Goal: Task Accomplishment & Management: Complete application form

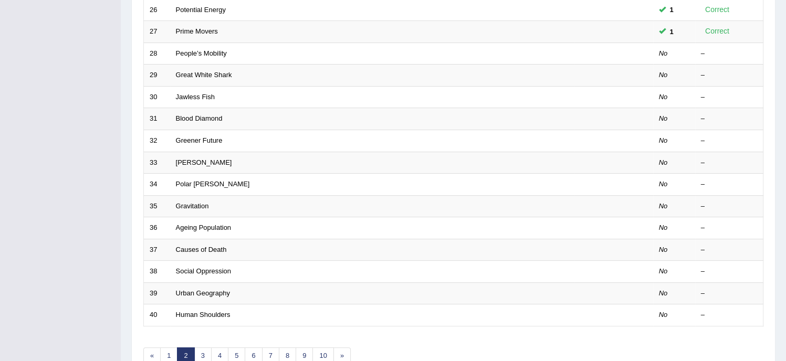
scroll to position [275, 0]
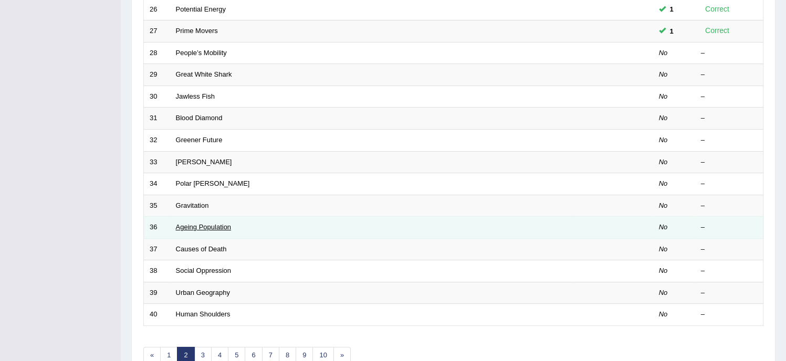
click at [210, 228] on link "Ageing Population" at bounding box center [204, 227] width 56 height 8
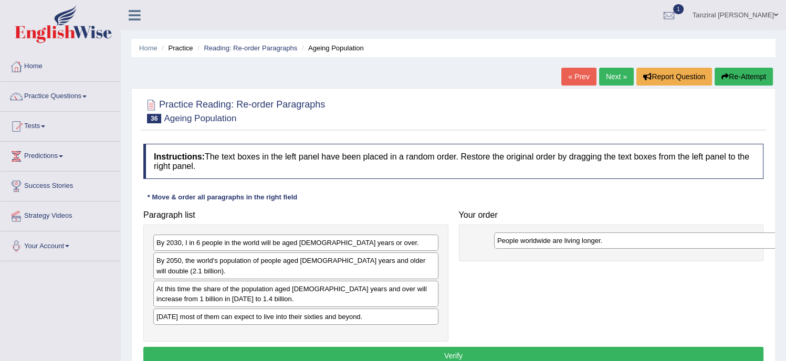
drag, startPoint x: 250, startPoint y: 240, endPoint x: 591, endPoint y: 238, distance: 340.7
click at [591, 238] on div "People worldwide are living longer." at bounding box center [636, 241] width 285 height 16
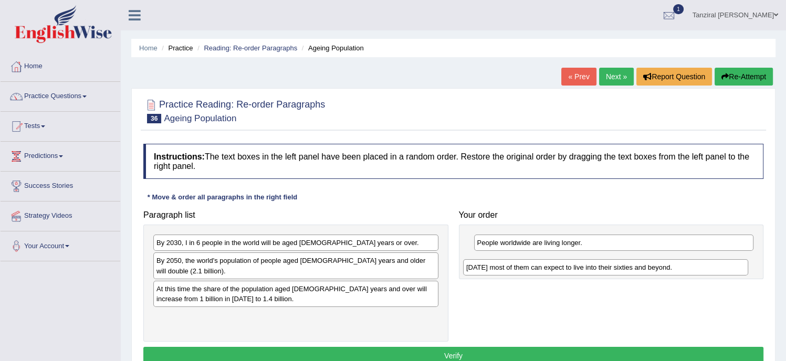
drag, startPoint x: 275, startPoint y: 304, endPoint x: 584, endPoint y: 265, distance: 311.7
click at [584, 265] on div "Today most of them can expect to live into their sixties and beyond." at bounding box center [605, 267] width 285 height 16
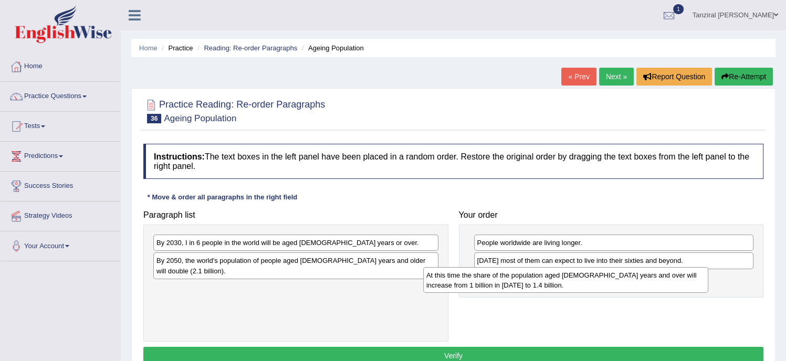
drag, startPoint x: 255, startPoint y: 285, endPoint x: 556, endPoint y: 287, distance: 300.8
click at [556, 287] on div "At this time the share of the population aged 60 years and over will increase f…" at bounding box center [565, 280] width 285 height 26
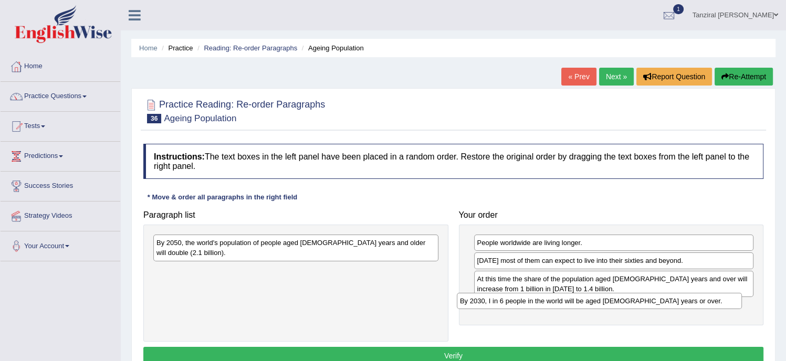
drag, startPoint x: 299, startPoint y: 237, endPoint x: 603, endPoint y: 296, distance: 309.0
click at [603, 296] on div "By 2030, I in 6 people in the world will be aged 60 years or over." at bounding box center [599, 301] width 285 height 16
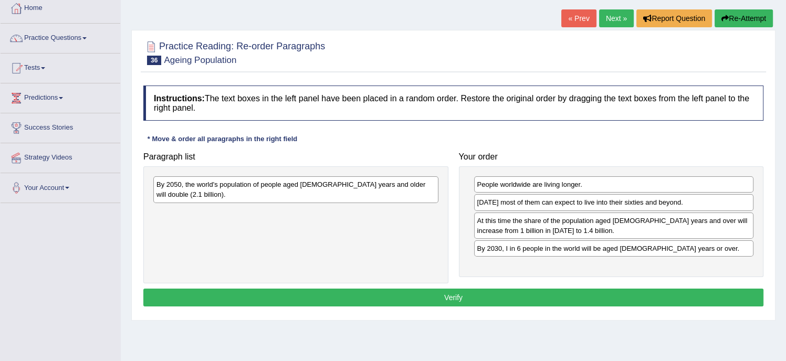
scroll to position [59, 0]
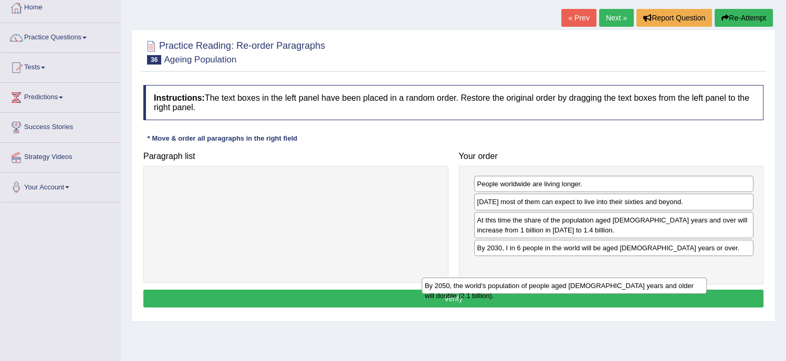
drag, startPoint x: 352, startPoint y: 180, endPoint x: 621, endPoint y: 282, distance: 287.4
click at [621, 282] on div "By 2050, the world's population of people aged 60 years and older will double (…" at bounding box center [564, 286] width 285 height 16
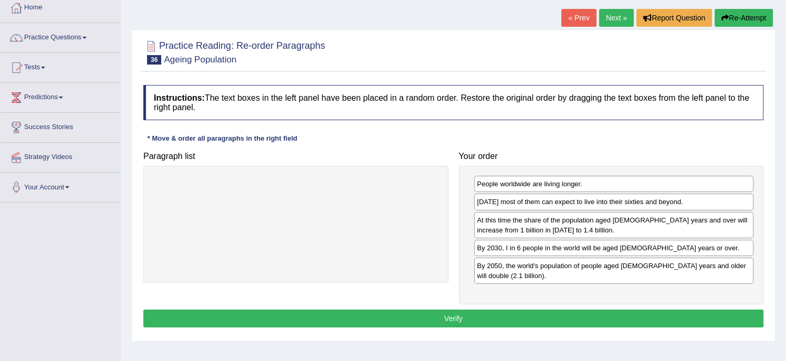
click at [539, 313] on button "Verify" at bounding box center [453, 319] width 620 height 18
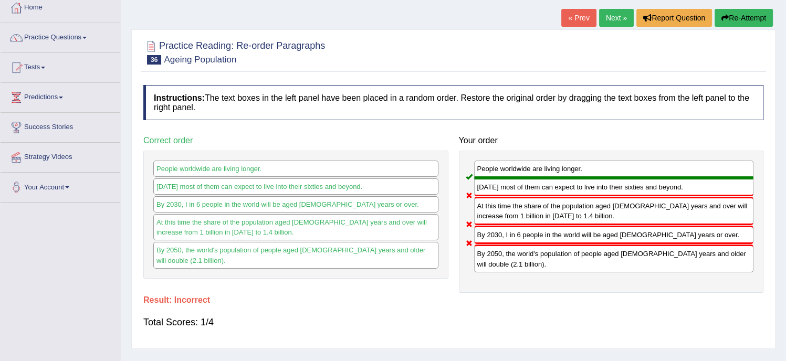
click at [737, 22] on button "Re-Attempt" at bounding box center [743, 18] width 58 height 18
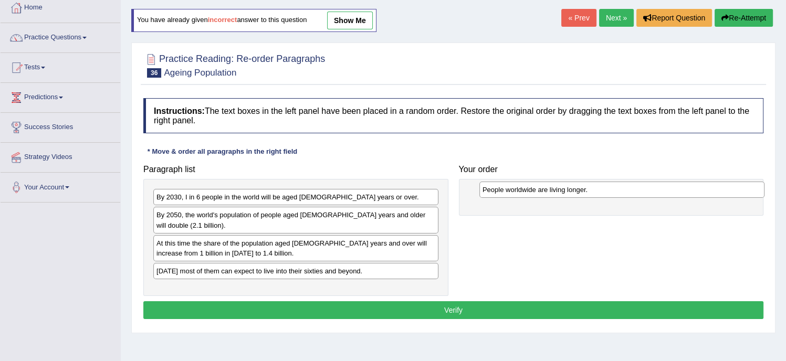
drag, startPoint x: 245, startPoint y: 194, endPoint x: 572, endPoint y: 186, distance: 326.6
click at [572, 186] on div "People worldwide are living longer." at bounding box center [621, 190] width 285 height 16
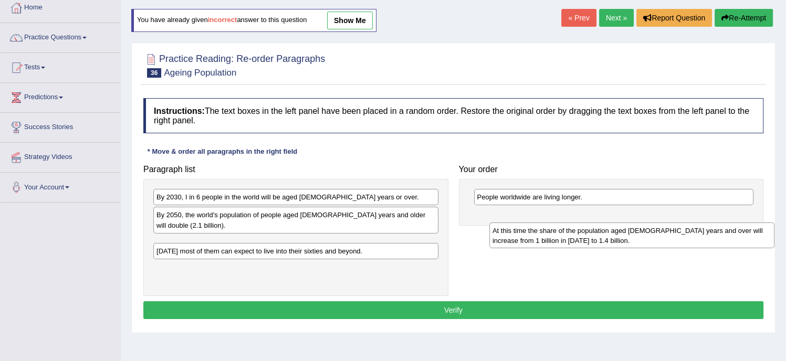
drag, startPoint x: 244, startPoint y: 237, endPoint x: 567, endPoint y: 222, distance: 323.7
click at [567, 223] on div "At this time the share of the population aged 60 years and over will increase f…" at bounding box center [631, 236] width 285 height 26
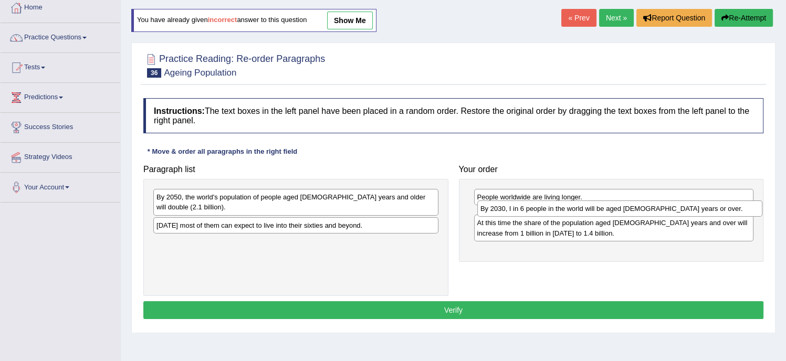
drag, startPoint x: 268, startPoint y: 198, endPoint x: 591, endPoint y: 210, distance: 323.6
click at [591, 210] on div "By 2030, I in 6 people in the world will be aged 60 years or over." at bounding box center [619, 209] width 285 height 16
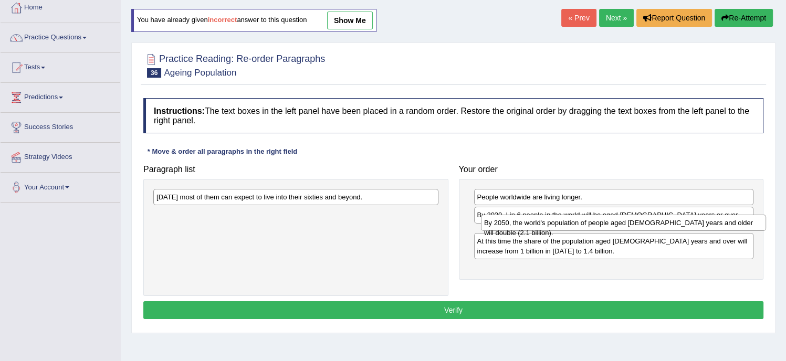
drag, startPoint x: 364, startPoint y: 192, endPoint x: 691, endPoint y: 218, distance: 328.6
click at [691, 218] on div "By 2050, the world's population of people aged 60 years and older will double (…" at bounding box center [623, 223] width 285 height 16
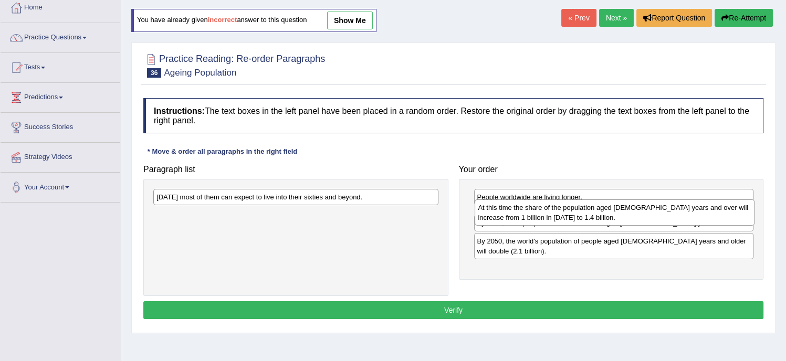
drag, startPoint x: 620, startPoint y: 251, endPoint x: 620, endPoint y: 208, distance: 43.6
click at [620, 208] on div "At this time the share of the population aged 60 years and over will increase f…" at bounding box center [615, 212] width 280 height 26
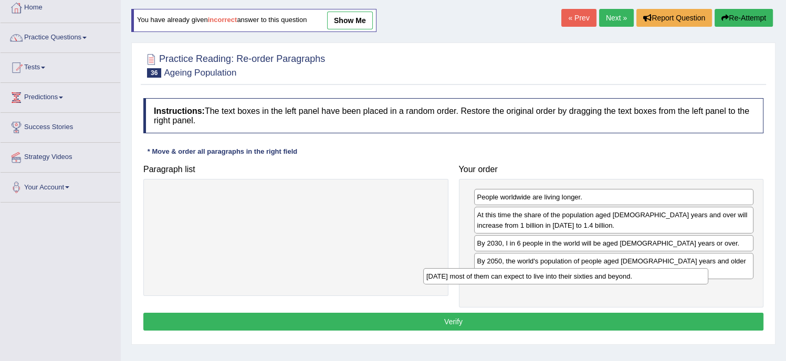
drag, startPoint x: 339, startPoint y: 195, endPoint x: 609, endPoint y: 274, distance: 281.1
click at [609, 274] on div "Today most of them can expect to live into their sixties and beyond." at bounding box center [565, 276] width 285 height 16
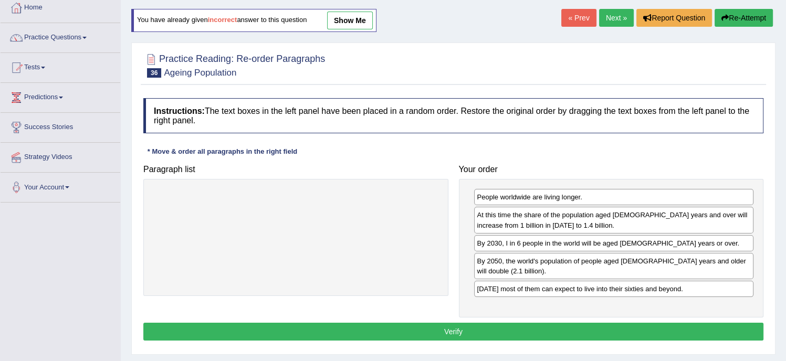
click at [506, 323] on button "Verify" at bounding box center [453, 332] width 620 height 18
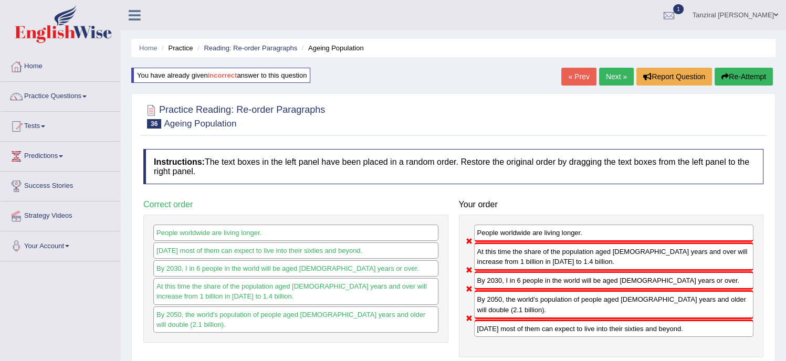
click at [611, 69] on link "Next »" at bounding box center [616, 77] width 35 height 18
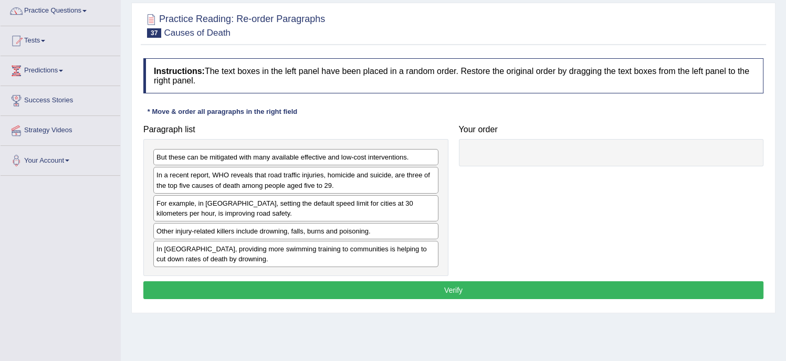
scroll to position [84, 0]
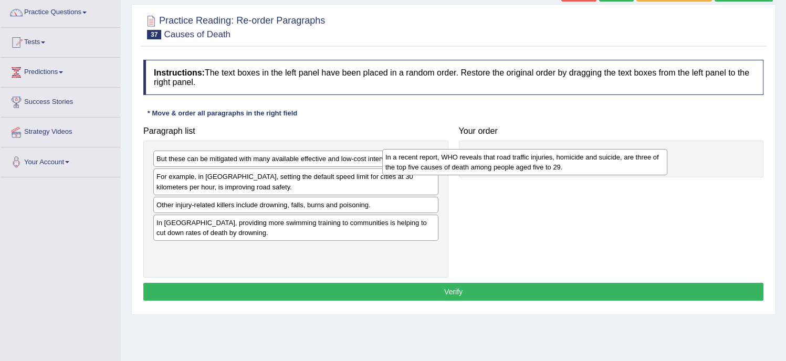
drag, startPoint x: 375, startPoint y: 187, endPoint x: 638, endPoint y: 165, distance: 264.4
click at [638, 165] on div "In a recent report, WHO reveals that road traffic injuries, homicide and suicid…" at bounding box center [524, 162] width 285 height 26
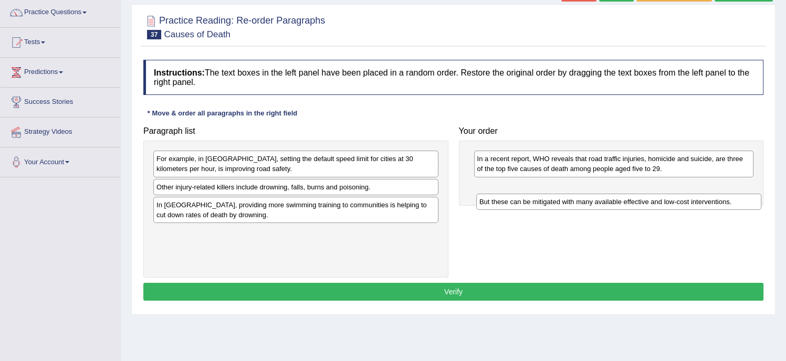
drag, startPoint x: 373, startPoint y: 156, endPoint x: 696, endPoint y: 199, distance: 325.7
click at [696, 199] on div "But these can be mitigated with many available effective and low-cost intervent…" at bounding box center [618, 202] width 285 height 16
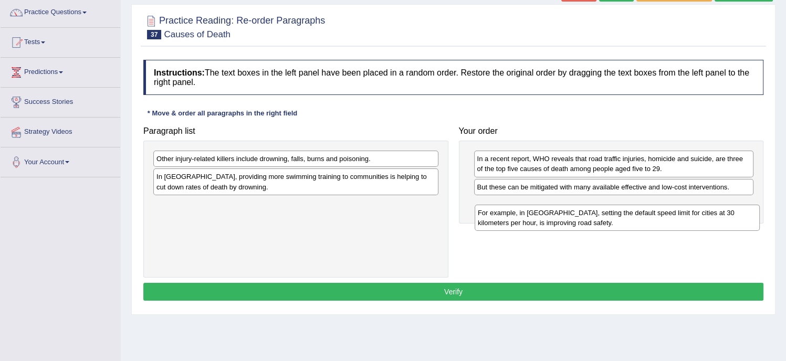
drag, startPoint x: 399, startPoint y: 164, endPoint x: 720, endPoint y: 218, distance: 325.7
click at [720, 218] on div "For example, in Spain, setting the default speed limit for cities at 30 kilomet…" at bounding box center [617, 218] width 285 height 26
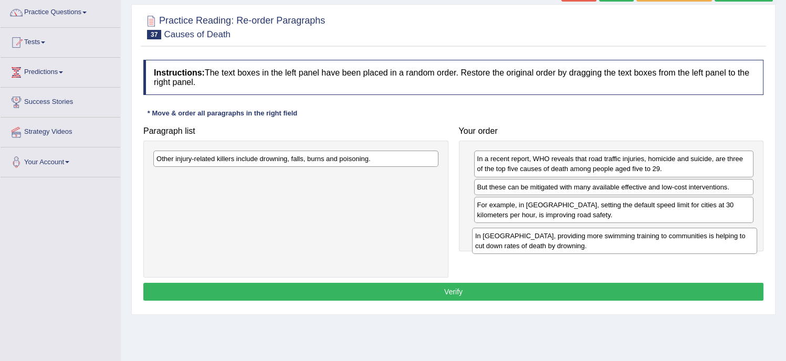
drag, startPoint x: 378, startPoint y: 175, endPoint x: 713, endPoint y: 231, distance: 339.5
click at [713, 231] on div "In Vietnam, providing more swimming training to communities is helping to cut d…" at bounding box center [614, 241] width 285 height 26
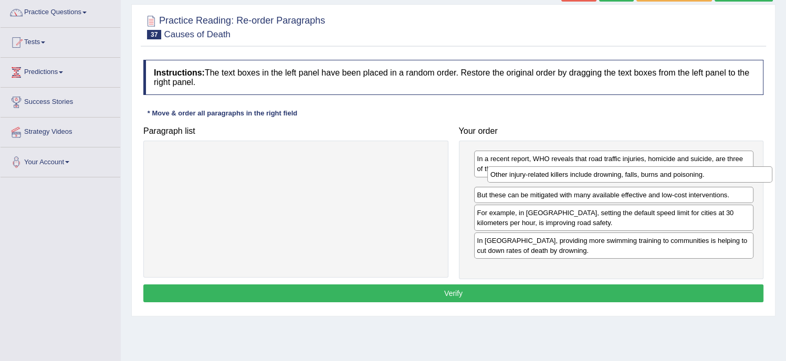
drag, startPoint x: 315, startPoint y: 160, endPoint x: 645, endPoint y: 176, distance: 330.6
click at [645, 176] on div "Other injury-related killers include drowning, falls, burns and poisoning." at bounding box center [629, 174] width 285 height 16
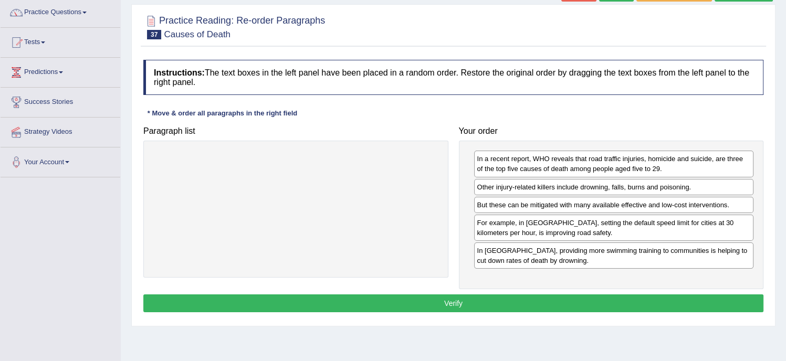
click at [480, 298] on button "Verify" at bounding box center [453, 304] width 620 height 18
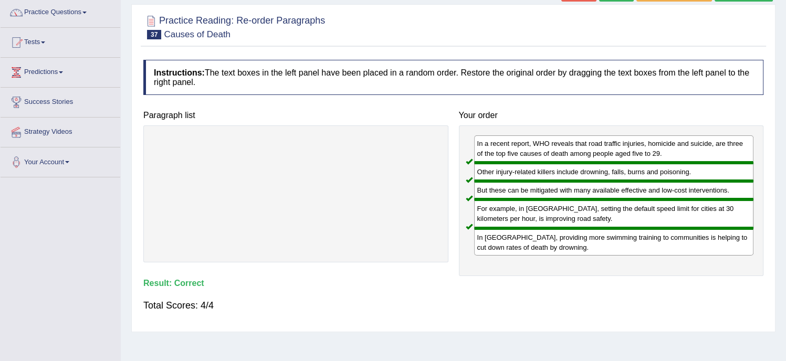
scroll to position [0, 0]
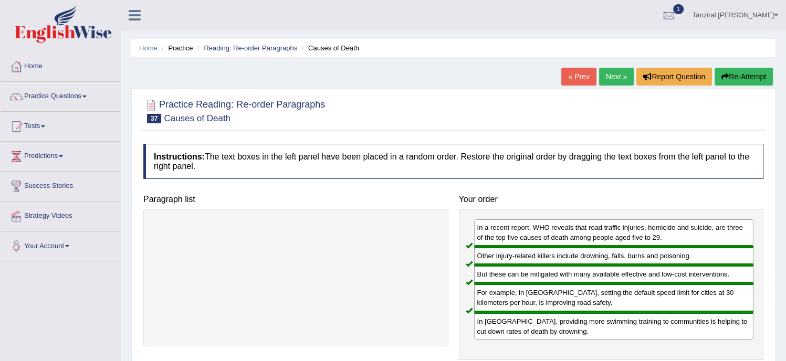
click at [610, 78] on link "Next »" at bounding box center [616, 77] width 35 height 18
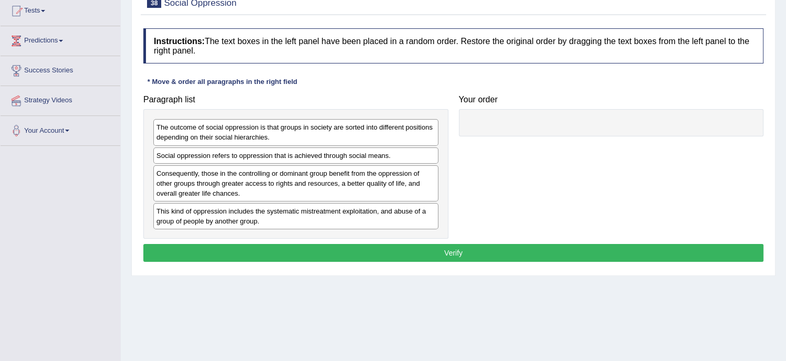
scroll to position [111, 0]
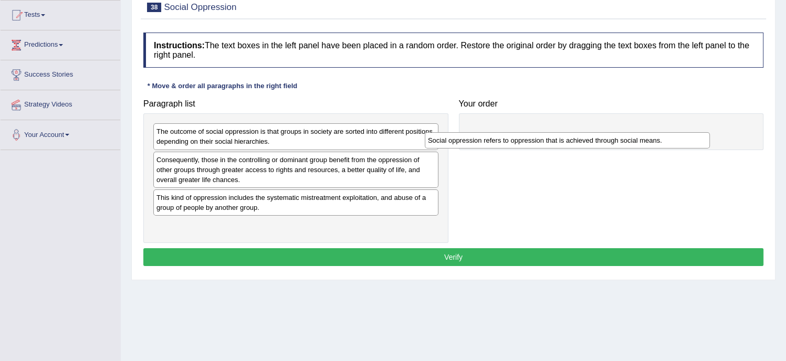
drag, startPoint x: 338, startPoint y: 159, endPoint x: 633, endPoint y: 135, distance: 296.0
click at [633, 135] on div "Social oppression refers to oppression that is achieved through social means." at bounding box center [567, 140] width 285 height 16
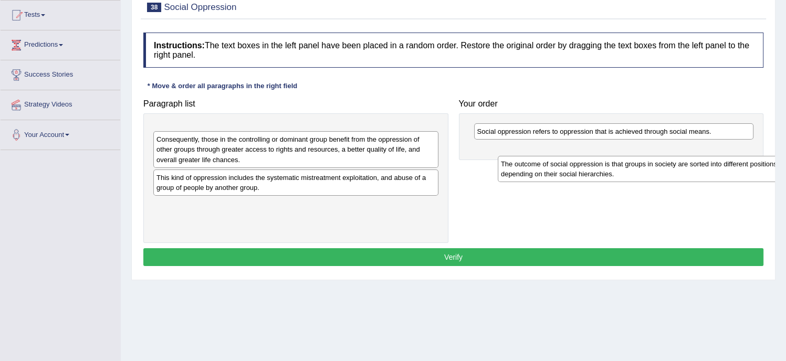
drag, startPoint x: 346, startPoint y: 136, endPoint x: 689, endPoint y: 167, distance: 344.2
click at [689, 167] on div "The outcome of social oppression is that groups in society are sorted into diff…" at bounding box center [640, 169] width 285 height 26
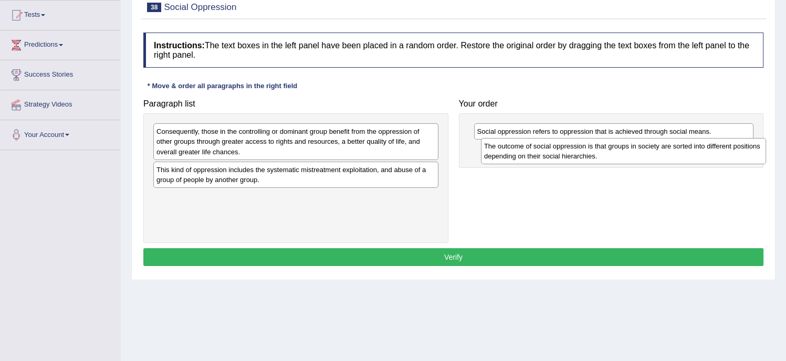
drag, startPoint x: 336, startPoint y: 131, endPoint x: 664, endPoint y: 145, distance: 327.9
click at [664, 145] on div "The outcome of social oppression is that groups in society are sorted into diff…" at bounding box center [623, 151] width 285 height 26
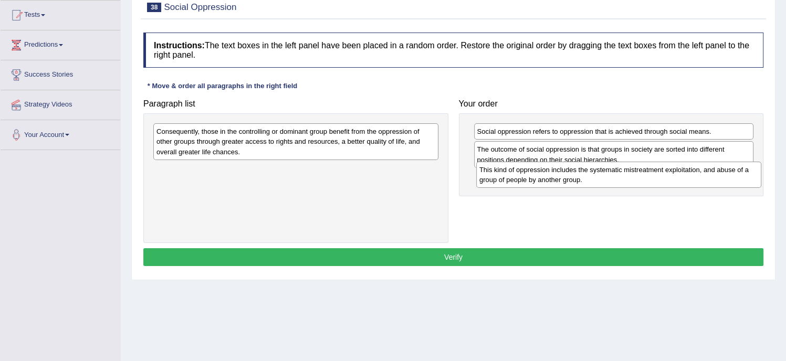
drag, startPoint x: 313, startPoint y: 175, endPoint x: 635, endPoint y: 176, distance: 322.3
click at [635, 176] on div "This kind of oppression includes the systematic mistreatment exploitation, and …" at bounding box center [618, 175] width 285 height 26
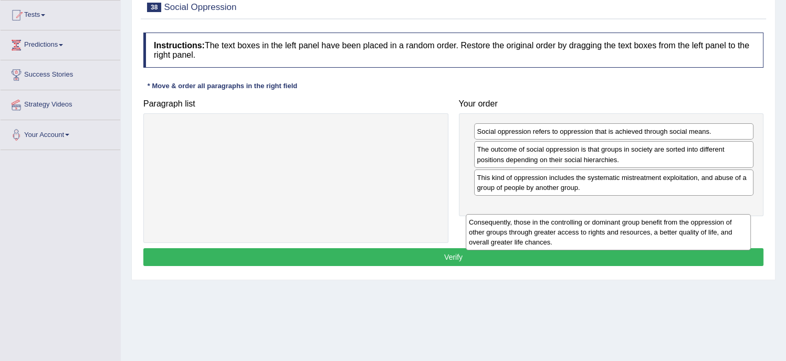
drag, startPoint x: 310, startPoint y: 131, endPoint x: 627, endPoint y: 208, distance: 325.8
click at [627, 214] on div "Consequently, those in the controlling or dominant group benefit from the oppre…" at bounding box center [608, 232] width 285 height 36
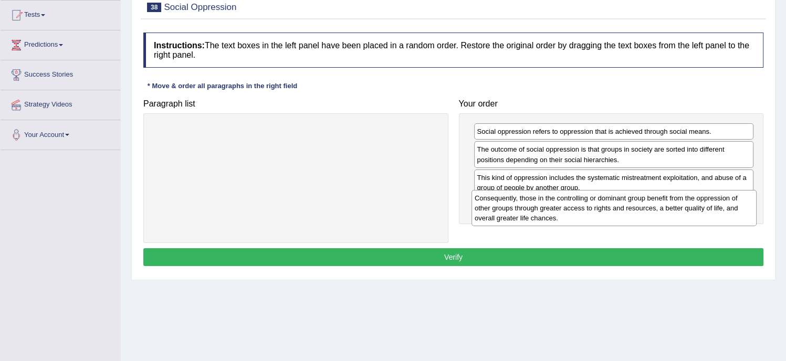
drag, startPoint x: 314, startPoint y: 133, endPoint x: 632, endPoint y: 199, distance: 325.0
click at [632, 199] on div "Consequently, those in the controlling or dominant group benefit from the oppre…" at bounding box center [613, 208] width 285 height 36
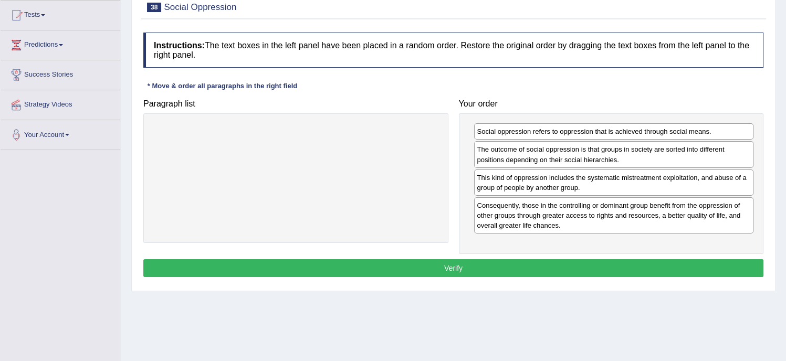
click at [439, 268] on button "Verify" at bounding box center [453, 268] width 620 height 18
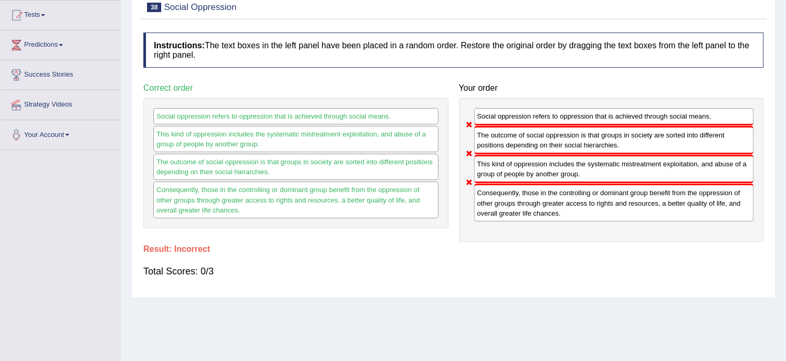
scroll to position [0, 0]
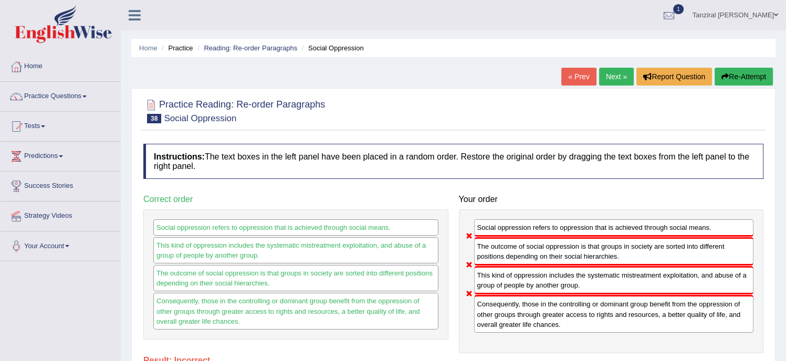
click at [751, 75] on button "Re-Attempt" at bounding box center [743, 77] width 58 height 18
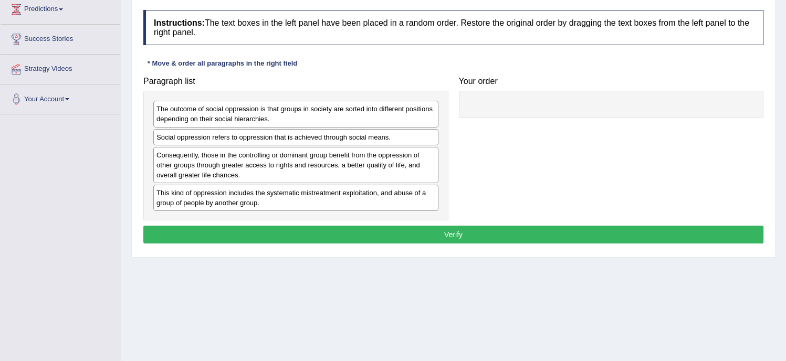
scroll to position [148, 0]
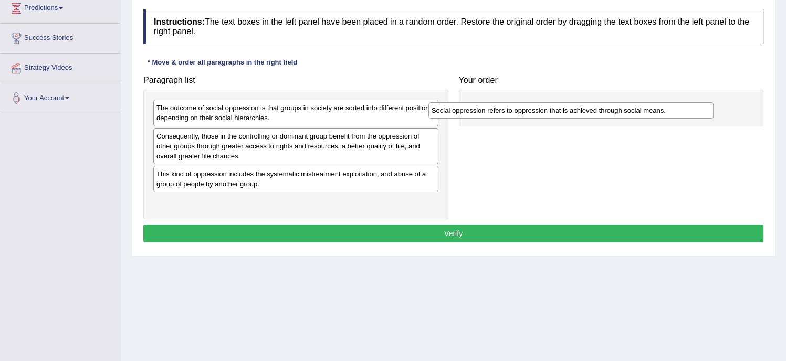
drag, startPoint x: 303, startPoint y: 135, endPoint x: 578, endPoint y: 109, distance: 276.4
click at [578, 109] on div "Social oppression refers to oppression that is achieved through social means." at bounding box center [570, 110] width 285 height 16
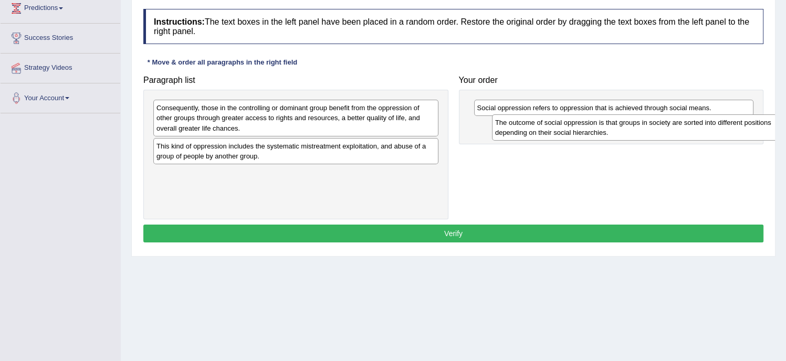
drag, startPoint x: 299, startPoint y: 112, endPoint x: 638, endPoint y: 125, distance: 338.9
click at [638, 125] on div "The outcome of social oppression is that groups in society are sorted into diff…" at bounding box center [634, 127] width 285 height 26
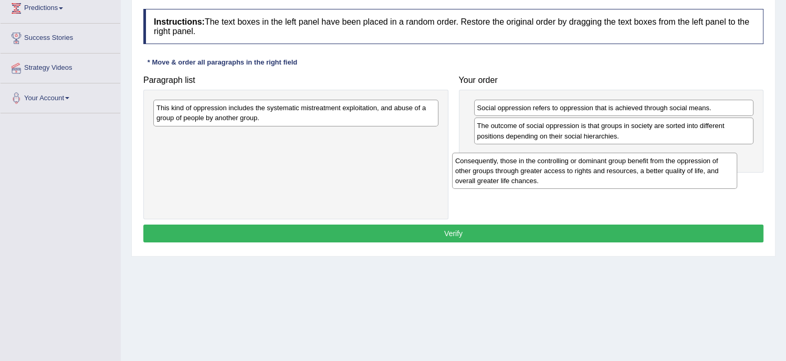
drag, startPoint x: 335, startPoint y: 115, endPoint x: 634, endPoint y: 169, distance: 303.5
click at [634, 169] on div "Consequently, those in the controlling or dominant group benefit from the oppre…" at bounding box center [594, 171] width 285 height 36
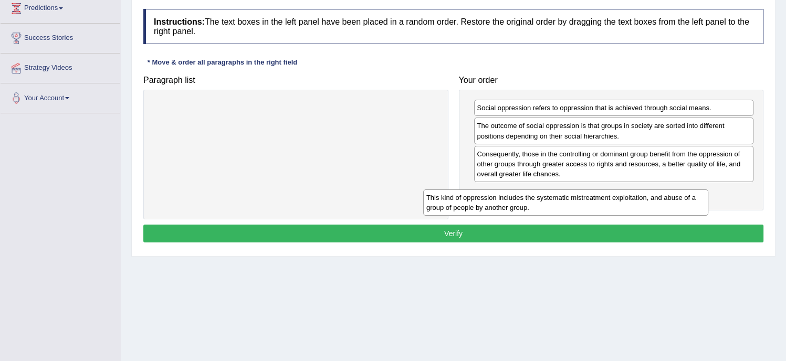
drag, startPoint x: 319, startPoint y: 115, endPoint x: 601, endPoint y: 207, distance: 296.5
click at [601, 207] on div "This kind of oppression includes the systematic mistreatment exploitation, and …" at bounding box center [565, 203] width 285 height 26
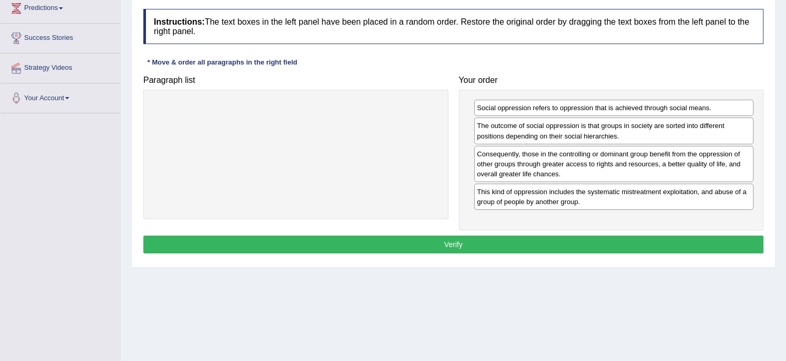
click at [508, 230] on div "Instructions: The text boxes in the left panel have been placed in a random ord…" at bounding box center [453, 133] width 625 height 258
click at [509, 233] on div "Instructions: The text boxes in the left panel have been placed in a random ord…" at bounding box center [453, 133] width 625 height 258
click at [510, 236] on button "Verify" at bounding box center [453, 245] width 620 height 18
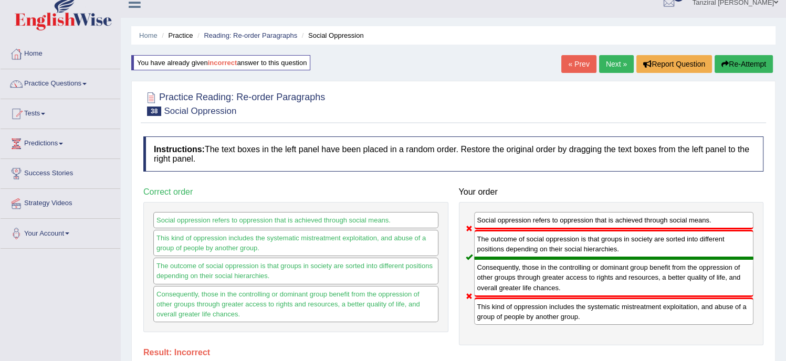
scroll to position [0, 0]
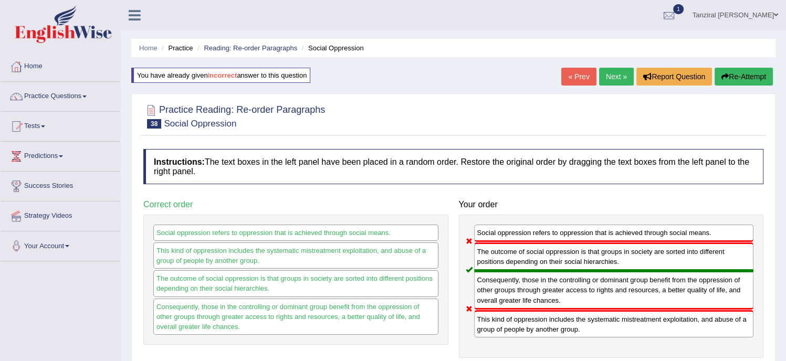
click at [746, 80] on button "Re-Attempt" at bounding box center [743, 77] width 58 height 18
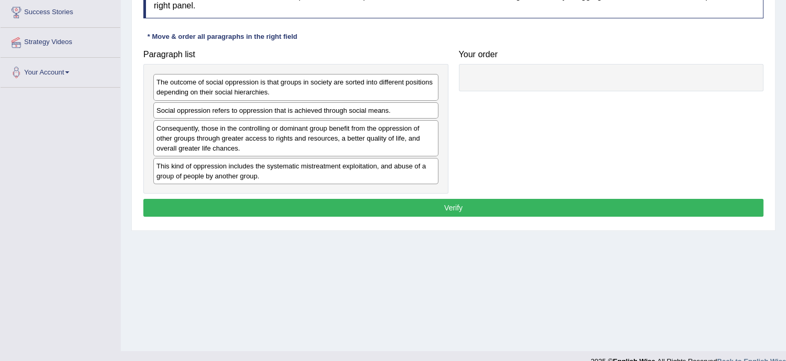
scroll to position [174, 0]
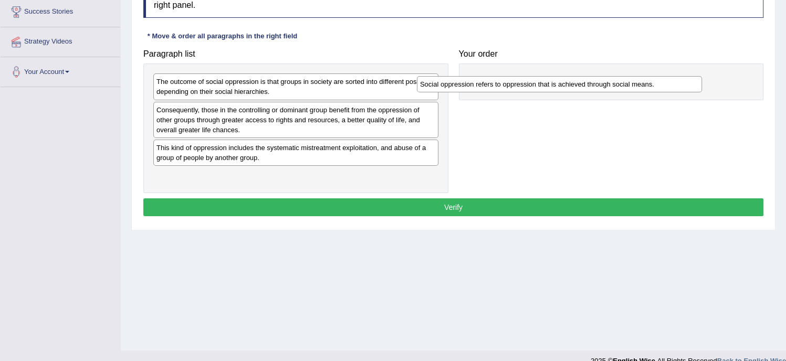
drag, startPoint x: 347, startPoint y: 113, endPoint x: 611, endPoint y: 88, distance: 264.7
click at [611, 88] on div "Social oppression refers to oppression that is achieved through social means." at bounding box center [559, 84] width 285 height 16
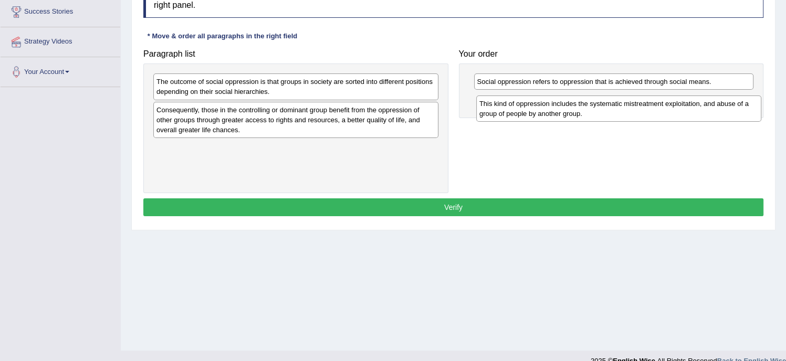
drag, startPoint x: 392, startPoint y: 155, endPoint x: 715, endPoint y: 111, distance: 325.8
click at [715, 111] on div "This kind of oppression includes the systematic mistreatment exploitation, and …" at bounding box center [618, 109] width 285 height 26
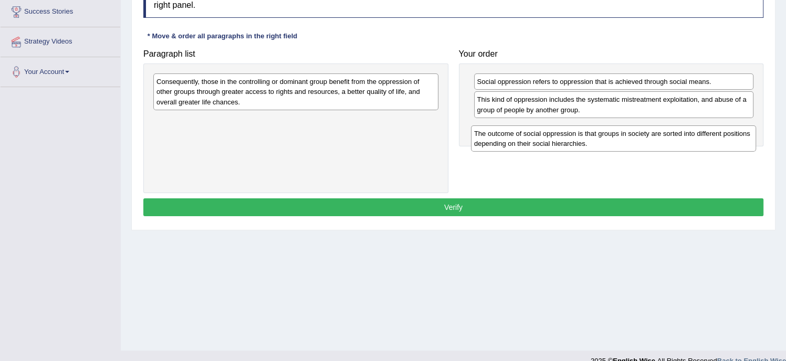
drag, startPoint x: 283, startPoint y: 81, endPoint x: 608, endPoint y: 123, distance: 327.2
click at [608, 125] on div "The outcome of social oppression is that groups in society are sorted into diff…" at bounding box center [613, 138] width 285 height 26
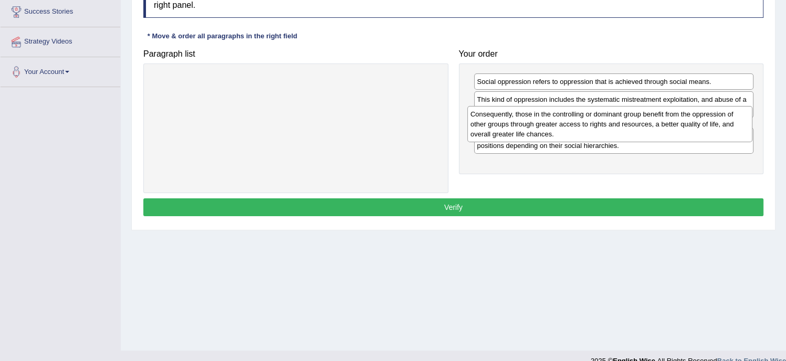
drag, startPoint x: 367, startPoint y: 90, endPoint x: 681, endPoint y: 122, distance: 315.6
click at [681, 122] on div "Consequently, those in the controlling or dominant group benefit from the oppre…" at bounding box center [609, 124] width 285 height 36
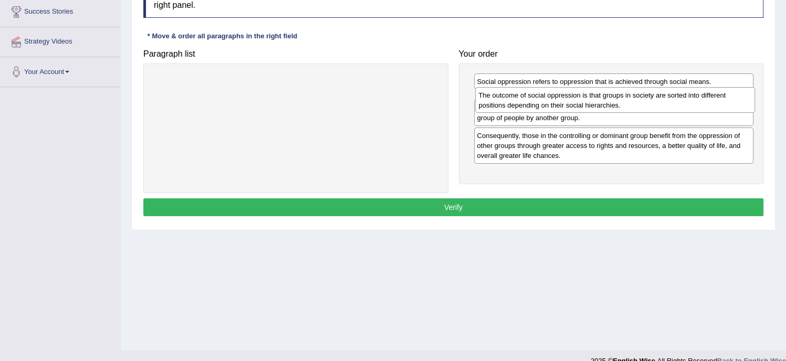
drag, startPoint x: 653, startPoint y: 165, endPoint x: 654, endPoint y: 96, distance: 69.8
click at [654, 96] on div "The outcome of social oppression is that groups in society are sorted into diff…" at bounding box center [615, 100] width 280 height 26
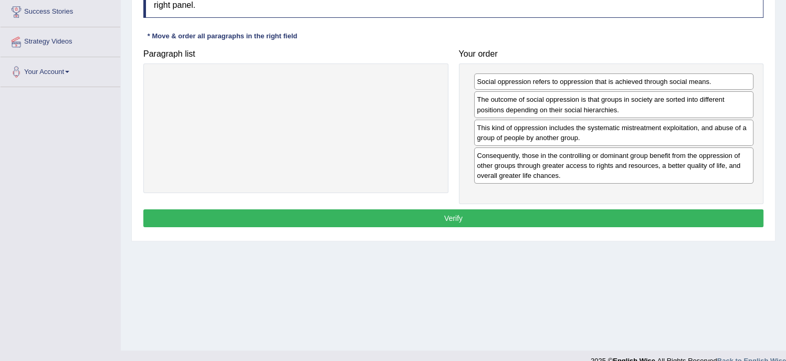
click at [526, 216] on button "Verify" at bounding box center [453, 218] width 620 height 18
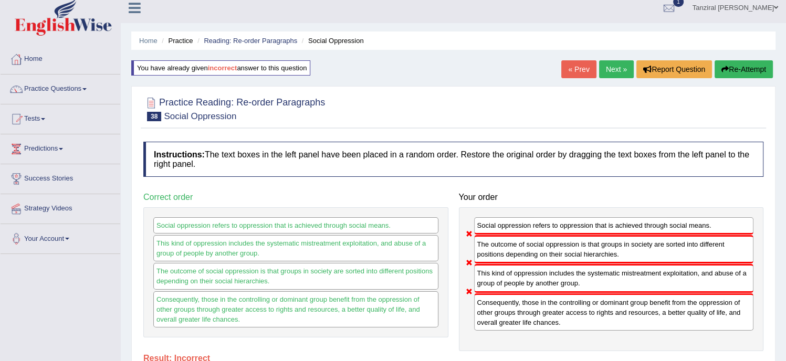
scroll to position [0, 0]
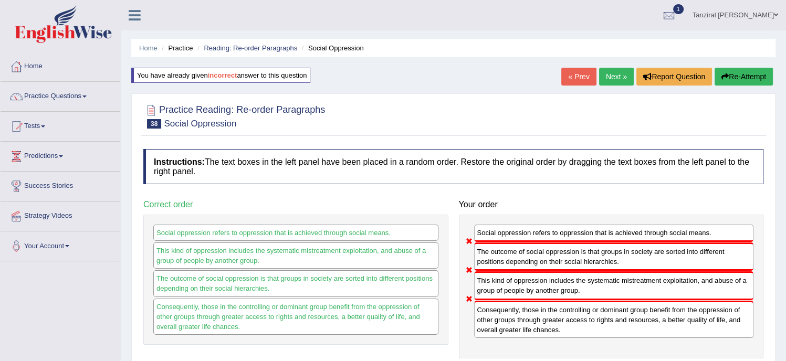
click at [609, 82] on link "Next »" at bounding box center [616, 77] width 35 height 18
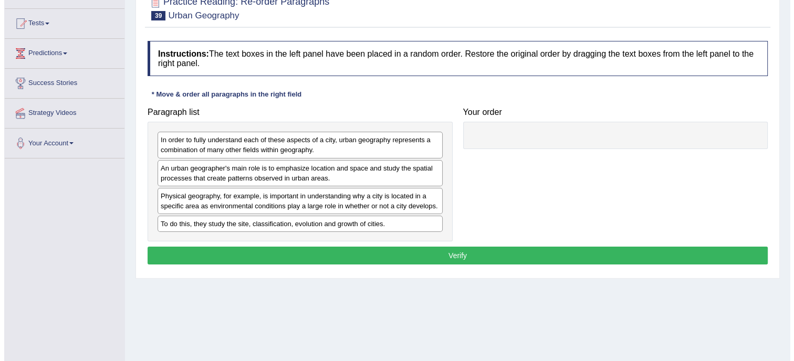
scroll to position [104, 0]
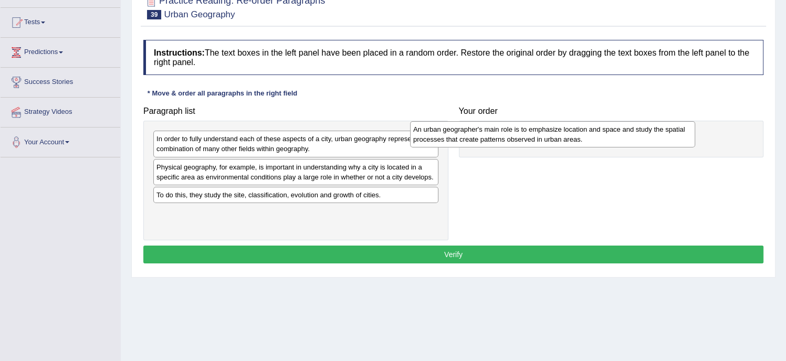
drag, startPoint x: 296, startPoint y: 171, endPoint x: 553, endPoint y: 134, distance: 259.4
click at [553, 134] on div "An urban geographer's main role is to emphasize location and space and study th…" at bounding box center [552, 134] width 285 height 26
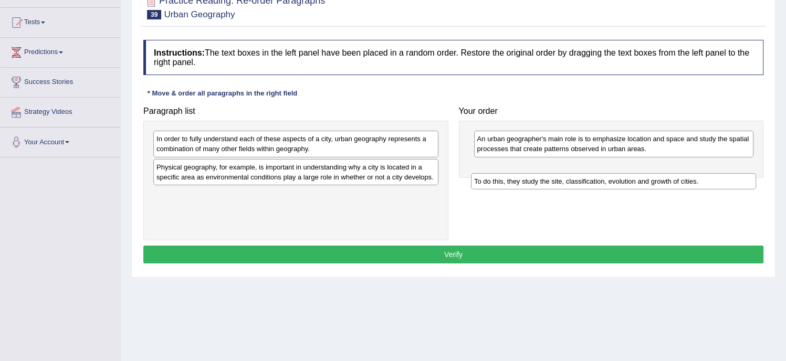
drag, startPoint x: 363, startPoint y: 195, endPoint x: 681, endPoint y: 181, distance: 317.9
click at [681, 181] on div "To do this, they study the site, classification, evolution and growth of cities." at bounding box center [613, 181] width 285 height 16
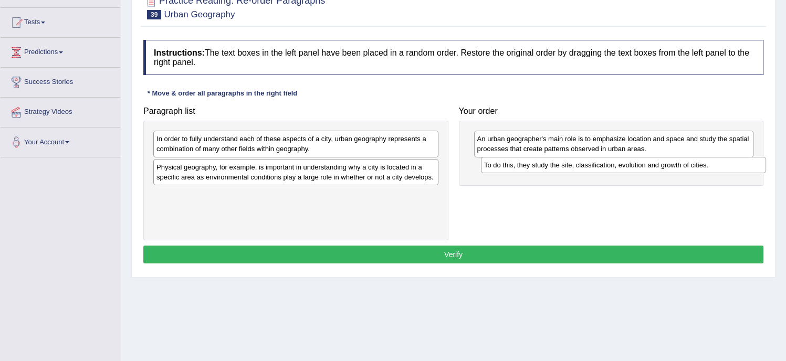
drag, startPoint x: 370, startPoint y: 193, endPoint x: 697, endPoint y: 163, distance: 328.4
click at [697, 163] on div "To do this, they study the site, classification, evolution and growth of cities." at bounding box center [623, 165] width 285 height 16
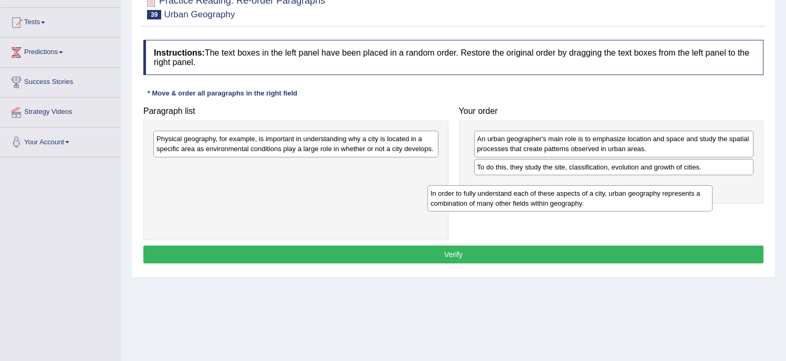
drag, startPoint x: 382, startPoint y: 146, endPoint x: 680, endPoint y: 197, distance: 302.0
click at [680, 197] on div "In order to fully understand each of these aspects of a city, urban geography r…" at bounding box center [569, 198] width 285 height 26
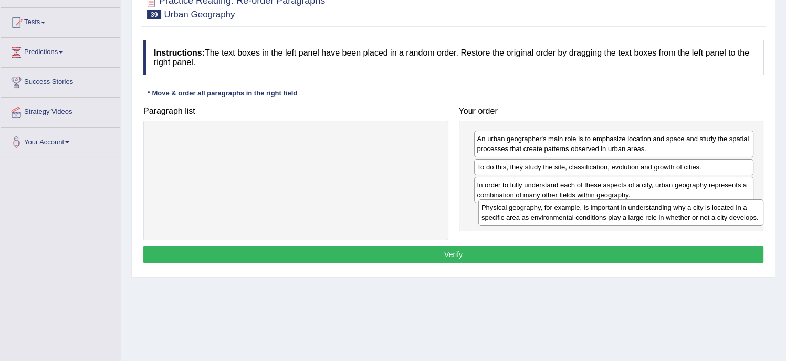
drag, startPoint x: 354, startPoint y: 145, endPoint x: 680, endPoint y: 213, distance: 332.9
click at [680, 213] on div "Physical geography, for example, is important in understanding why a city is lo…" at bounding box center [620, 212] width 285 height 26
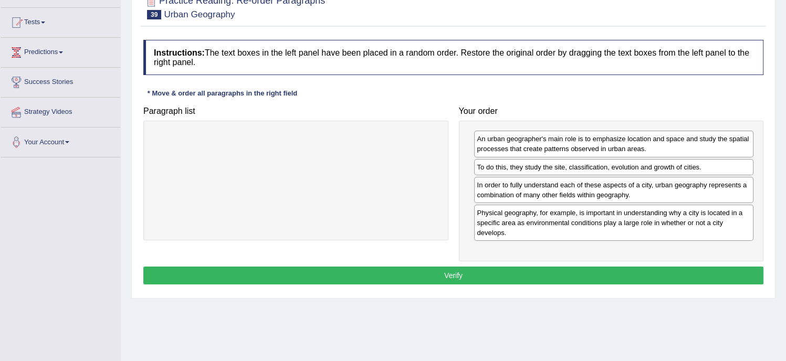
click at [623, 272] on button "Verify" at bounding box center [453, 276] width 620 height 18
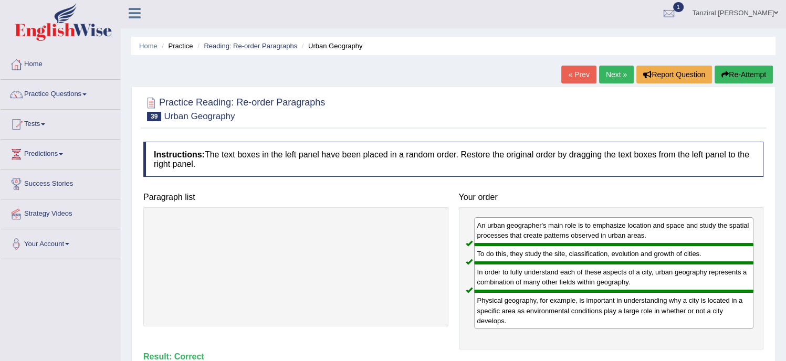
scroll to position [0, 0]
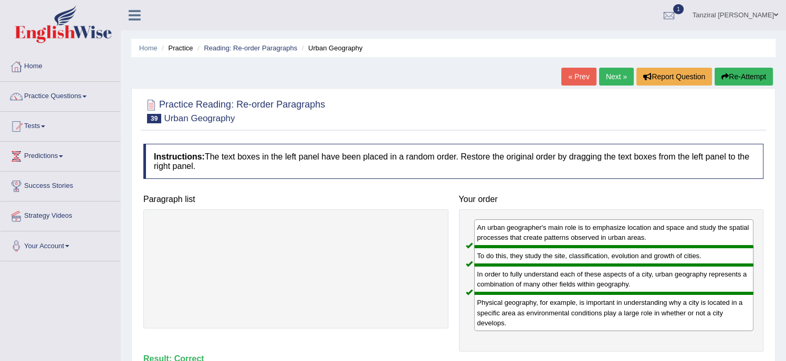
click at [616, 81] on link "Next »" at bounding box center [616, 77] width 35 height 18
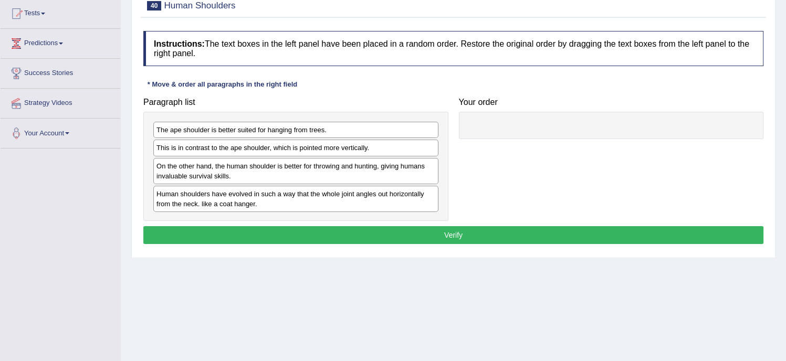
scroll to position [118, 0]
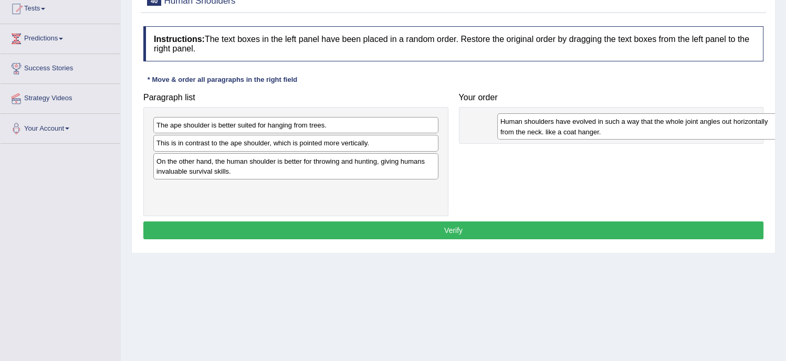
drag, startPoint x: 318, startPoint y: 193, endPoint x: 633, endPoint y: 117, distance: 324.6
click at [633, 117] on div "Human shoulders have evolved in such a way that the whole joint angles out hori…" at bounding box center [639, 126] width 285 height 26
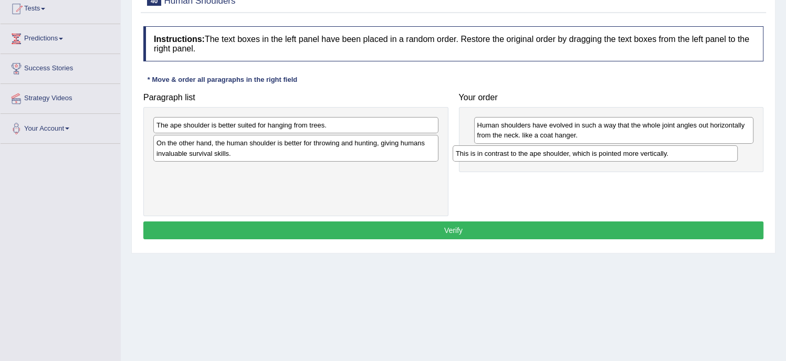
drag, startPoint x: 238, startPoint y: 144, endPoint x: 538, endPoint y: 154, distance: 299.4
click at [538, 154] on div "This is in contrast to the ape shoulder, which is pointed more vertically." at bounding box center [595, 153] width 285 height 16
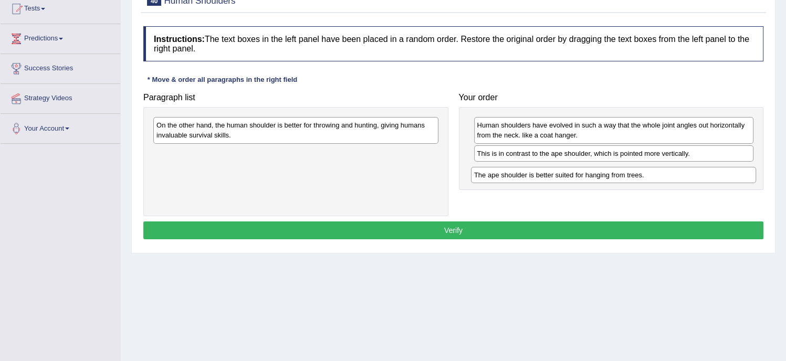
drag, startPoint x: 272, startPoint y: 123, endPoint x: 590, endPoint y: 173, distance: 321.5
click at [590, 173] on div "The ape shoulder is better suited for hanging from trees." at bounding box center [613, 175] width 285 height 16
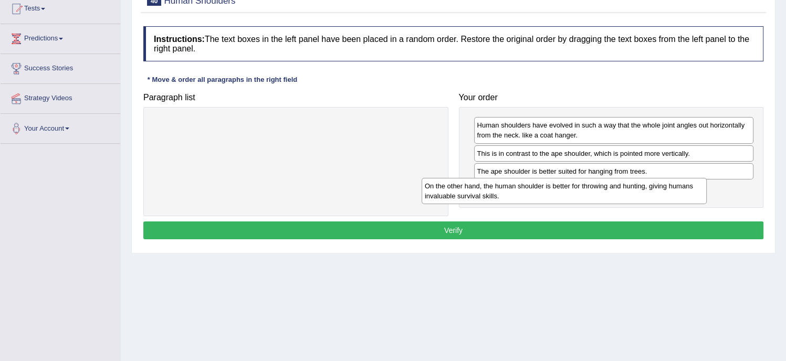
drag, startPoint x: 371, startPoint y: 132, endPoint x: 657, endPoint y: 190, distance: 292.0
click at [657, 190] on div "On the other hand, the human shoulder is better for throwing and hunting, givin…" at bounding box center [564, 191] width 285 height 26
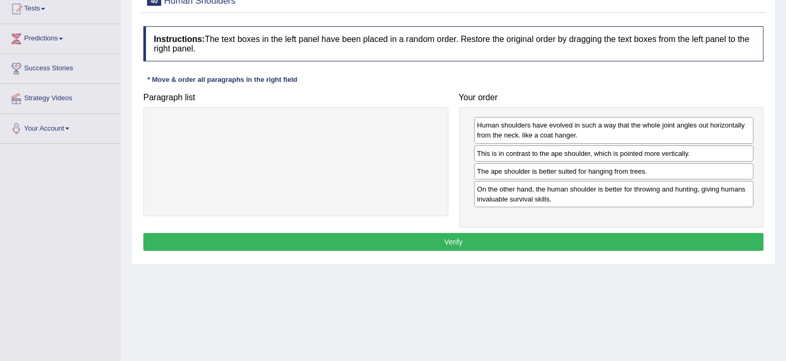
click at [563, 237] on button "Verify" at bounding box center [453, 242] width 620 height 18
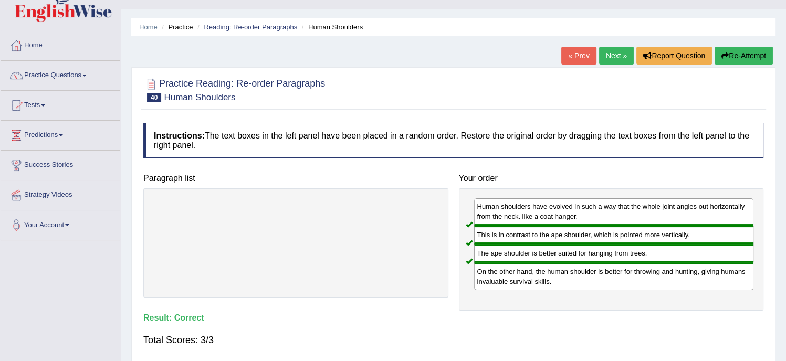
scroll to position [17, 0]
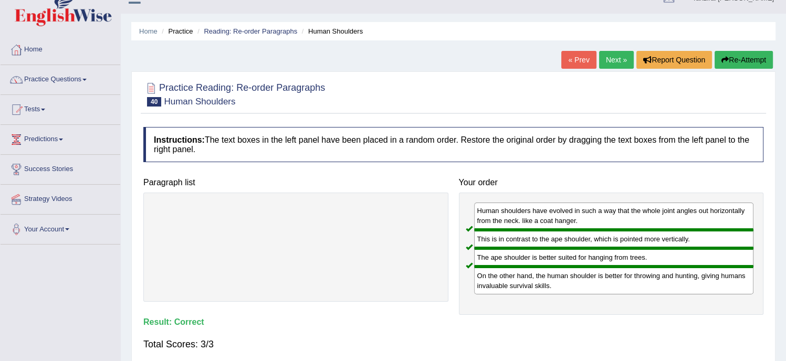
click at [613, 62] on link "Next »" at bounding box center [616, 60] width 35 height 18
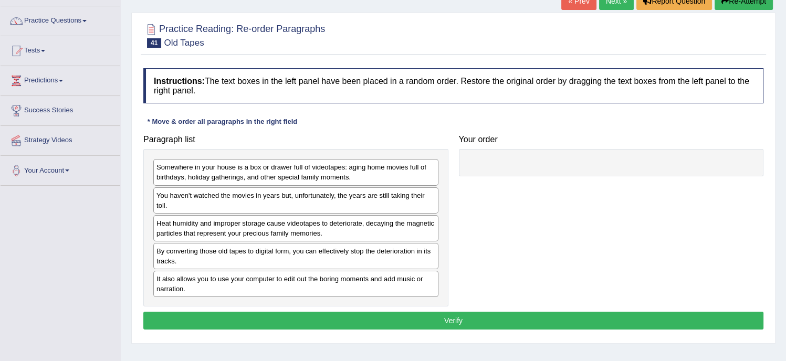
scroll to position [77, 0]
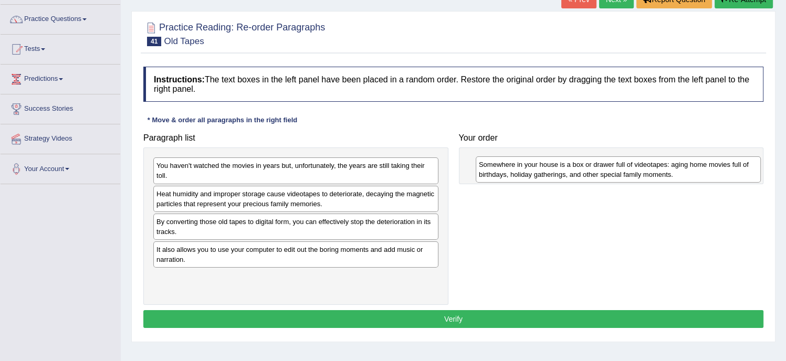
drag, startPoint x: 363, startPoint y: 172, endPoint x: 686, endPoint y: 171, distance: 322.3
click at [686, 171] on div "Somewhere in your house is a box or drawer full of videotapes: aging home movie…" at bounding box center [618, 169] width 285 height 26
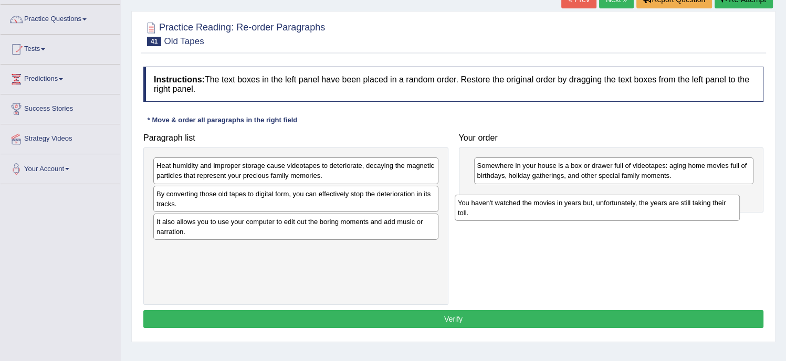
drag, startPoint x: 354, startPoint y: 170, endPoint x: 656, endPoint y: 207, distance: 304.1
click at [656, 207] on div "You haven't watched the movies in years but, unfortunately, the years are still…" at bounding box center [597, 208] width 285 height 26
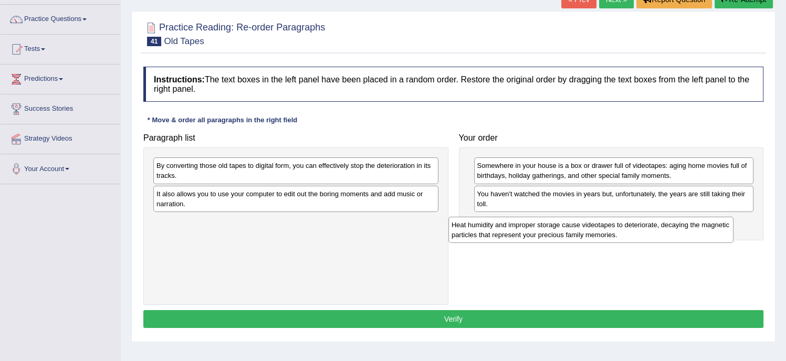
drag, startPoint x: 292, startPoint y: 176, endPoint x: 590, endPoint y: 237, distance: 304.3
click at [590, 237] on div "Heat humidity and improper storage cause videotapes to deteriorate, decaying th…" at bounding box center [590, 230] width 285 height 26
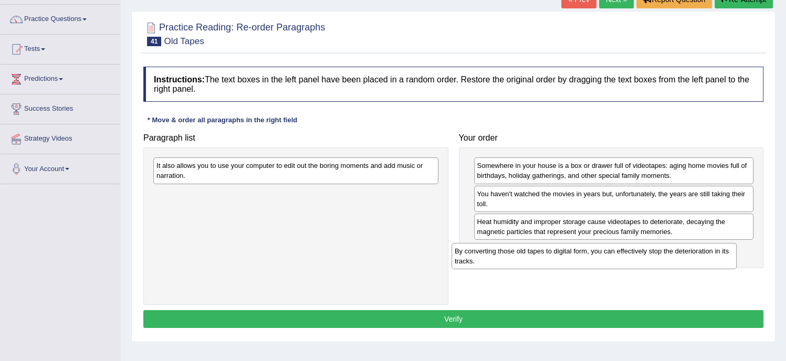
drag, startPoint x: 386, startPoint y: 167, endPoint x: 701, endPoint y: 249, distance: 325.4
click at [701, 249] on div "By converting those old tapes to digital form, you can effectively stop the det…" at bounding box center [593, 256] width 285 height 26
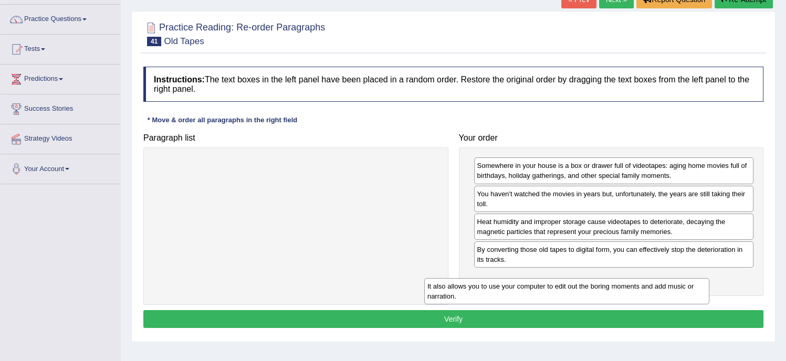
drag, startPoint x: 388, startPoint y: 175, endPoint x: 666, endPoint y: 295, distance: 302.6
click at [666, 295] on div "It also allows you to use your computer to edit out the boring moments and add …" at bounding box center [566, 291] width 285 height 26
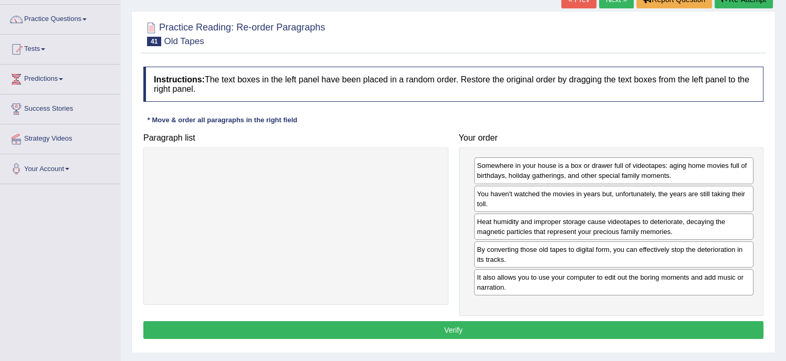
click at [506, 327] on button "Verify" at bounding box center [453, 330] width 620 height 18
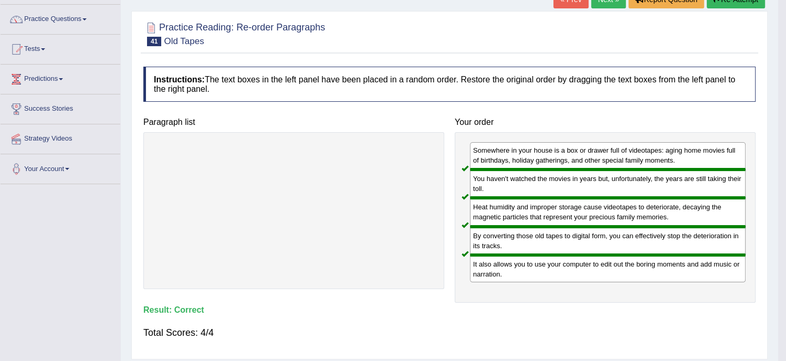
scroll to position [0, 0]
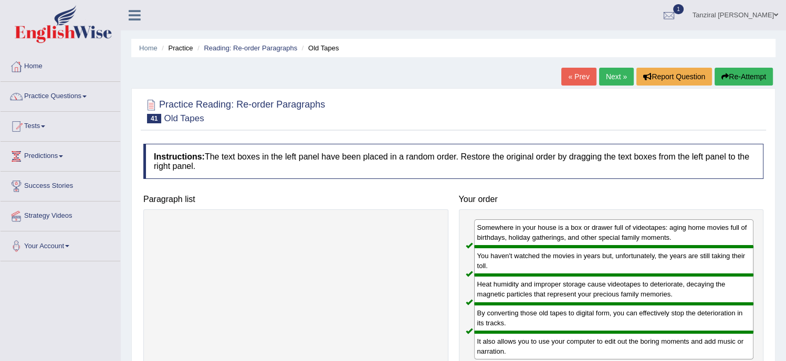
click at [611, 77] on link "Next »" at bounding box center [616, 77] width 35 height 18
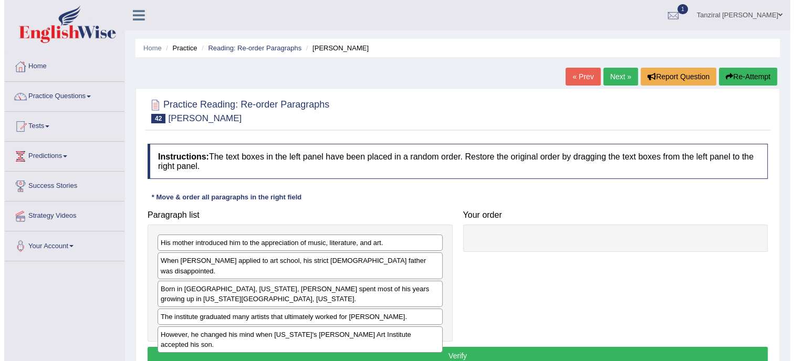
scroll to position [59, 0]
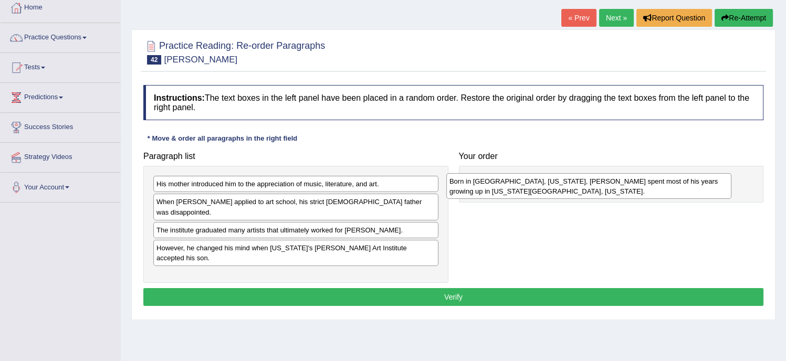
drag, startPoint x: 357, startPoint y: 228, endPoint x: 653, endPoint y: 189, distance: 298.2
click at [653, 189] on div "Born in [GEOGRAPHIC_DATA], [US_STATE], [PERSON_NAME] spent most of his years gr…" at bounding box center [588, 186] width 285 height 26
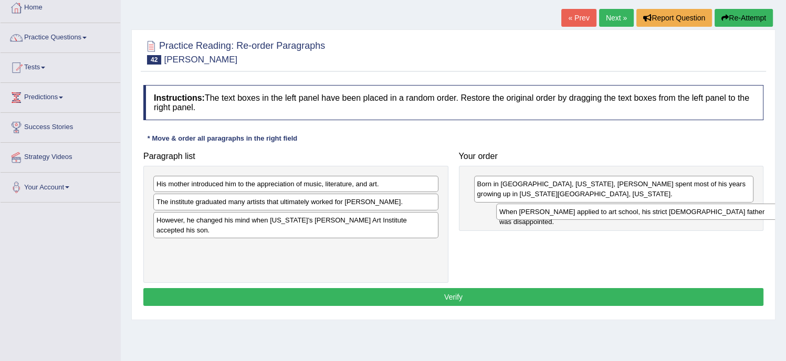
drag, startPoint x: 252, startPoint y: 201, endPoint x: 569, endPoint y: 208, distance: 316.6
click at [569, 208] on div "When [PERSON_NAME] applied to art school, his strict [DEMOGRAPHIC_DATA] father …" at bounding box center [638, 212] width 285 height 16
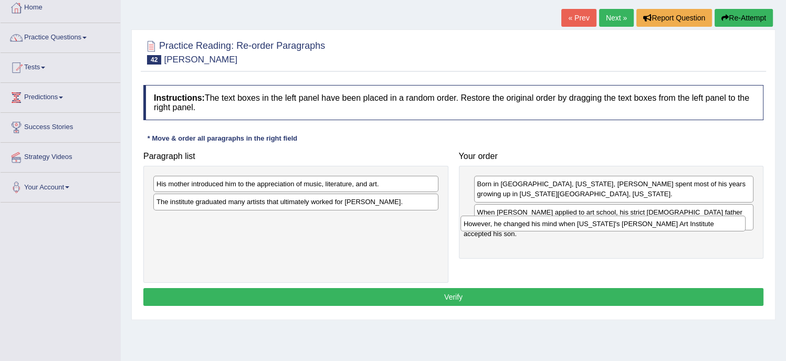
drag, startPoint x: 374, startPoint y: 218, endPoint x: 681, endPoint y: 222, distance: 307.1
click at [681, 222] on div "However, he changed his mind when California's Chouinard Art Institute accepted…" at bounding box center [602, 224] width 285 height 16
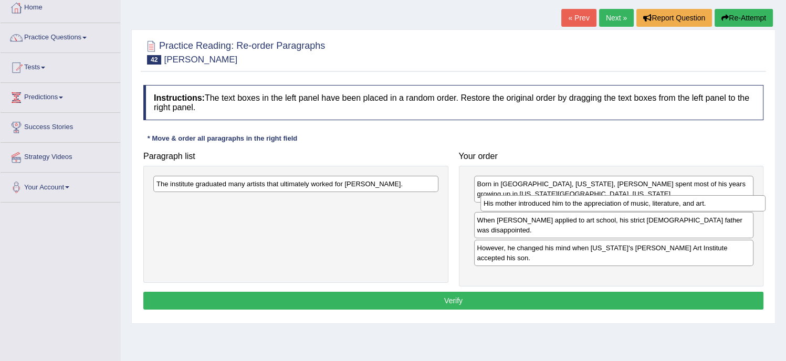
drag, startPoint x: 378, startPoint y: 180, endPoint x: 705, endPoint y: 199, distance: 327.6
click at [705, 199] on div "His mother introduced him to the appreciation of music, literature, and art." at bounding box center [622, 203] width 285 height 16
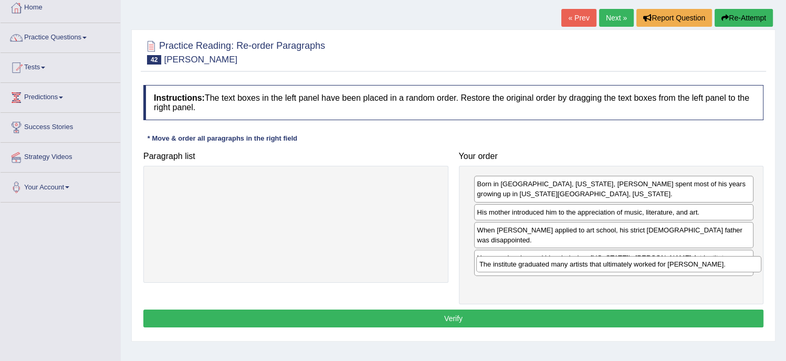
drag, startPoint x: 292, startPoint y: 182, endPoint x: 614, endPoint y: 260, distance: 331.8
click at [614, 260] on div "The institute graduated many artists that ultimately worked for Walt Disney." at bounding box center [618, 264] width 285 height 16
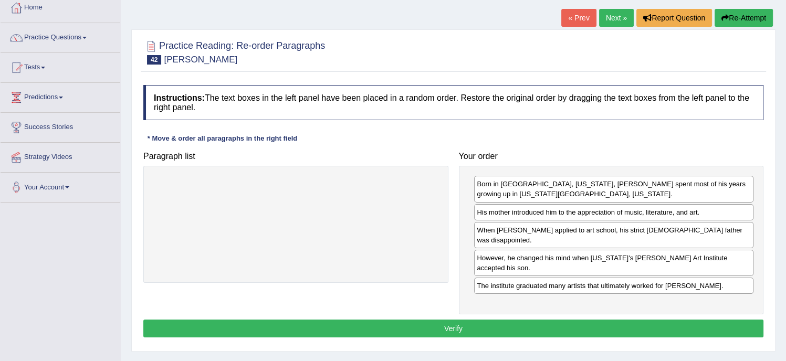
click at [510, 320] on button "Verify" at bounding box center [453, 329] width 620 height 18
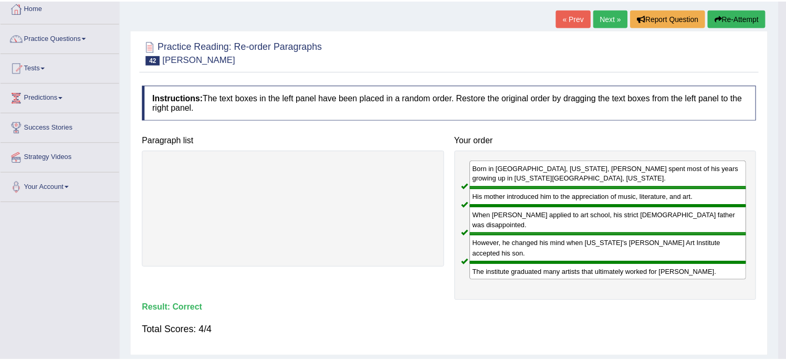
scroll to position [0, 0]
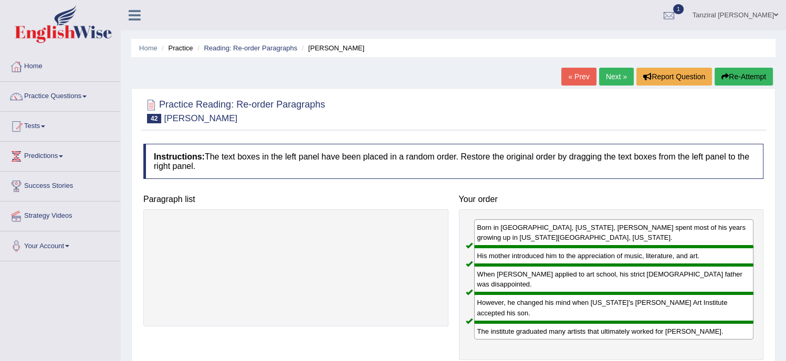
click at [613, 70] on link "Next »" at bounding box center [616, 77] width 35 height 18
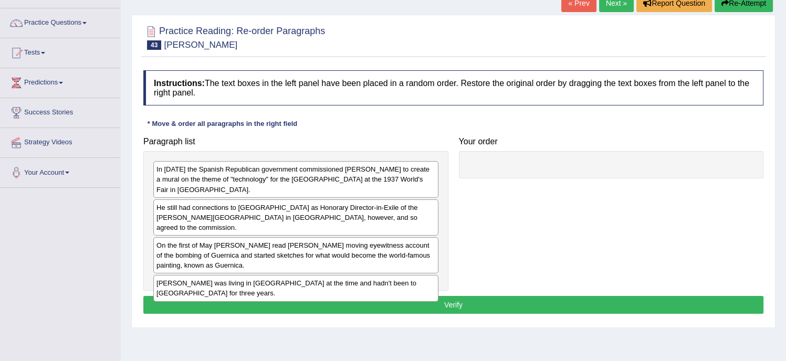
scroll to position [75, 0]
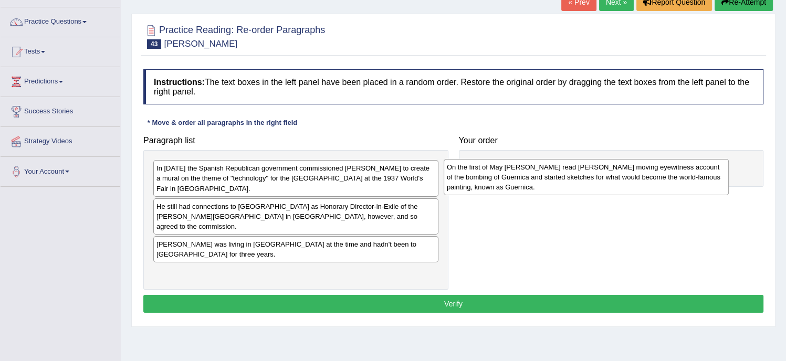
drag, startPoint x: 323, startPoint y: 242, endPoint x: 626, endPoint y: 172, distance: 310.8
click at [626, 172] on div "On the first of May Picasso read George Steer's moving eyewitness account of th…" at bounding box center [586, 177] width 285 height 36
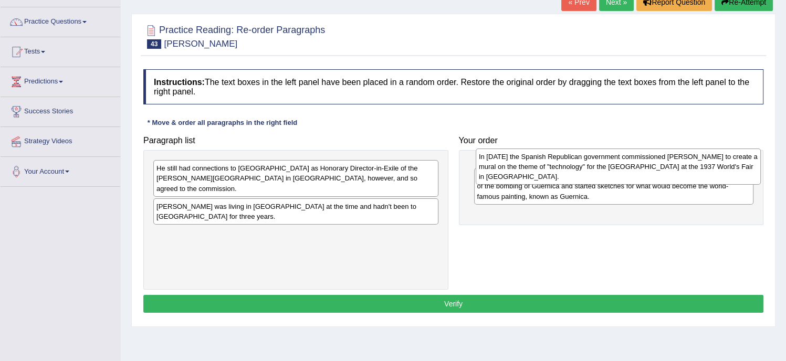
drag, startPoint x: 336, startPoint y: 179, endPoint x: 659, endPoint y: 167, distance: 323.6
click at [659, 167] on div "In January 1937 the Spanish Republican government commissioned Pablo Picasso to…" at bounding box center [618, 167] width 285 height 36
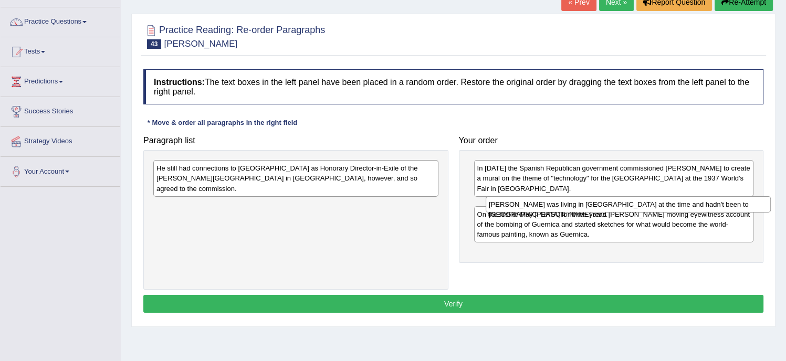
drag, startPoint x: 409, startPoint y: 195, endPoint x: 742, endPoint y: 204, distance: 332.4
click at [742, 204] on div "Picasso was living in Paris at the time and hadn't been to Spain for three year…" at bounding box center [628, 204] width 285 height 16
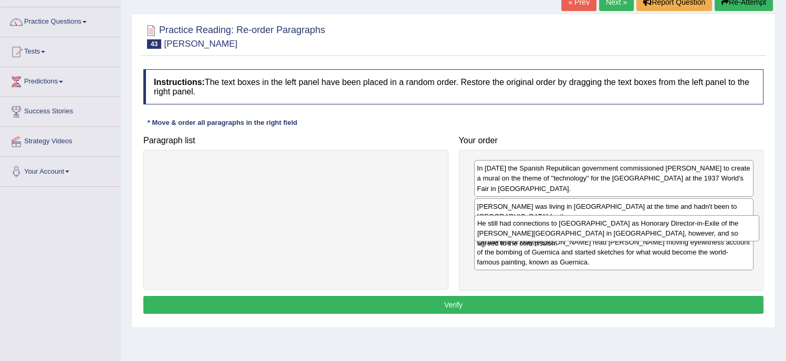
drag, startPoint x: 328, startPoint y: 169, endPoint x: 647, endPoint y: 223, distance: 324.2
click at [647, 223] on div "He still had connections to Spain as Honorary Director-in-Exile of the Prado Mu…" at bounding box center [616, 228] width 285 height 26
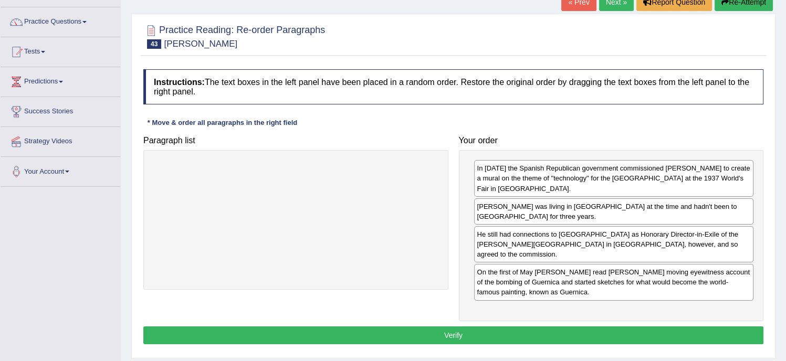
click at [386, 327] on button "Verify" at bounding box center [453, 336] width 620 height 18
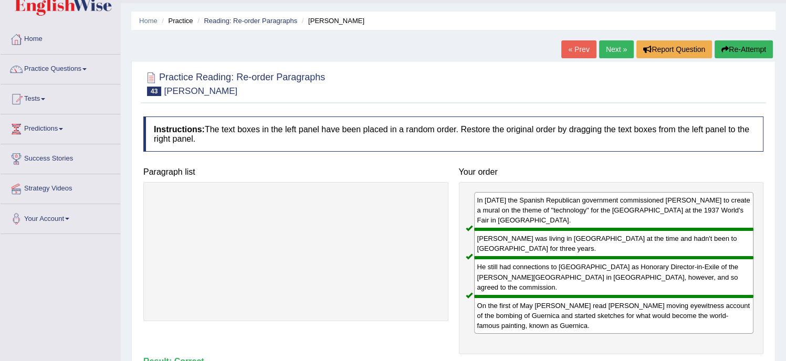
scroll to position [27, 0]
click at [606, 50] on link "Next »" at bounding box center [616, 49] width 35 height 18
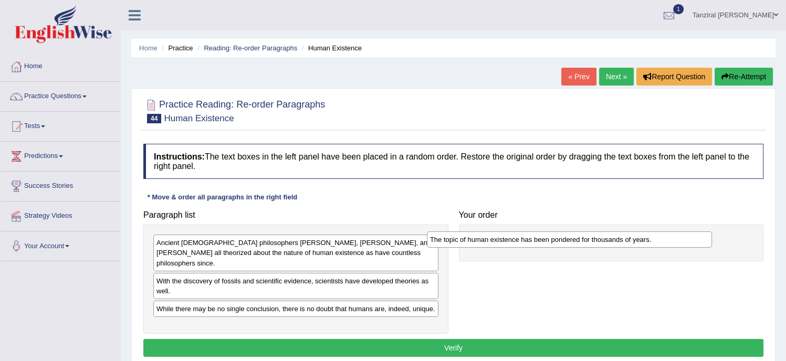
drag, startPoint x: 383, startPoint y: 237, endPoint x: 683, endPoint y: 241, distance: 300.3
click at [683, 241] on div "The topic of human existence has been pondered for thousands of years." at bounding box center [569, 240] width 285 height 16
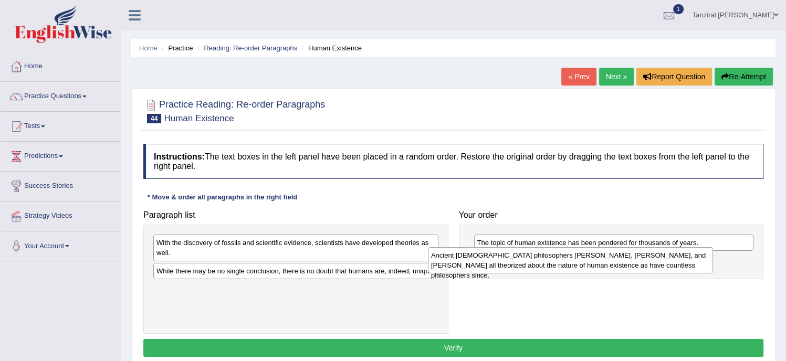
drag, startPoint x: 388, startPoint y: 254, endPoint x: 663, endPoint y: 266, distance: 275.4
click at [663, 266] on div "Ancient [DEMOGRAPHIC_DATA] philosophers [PERSON_NAME], [PERSON_NAME], and [PERS…" at bounding box center [570, 260] width 285 height 26
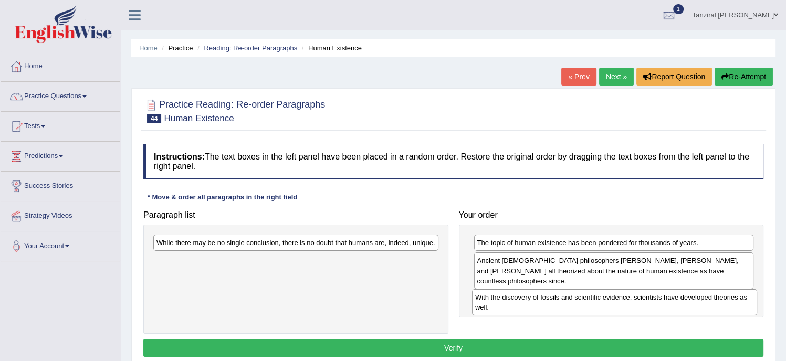
drag, startPoint x: 370, startPoint y: 252, endPoint x: 689, endPoint y: 307, distance: 323.3
click at [689, 307] on div "With the discovery of fossils and scientific evidence, scientists have develope…" at bounding box center [614, 302] width 285 height 26
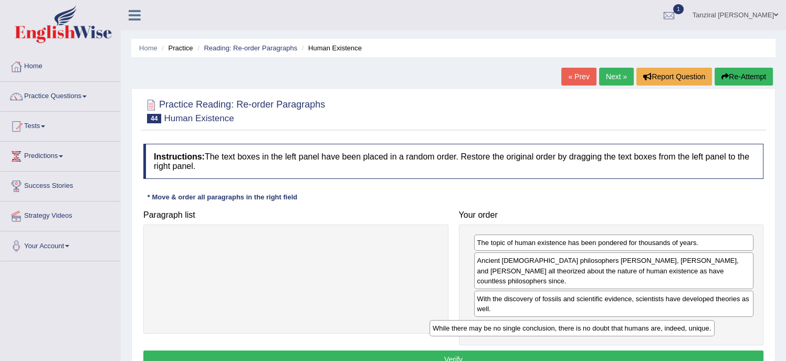
drag, startPoint x: 316, startPoint y: 243, endPoint x: 598, endPoint y: 325, distance: 293.6
click at [598, 325] on div "While there may be no single conclusion, there is no doubt that humans are, ind…" at bounding box center [571, 328] width 285 height 16
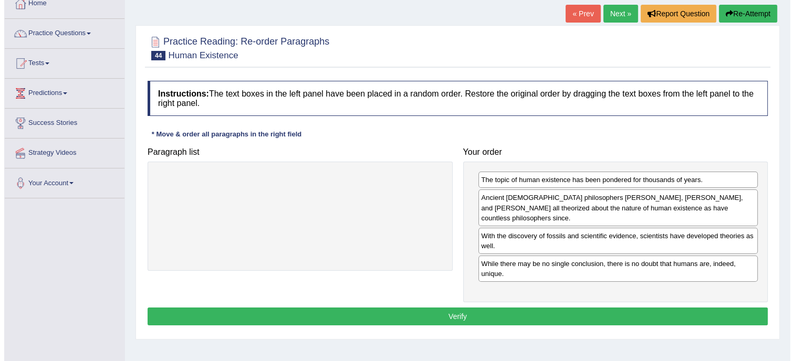
scroll to position [63, 0]
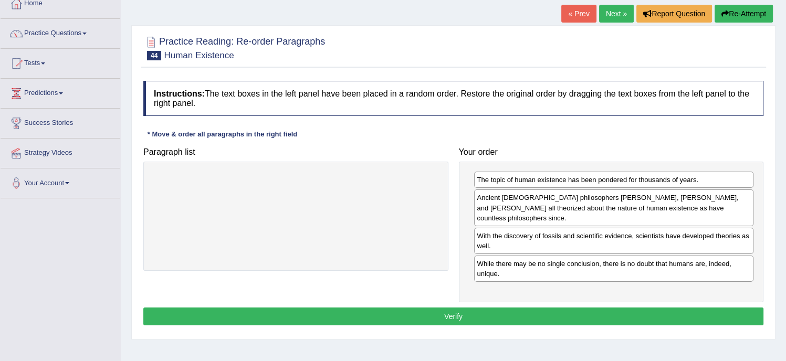
click at [500, 309] on button "Verify" at bounding box center [453, 317] width 620 height 18
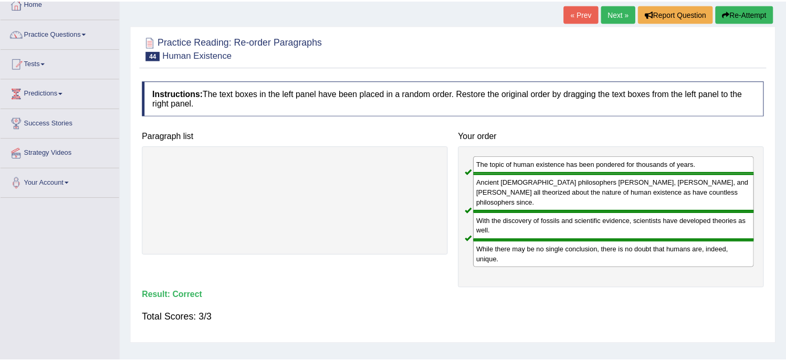
scroll to position [0, 0]
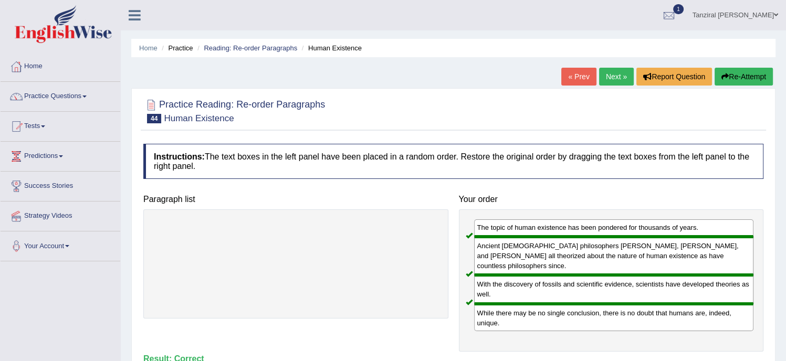
click at [601, 83] on link "Next »" at bounding box center [616, 77] width 35 height 18
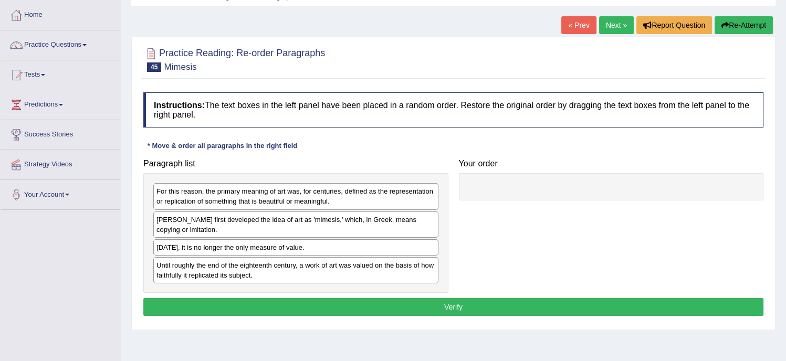
scroll to position [52, 0]
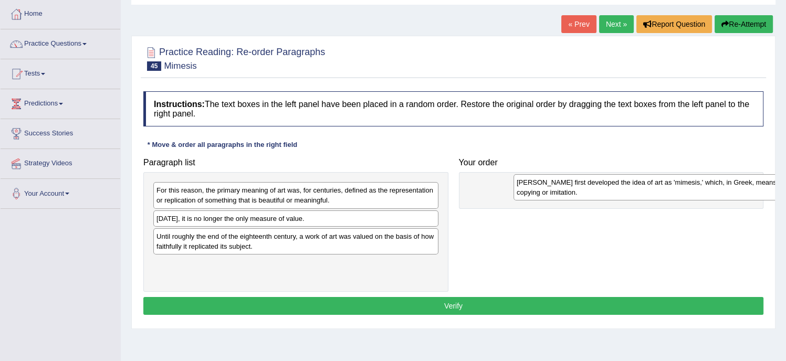
drag, startPoint x: 260, startPoint y: 220, endPoint x: 621, endPoint y: 184, distance: 362.4
click at [621, 184] on div "Plato first developed the idea of art as 'mimesis,' which, in Greek, means copy…" at bounding box center [655, 187] width 285 height 26
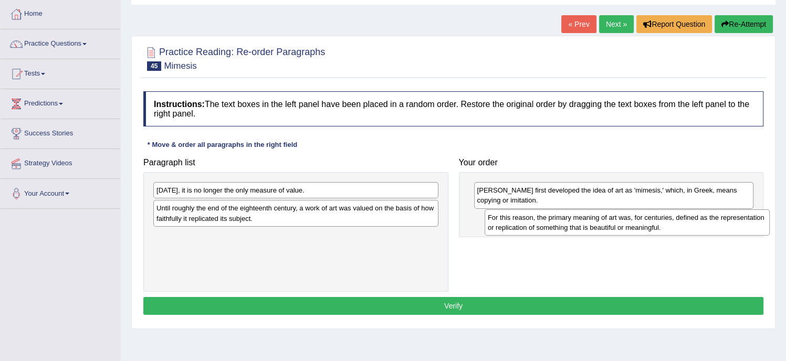
drag, startPoint x: 423, startPoint y: 195, endPoint x: 754, endPoint y: 222, distance: 332.4
click at [754, 222] on div "For this reason, the primary meaning of art was, for centuries, defined as the …" at bounding box center [627, 222] width 285 height 26
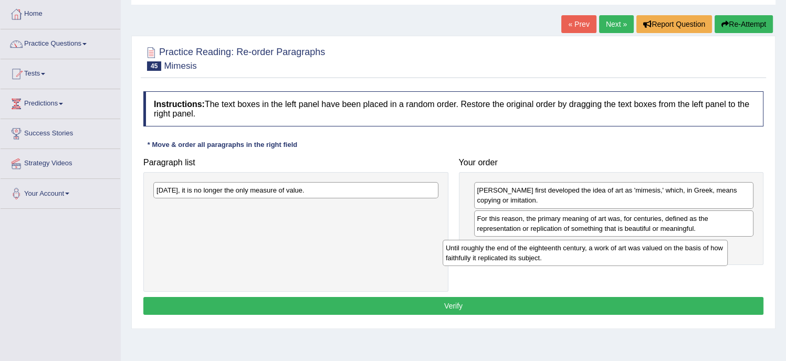
drag, startPoint x: 351, startPoint y: 213, endPoint x: 640, endPoint y: 252, distance: 291.9
click at [640, 252] on div "Until roughly the end of the eighteenth century, a work of art was valued on th…" at bounding box center [585, 253] width 285 height 26
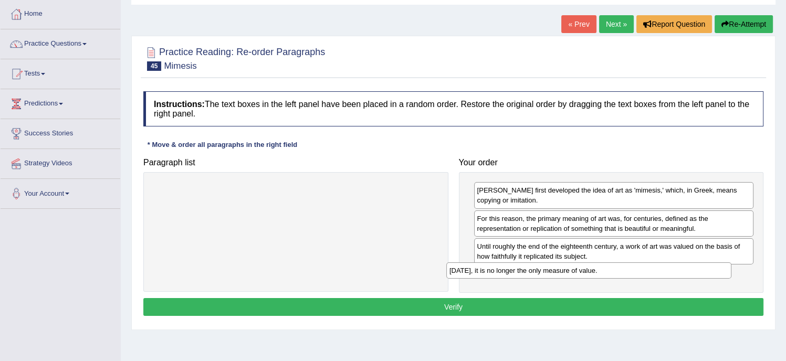
drag, startPoint x: 254, startPoint y: 188, endPoint x: 547, endPoint y: 269, distance: 303.7
click at [547, 269] on div "Today, it is no longer the only measure of value." at bounding box center [588, 270] width 285 height 16
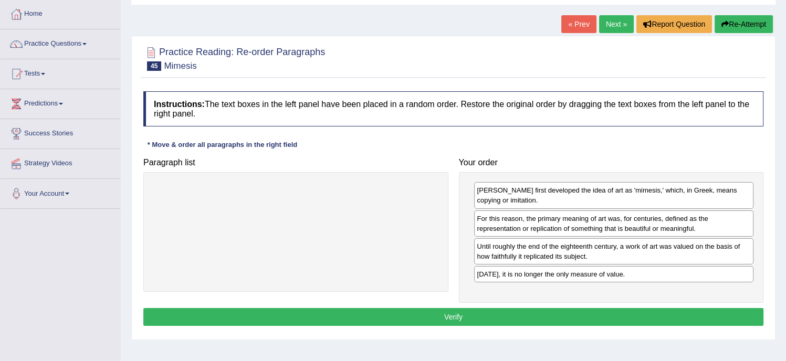
click at [536, 314] on button "Verify" at bounding box center [453, 317] width 620 height 18
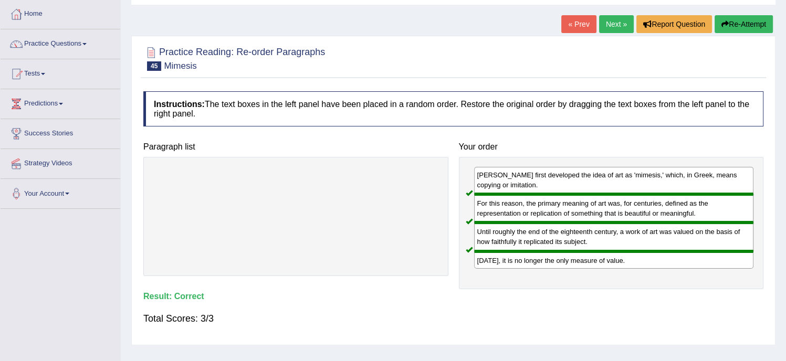
scroll to position [0, 0]
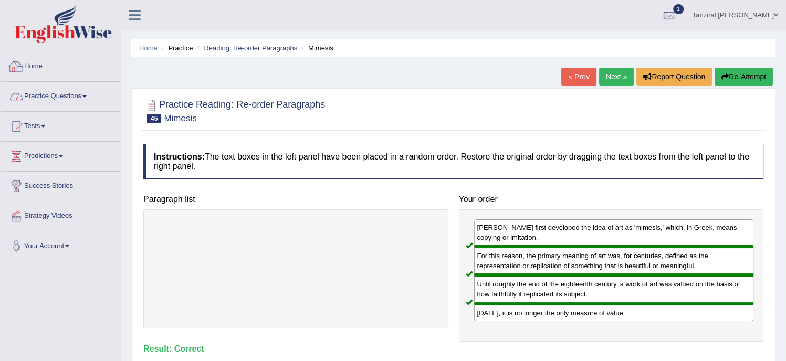
click at [69, 93] on link "Practice Questions" at bounding box center [61, 95] width 120 height 26
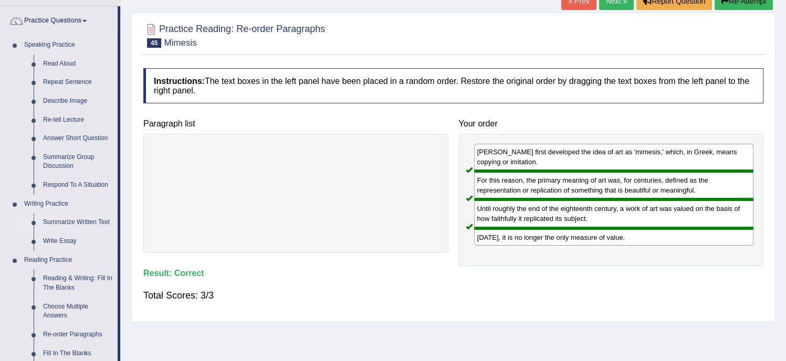
scroll to position [76, 0]
click at [72, 242] on link "Write Essay" at bounding box center [77, 241] width 79 height 19
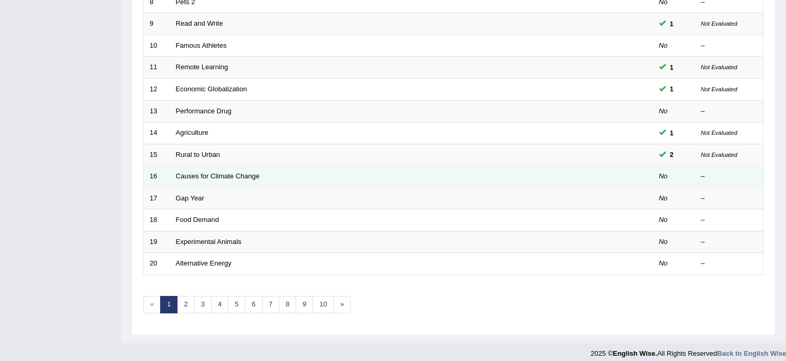
scroll to position [331, 0]
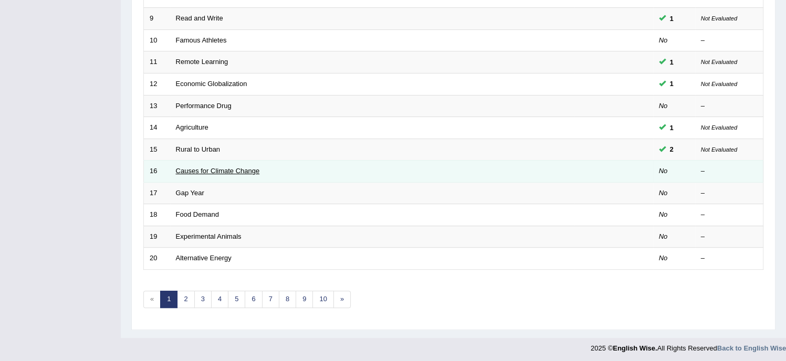
click at [216, 167] on link "Causes for Climate Change" at bounding box center [218, 171] width 84 height 8
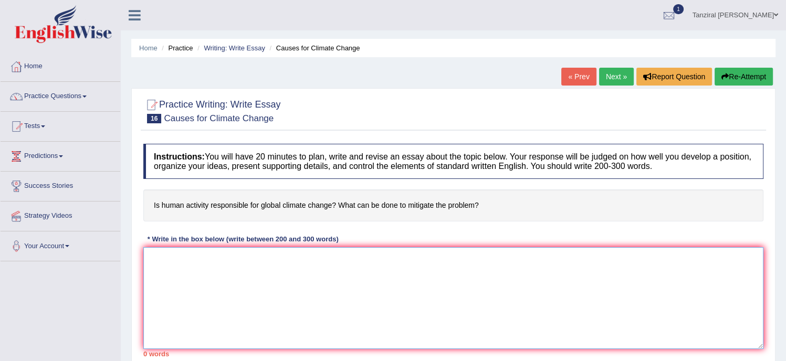
click at [239, 261] on textarea at bounding box center [453, 298] width 620 height 102
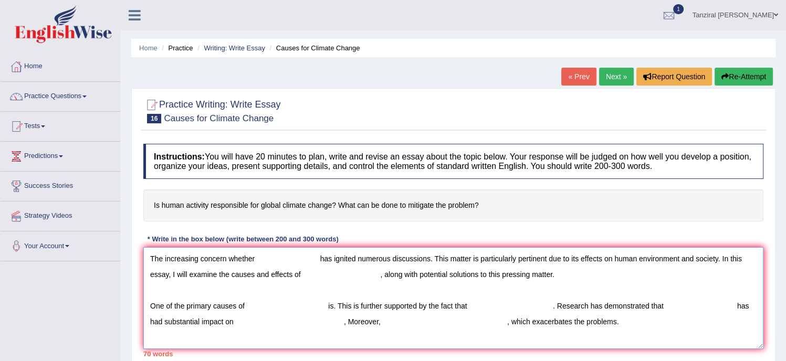
click at [532, 323] on textarea "The increasing concern whether has ignited numerous discussions. This matter is…" at bounding box center [453, 298] width 620 height 102
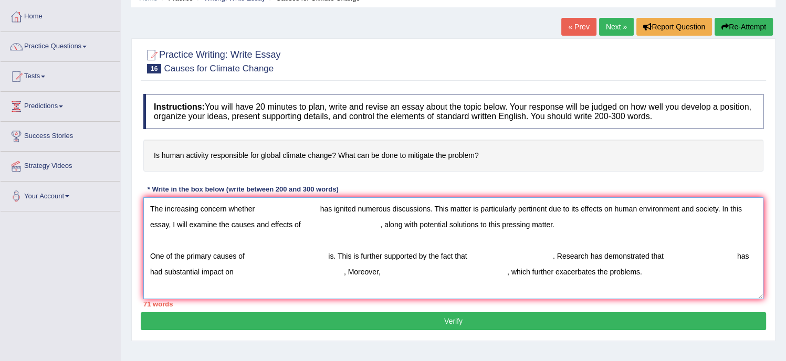
scroll to position [50, 0]
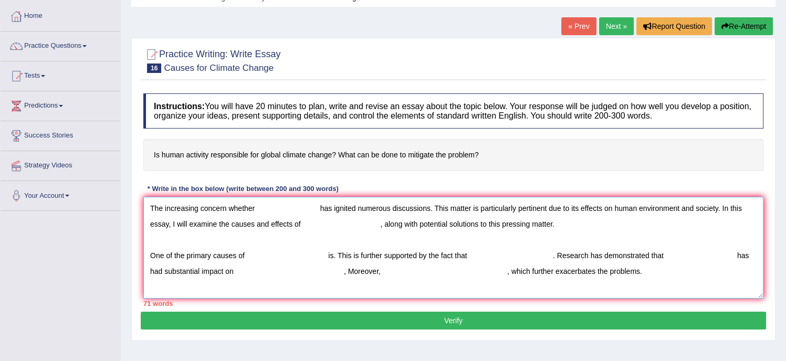
click at [654, 274] on textarea "The increasing concern whether has ignited numerous discussions. This matter is…" at bounding box center [453, 248] width 620 height 102
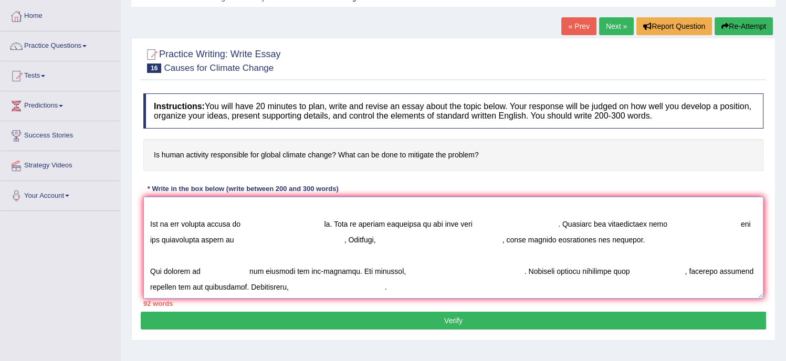
scroll to position [56, 0]
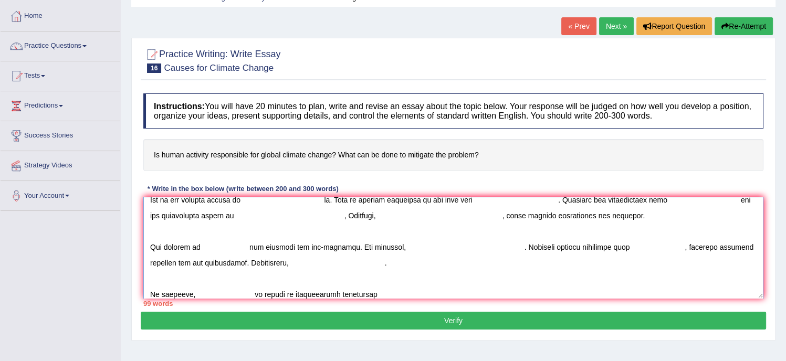
click at [249, 296] on textarea at bounding box center [453, 248] width 620 height 102
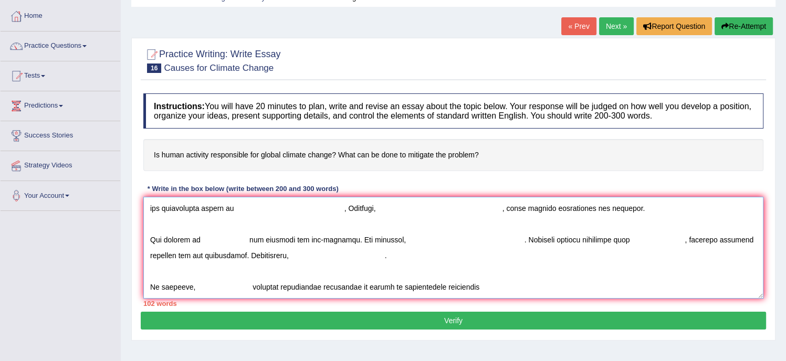
drag, startPoint x: 350, startPoint y: 293, endPoint x: 355, endPoint y: 289, distance: 6.3
click at [355, 289] on textarea at bounding box center [453, 248] width 620 height 102
drag, startPoint x: 383, startPoint y: 286, endPoint x: 471, endPoint y: 285, distance: 88.2
click at [471, 285] on textarea at bounding box center [453, 248] width 620 height 102
click at [539, 289] on textarea at bounding box center [453, 248] width 620 height 102
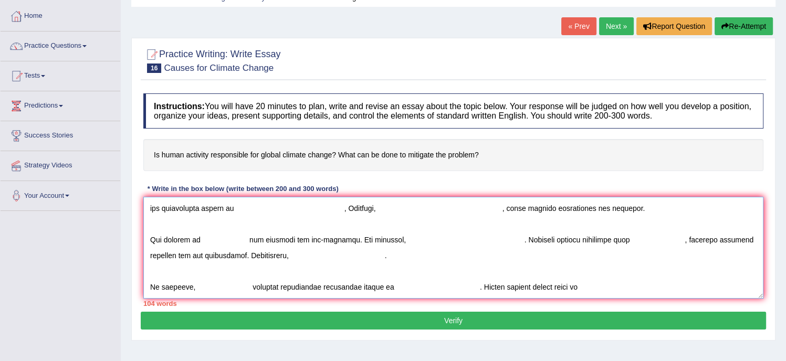
click at [572, 287] on textarea at bounding box center [453, 248] width 620 height 102
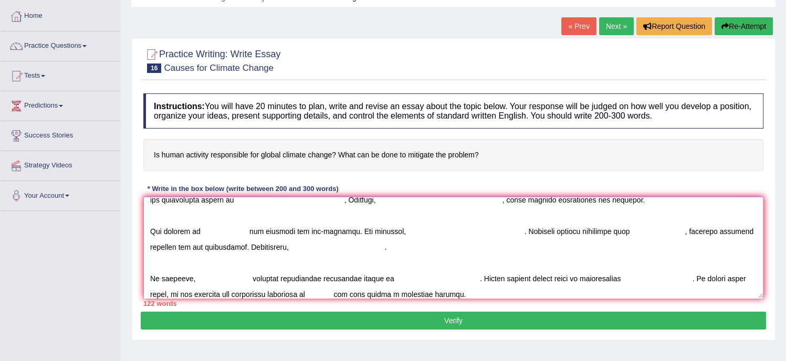
scroll to position [0, 0]
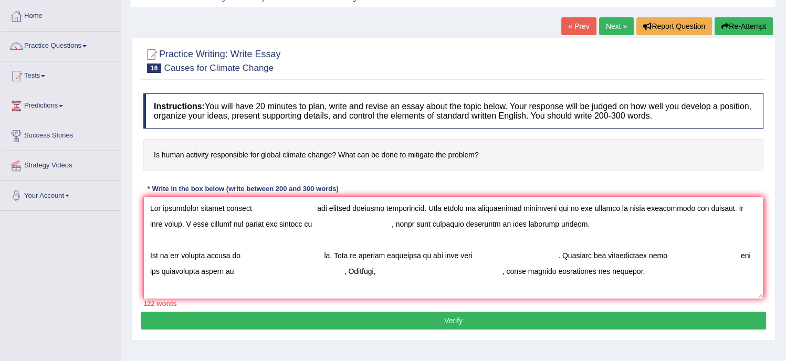
click at [255, 207] on textarea at bounding box center [453, 248] width 620 height 102
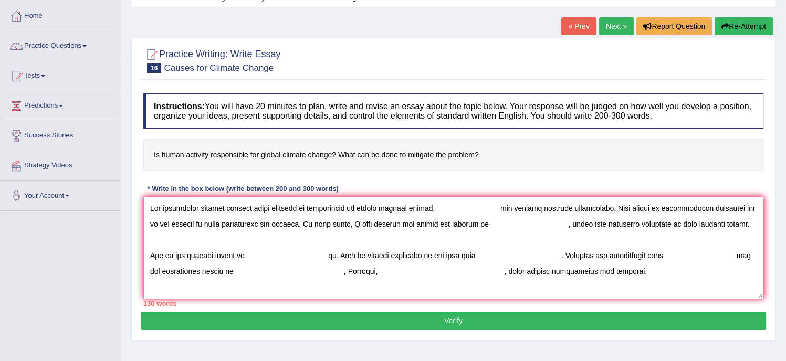
click at [502, 209] on textarea at bounding box center [453, 248] width 620 height 102
click at [432, 224] on textarea at bounding box center [453, 248] width 620 height 102
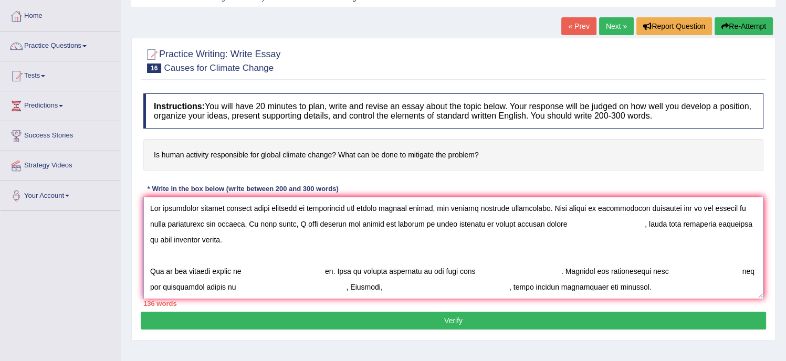
click at [639, 228] on textarea at bounding box center [453, 248] width 620 height 102
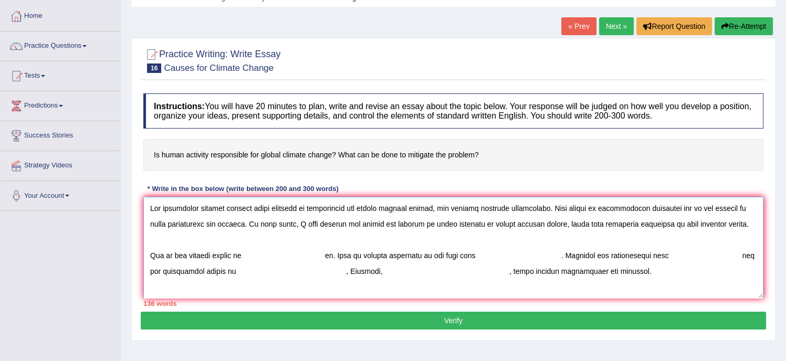
click at [601, 227] on textarea at bounding box center [453, 248] width 620 height 102
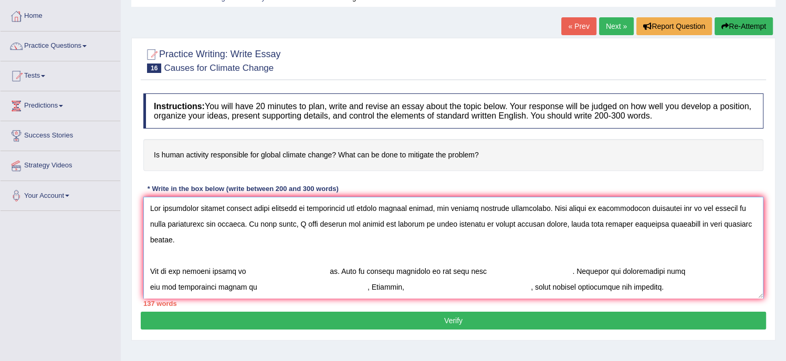
click at [247, 272] on textarea at bounding box center [453, 248] width 620 height 102
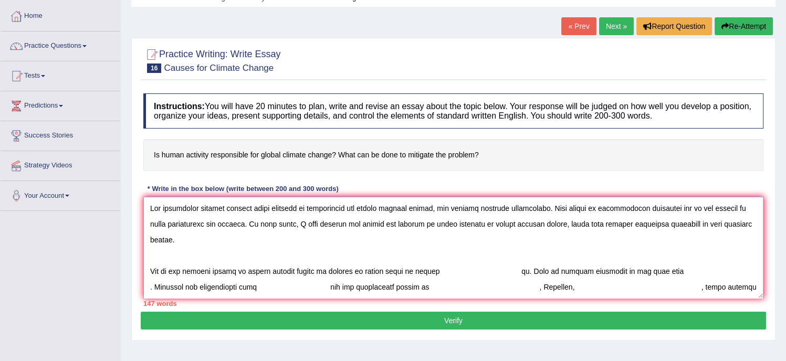
click at [521, 271] on textarea at bounding box center [453, 248] width 620 height 102
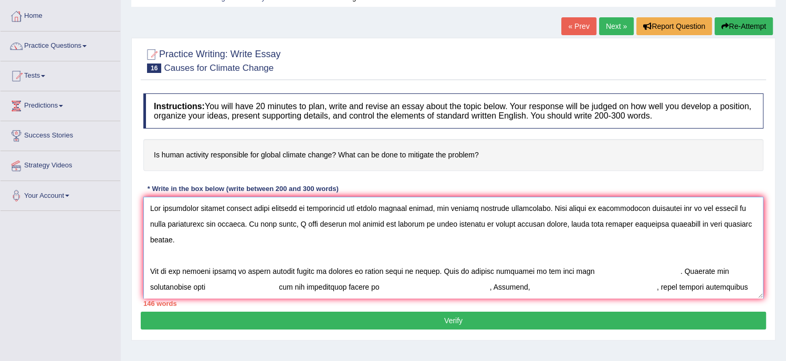
click at [576, 272] on textarea at bounding box center [453, 248] width 620 height 102
click at [569, 270] on textarea at bounding box center [453, 248] width 620 height 102
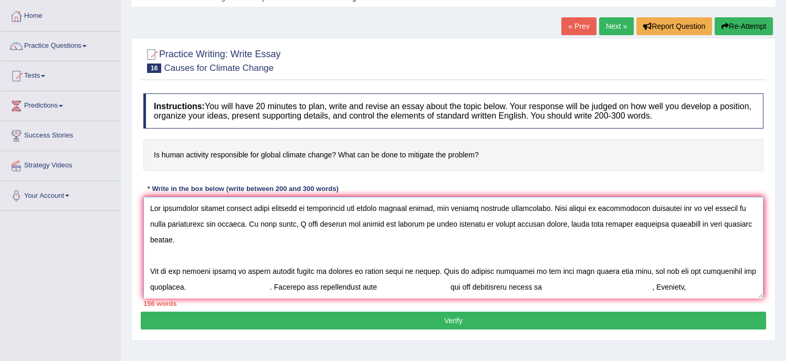
click at [265, 289] on textarea at bounding box center [453, 248] width 620 height 102
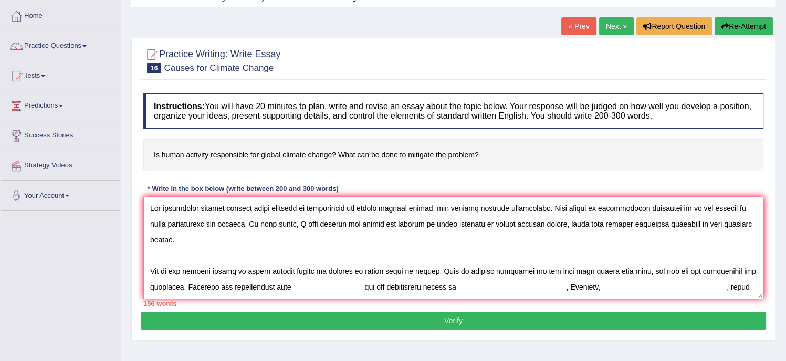
click at [293, 287] on textarea at bounding box center [453, 248] width 620 height 102
click at [403, 287] on textarea at bounding box center [453, 248] width 620 height 102
click at [439, 287] on textarea at bounding box center [453, 248] width 620 height 102
click at [433, 287] on textarea at bounding box center [453, 248] width 620 height 102
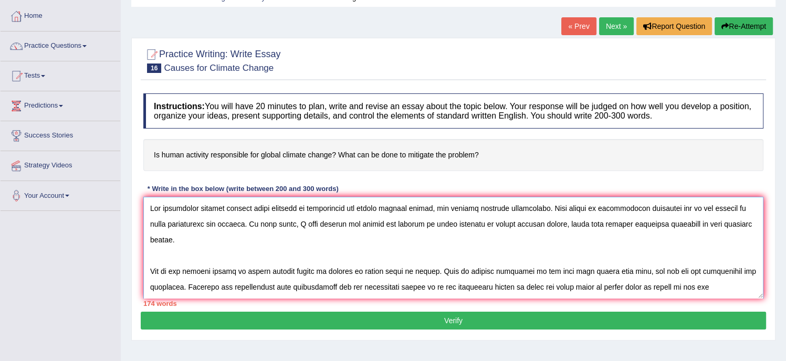
scroll to position [54, 0]
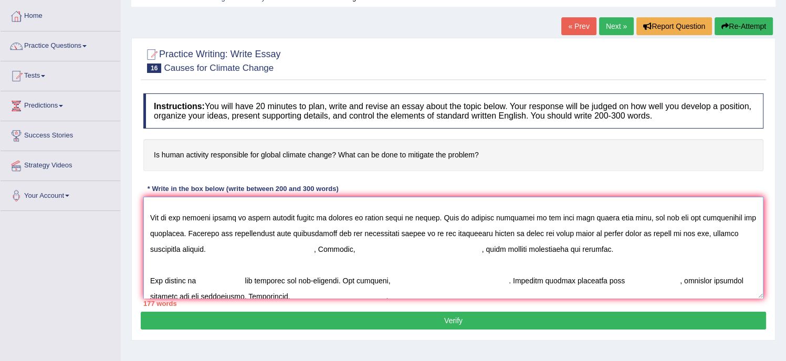
click at [328, 247] on textarea at bounding box center [453, 248] width 620 height 102
click at [251, 249] on textarea at bounding box center [453, 248] width 620 height 102
click at [340, 251] on textarea at bounding box center [453, 248] width 620 height 102
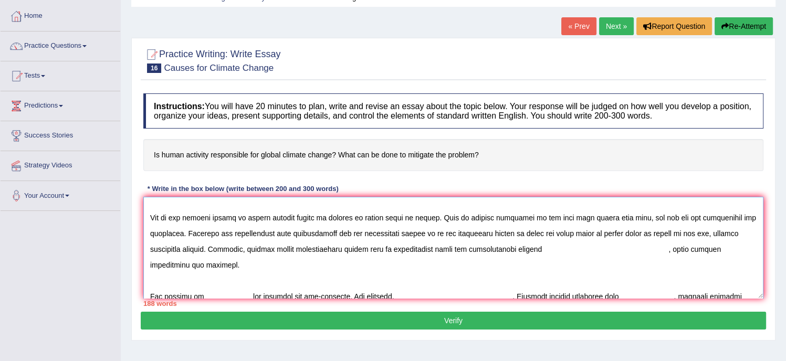
click at [661, 249] on textarea at bounding box center [453, 248] width 620 height 102
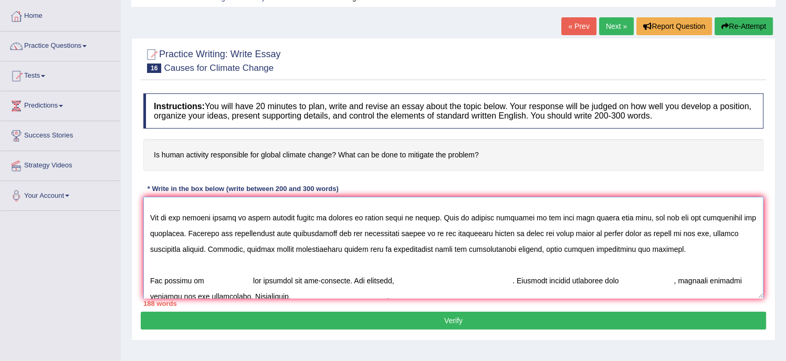
click at [197, 280] on textarea at bounding box center [453, 248] width 620 height 102
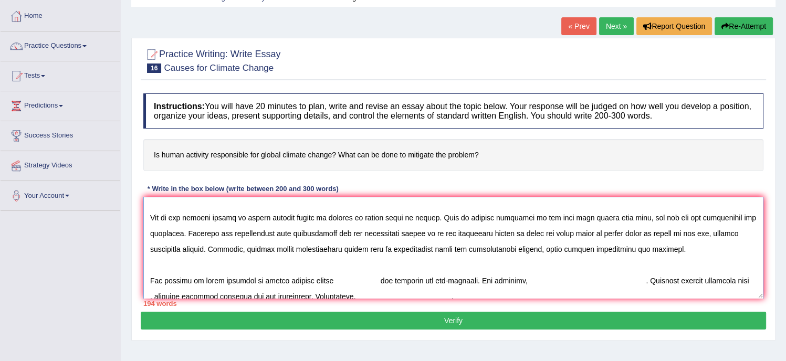
click at [375, 279] on textarea at bounding box center [453, 248] width 620 height 102
click at [475, 280] on textarea at bounding box center [453, 248] width 620 height 102
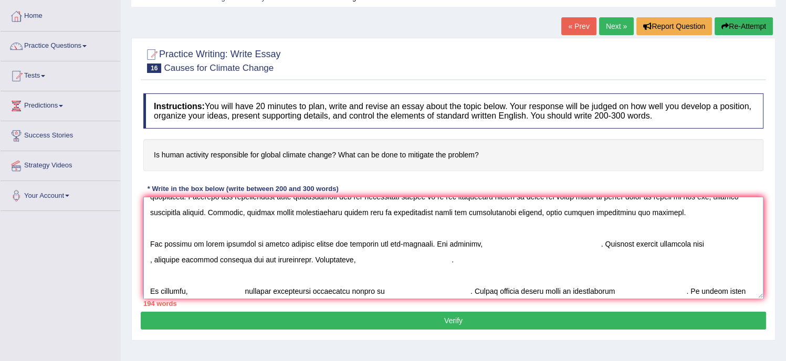
scroll to position [105, 0]
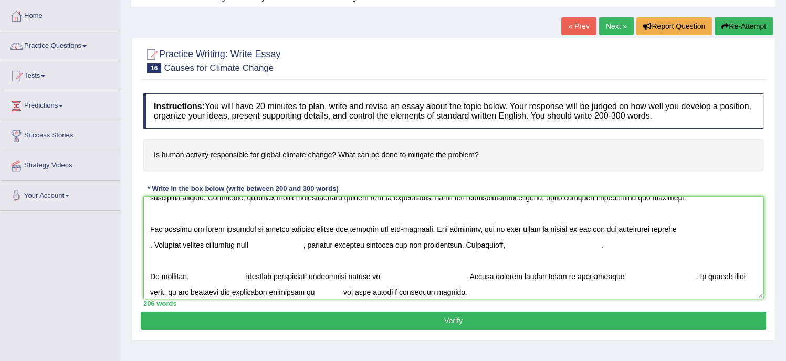
drag, startPoint x: 474, startPoint y: 228, endPoint x: 496, endPoint y: 233, distance: 21.9
click at [496, 233] on textarea at bounding box center [453, 248] width 620 height 102
click at [651, 230] on textarea at bounding box center [453, 248] width 620 height 102
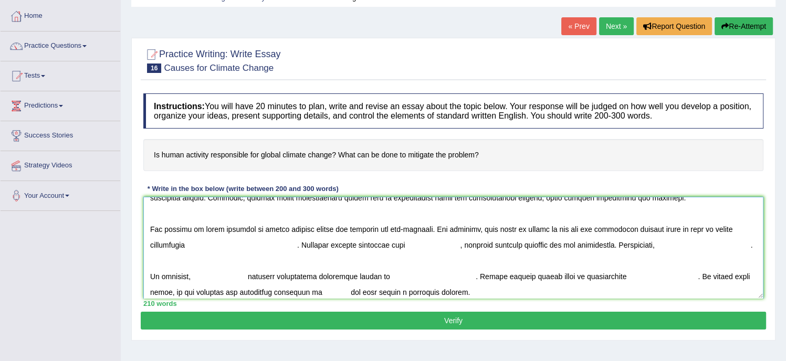
click at [302, 247] on textarea at bounding box center [453, 248] width 620 height 102
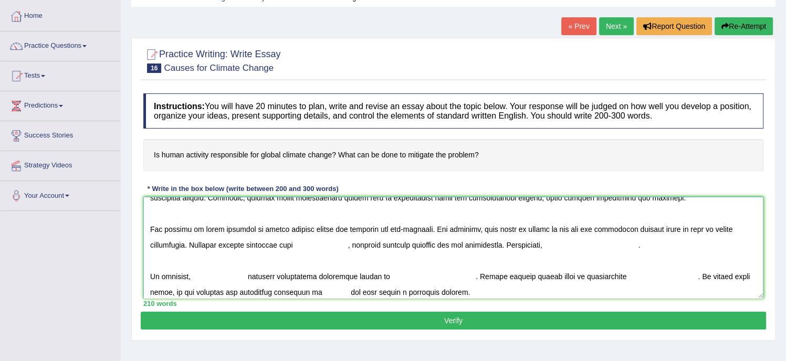
click at [300, 245] on textarea at bounding box center [453, 248] width 620 height 102
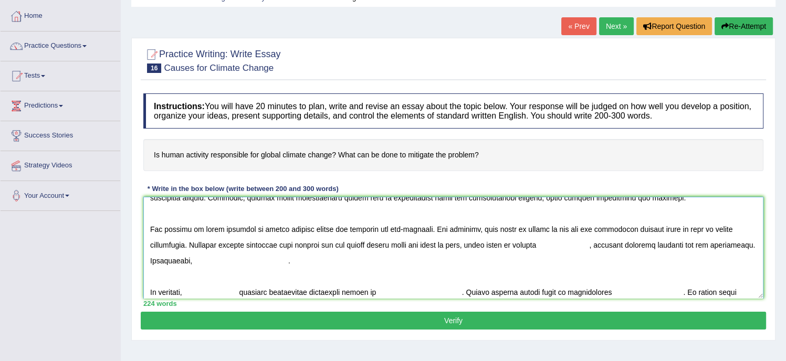
click at [531, 243] on textarea at bounding box center [453, 248] width 620 height 102
click at [579, 247] on textarea at bounding box center [453, 248] width 620 height 102
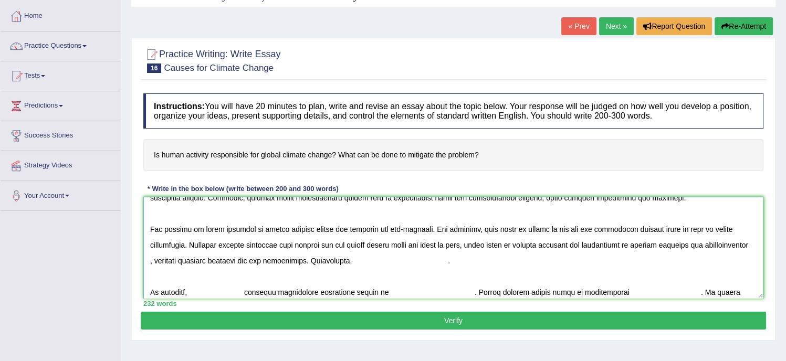
click at [246, 262] on textarea at bounding box center [453, 248] width 620 height 102
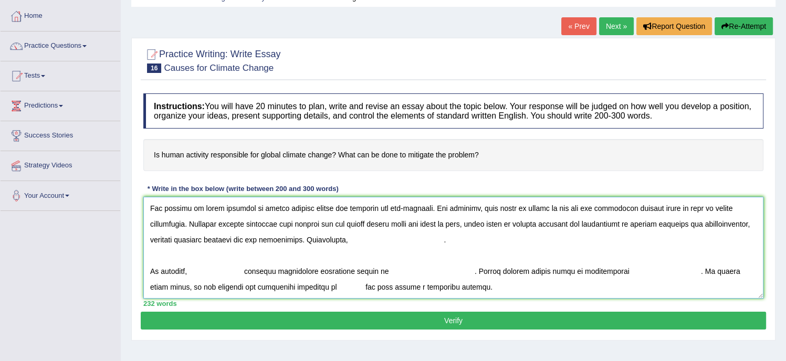
drag, startPoint x: 645, startPoint y: 221, endPoint x: 711, endPoint y: 225, distance: 65.7
click at [711, 225] on textarea at bounding box center [453, 248] width 620 height 102
click at [290, 237] on textarea at bounding box center [453, 248] width 620 height 102
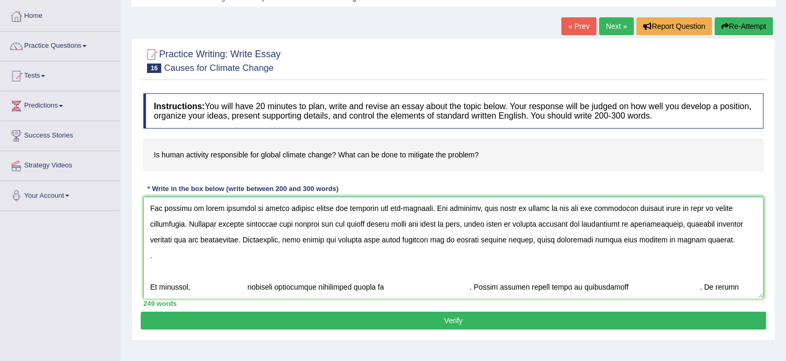
drag, startPoint x: 556, startPoint y: 240, endPoint x: 722, endPoint y: 241, distance: 165.4
click at [722, 241] on textarea at bounding box center [453, 248] width 620 height 102
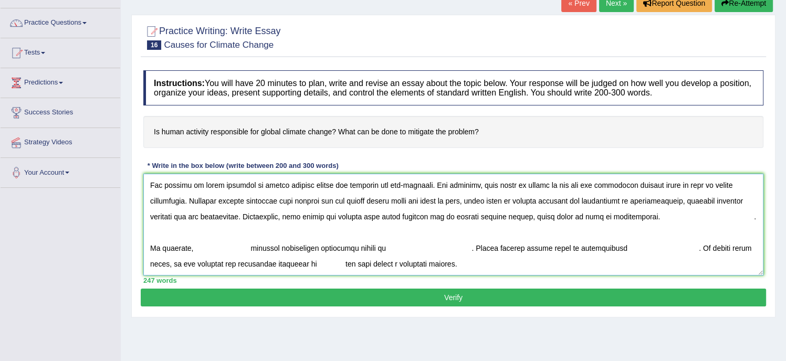
scroll to position [75, 0]
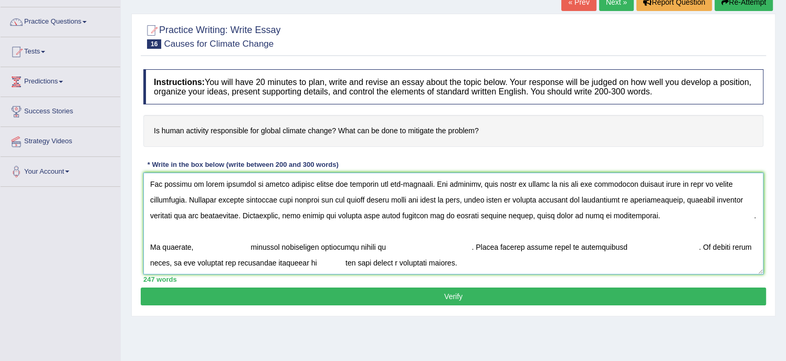
click at [193, 245] on textarea at bounding box center [453, 224] width 620 height 102
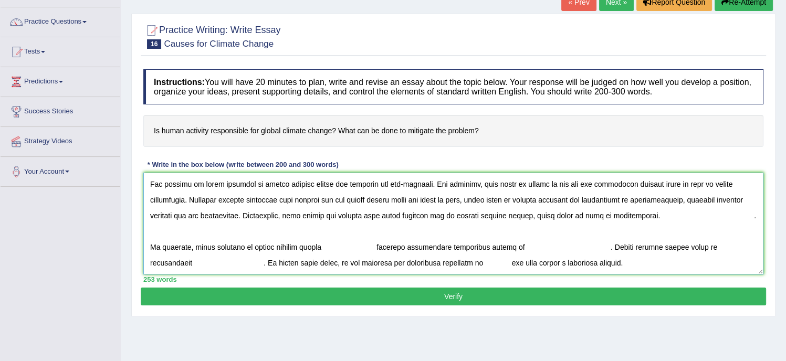
click at [379, 248] on textarea at bounding box center [453, 224] width 620 height 102
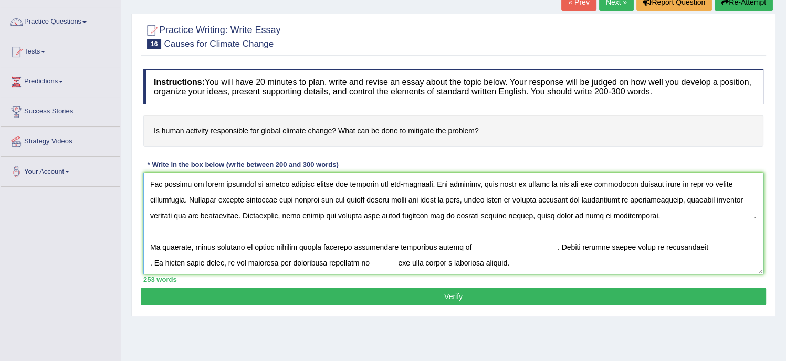
click at [459, 246] on textarea at bounding box center [453, 224] width 620 height 102
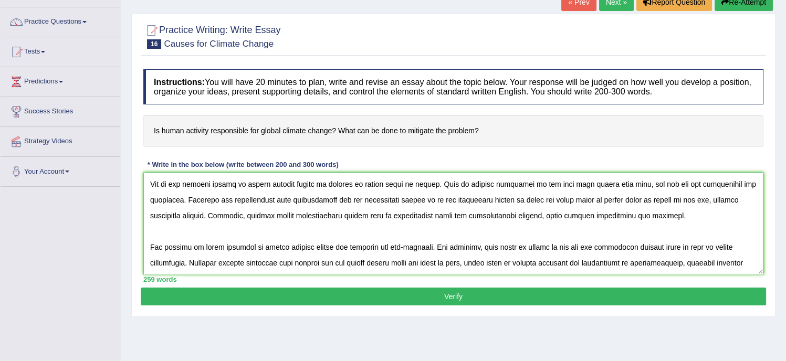
scroll to position [126, 0]
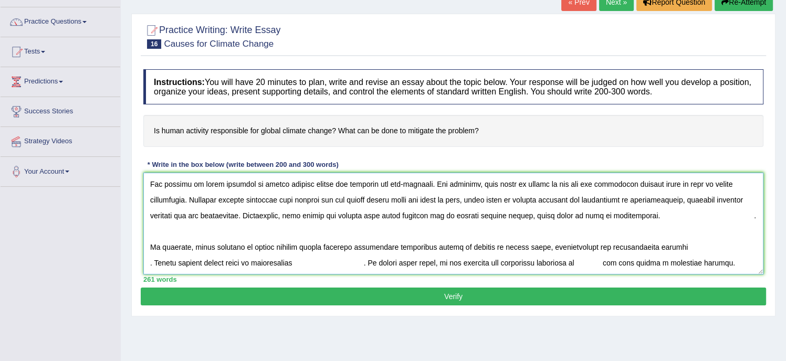
click at [151, 263] on textarea at bounding box center [453, 224] width 620 height 102
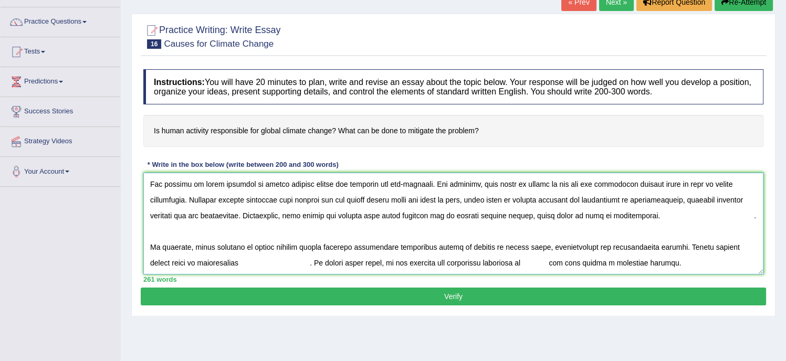
drag, startPoint x: 592, startPoint y: 246, endPoint x: 668, endPoint y: 249, distance: 76.2
click at [668, 249] on textarea at bounding box center [453, 224] width 620 height 102
drag, startPoint x: 149, startPoint y: 262, endPoint x: 193, endPoint y: 261, distance: 44.6
click at [193, 261] on textarea at bounding box center [453, 224] width 620 height 102
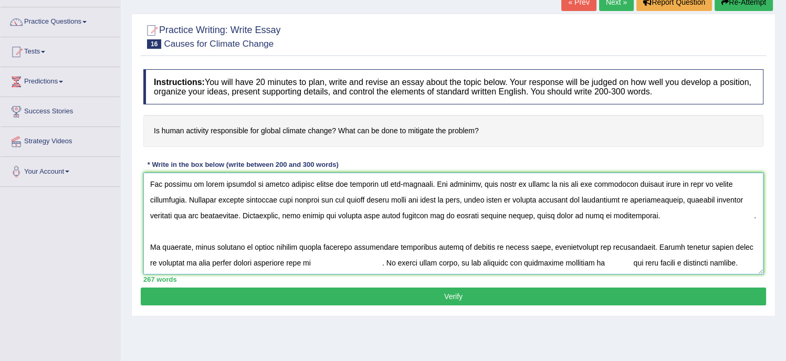
drag, startPoint x: 185, startPoint y: 261, endPoint x: 286, endPoint y: 262, distance: 100.8
click at [286, 262] on textarea at bounding box center [453, 224] width 620 height 102
click at [273, 260] on textarea at bounding box center [453, 224] width 620 height 102
click at [617, 260] on textarea at bounding box center [453, 224] width 620 height 102
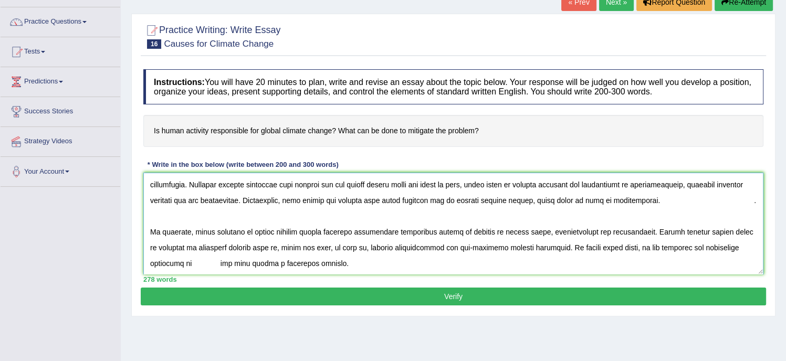
click at [195, 263] on textarea at bounding box center [453, 224] width 620 height 102
click at [351, 262] on textarea at bounding box center [453, 224] width 620 height 102
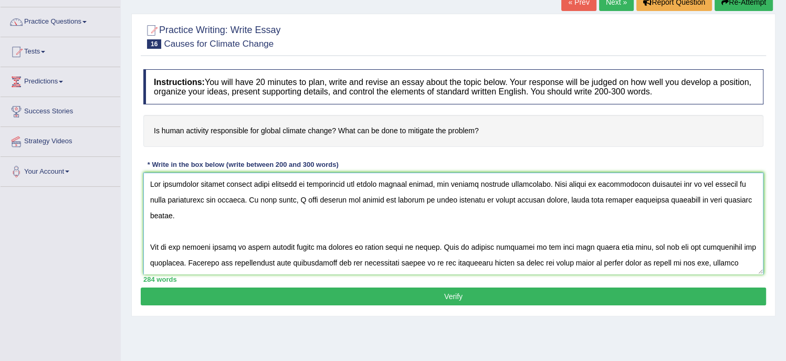
click at [435, 183] on textarea at bounding box center [453, 224] width 620 height 102
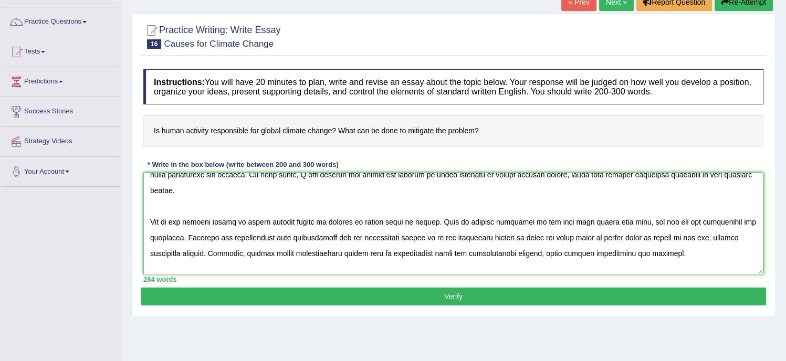
scroll to position [47, 0]
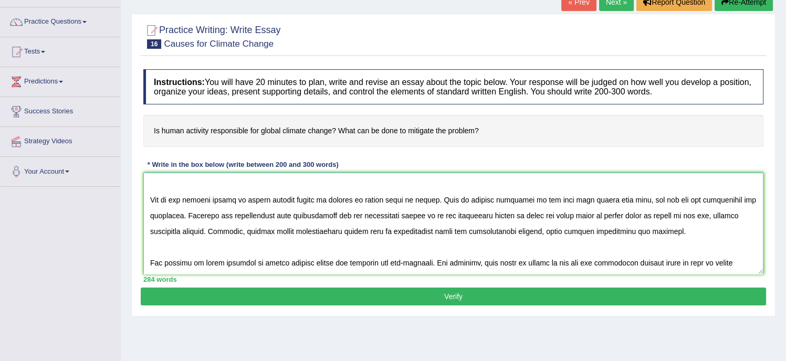
click at [432, 215] on textarea at bounding box center [453, 224] width 620 height 102
click at [710, 215] on textarea at bounding box center [453, 224] width 620 height 102
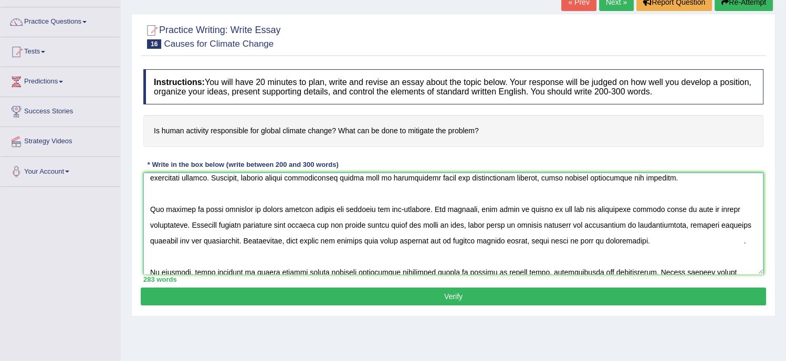
scroll to position [121, 0]
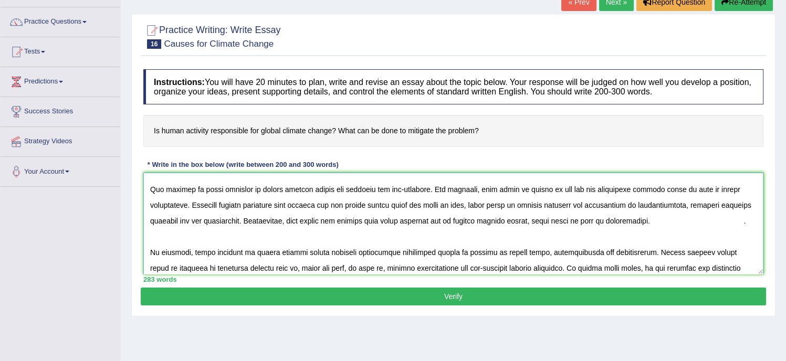
click at [666, 186] on textarea at bounding box center [453, 224] width 620 height 102
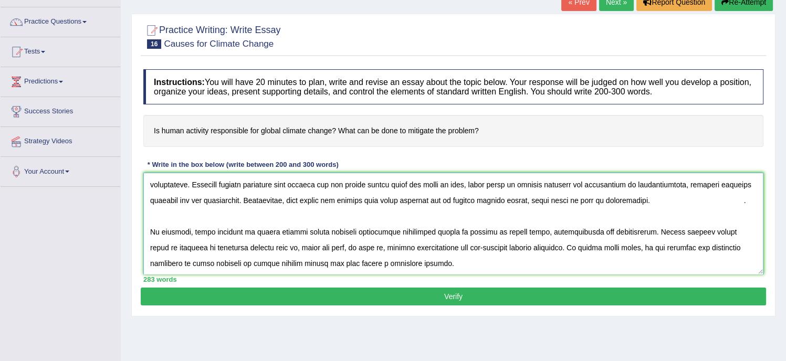
scroll to position [142, 0]
drag, startPoint x: 301, startPoint y: 262, endPoint x: 330, endPoint y: 266, distance: 29.1
click at [330, 266] on textarea at bounding box center [453, 224] width 620 height 102
type textarea "The increasing concern whether human activity is responsible for global climate…"
click at [403, 293] on button "Verify" at bounding box center [453, 297] width 625 height 18
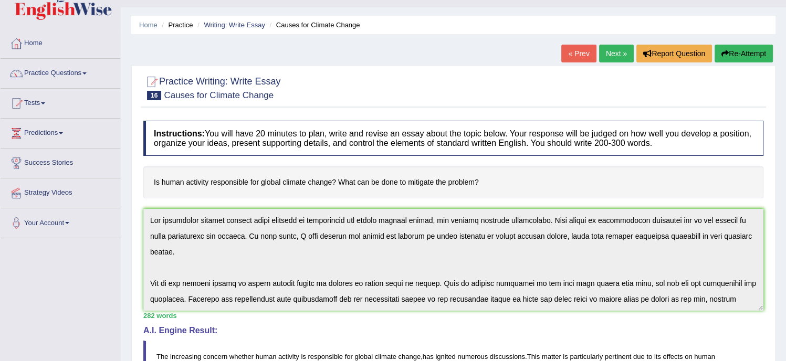
scroll to position [0, 0]
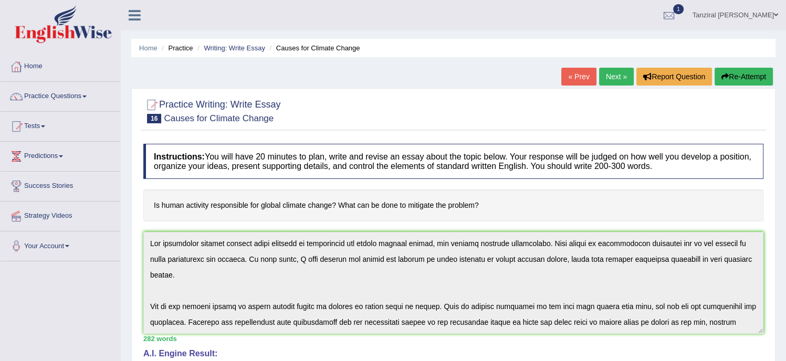
click at [613, 81] on link "Next »" at bounding box center [616, 77] width 35 height 18
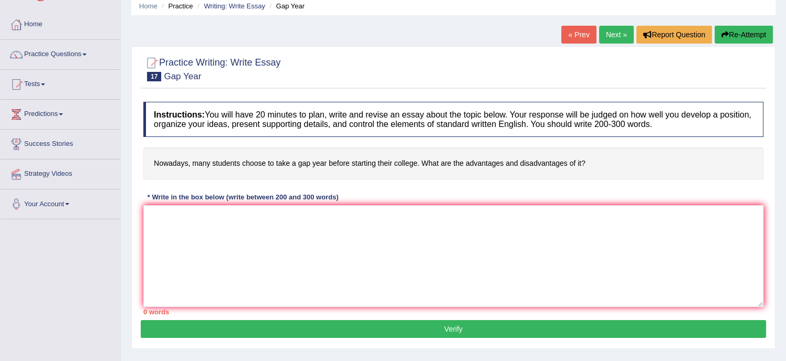
scroll to position [43, 0]
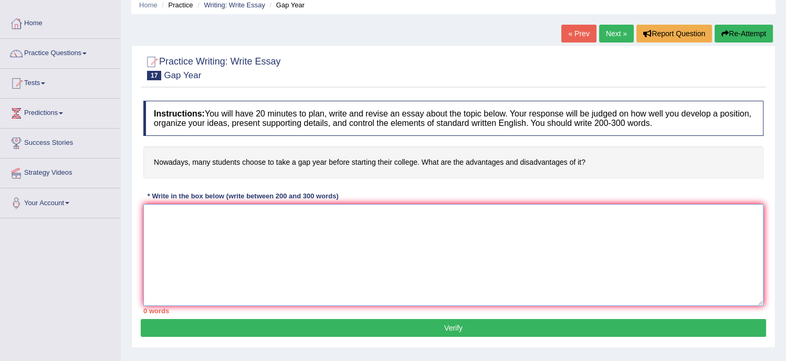
click at [247, 214] on textarea at bounding box center [453, 255] width 620 height 102
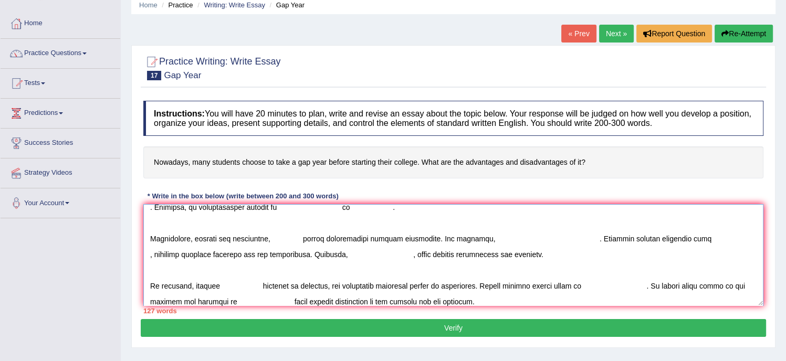
scroll to position [0, 0]
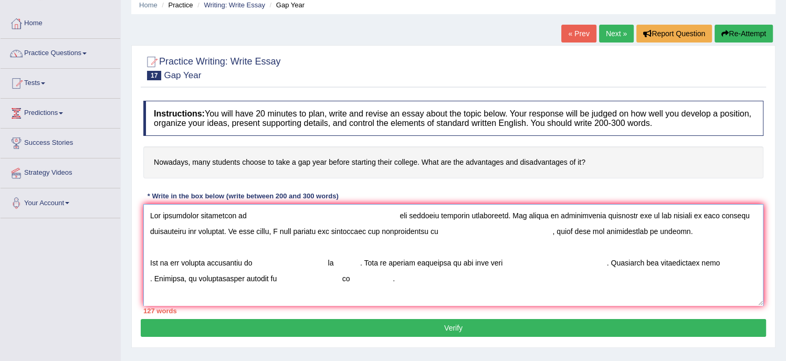
click at [248, 214] on textarea at bounding box center [453, 255] width 620 height 102
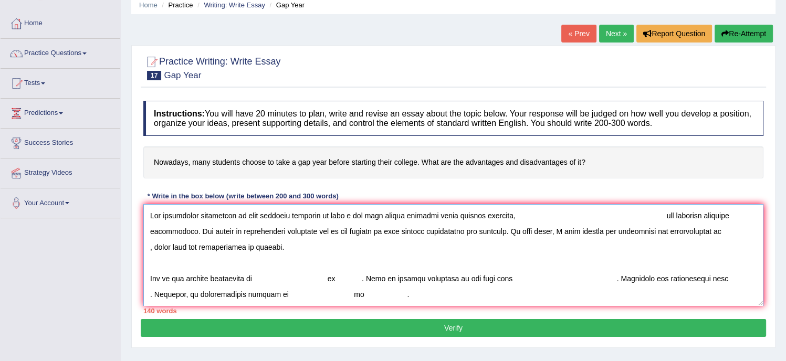
click at [668, 216] on textarea at bounding box center [453, 255] width 620 height 102
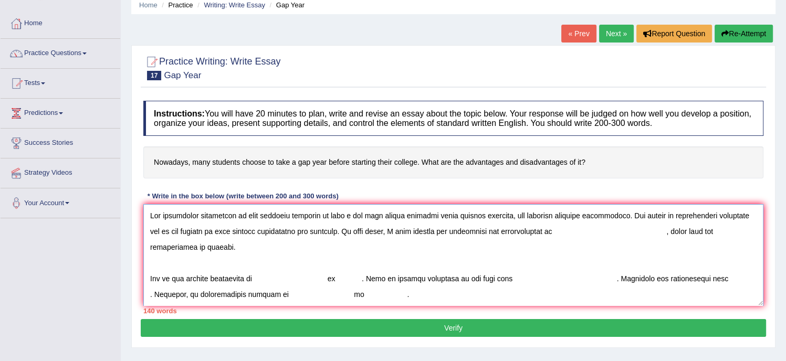
type textarea "The increasing prominence of many students choosing to take a gap year before s…"
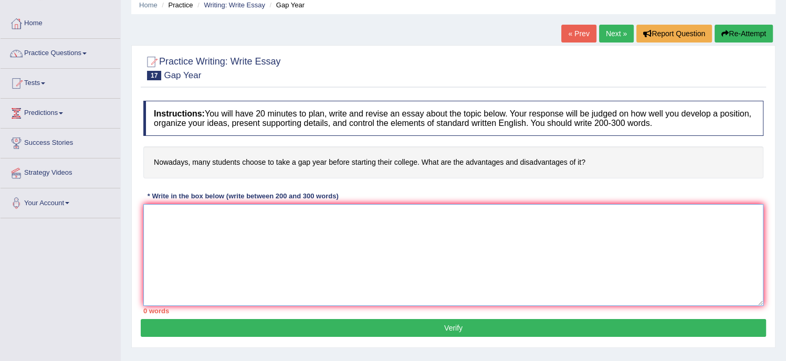
click at [262, 224] on textarea at bounding box center [453, 255] width 620 height 102
drag, startPoint x: 262, startPoint y: 224, endPoint x: 212, endPoint y: 264, distance: 63.9
click at [212, 264] on textarea at bounding box center [453, 255] width 620 height 102
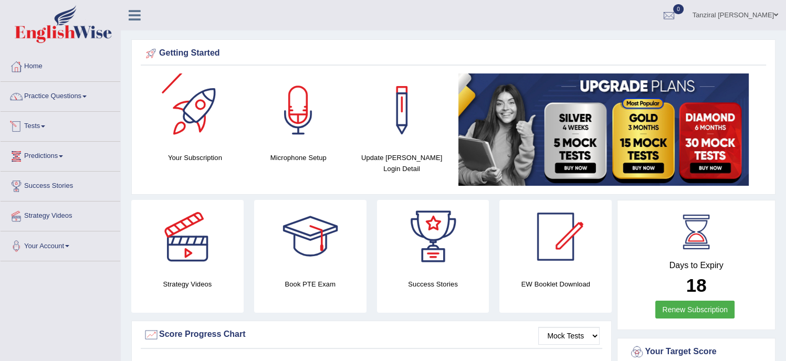
click at [40, 130] on link "Tests" at bounding box center [61, 125] width 120 height 26
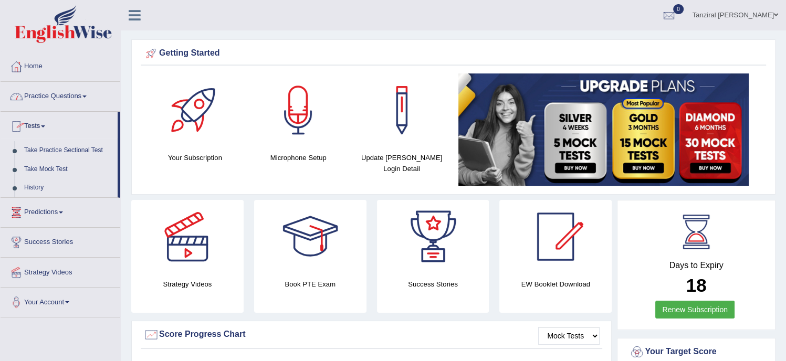
click at [69, 97] on link "Practice Questions" at bounding box center [61, 95] width 120 height 26
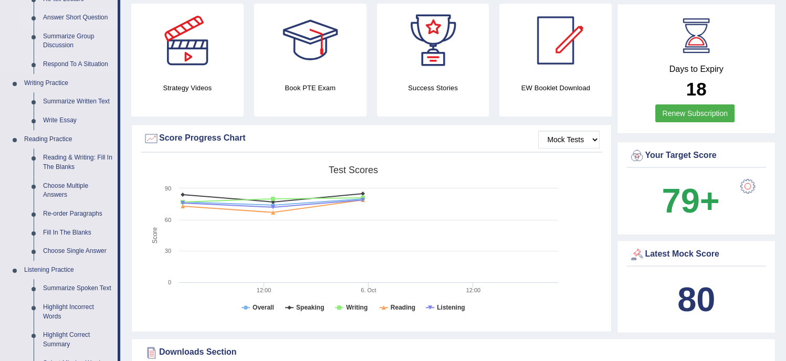
scroll to position [197, 0]
click at [61, 120] on link "Write Essay" at bounding box center [77, 120] width 79 height 19
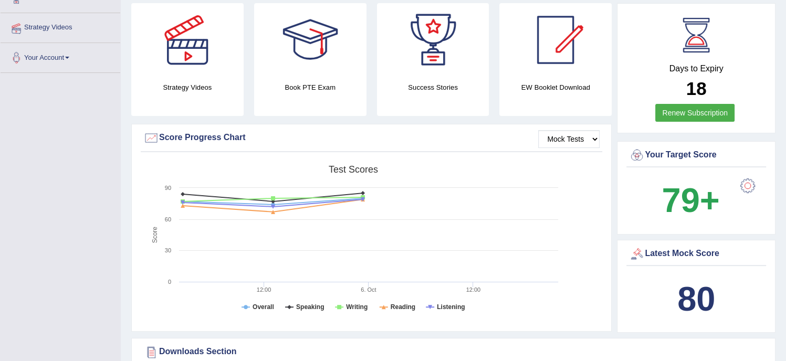
scroll to position [196, 0]
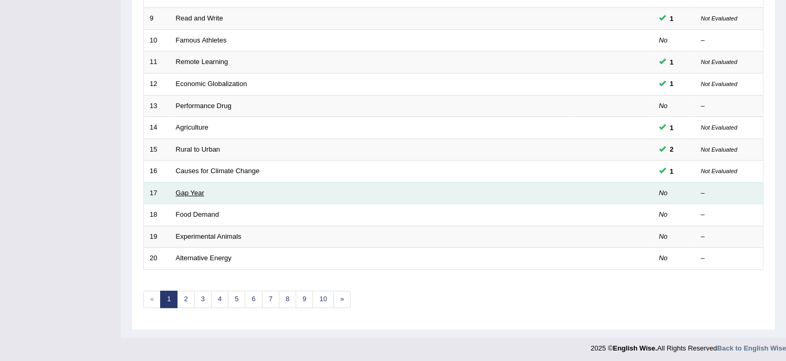
click at [195, 190] on link "Gap Year" at bounding box center [190, 193] width 28 height 8
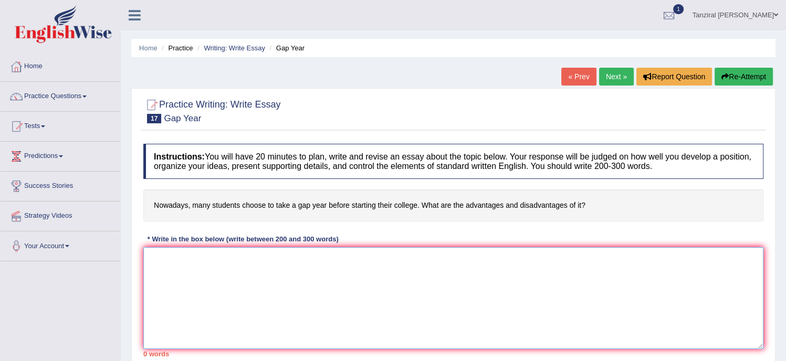
click at [210, 256] on textarea at bounding box center [453, 298] width 620 height 102
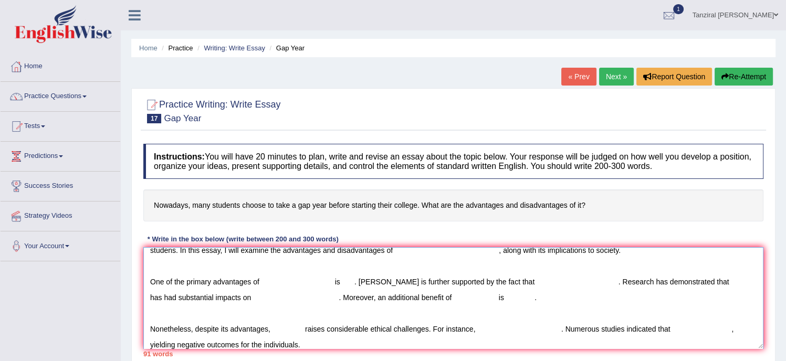
scroll to position [31, 0]
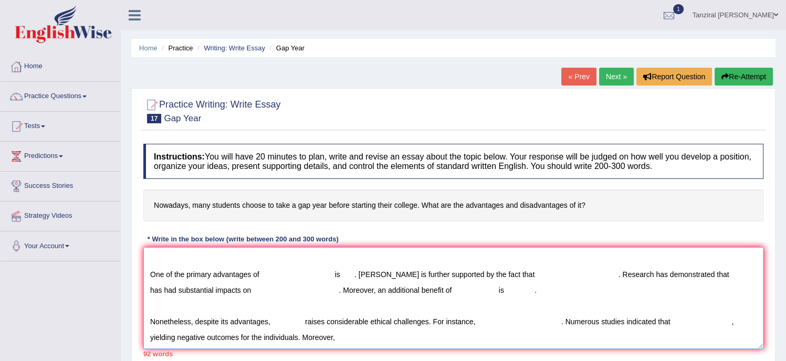
drag, startPoint x: 302, startPoint y: 336, endPoint x: 333, endPoint y: 339, distance: 30.6
click at [333, 339] on textarea "The increasing prominence of , has ignited numerous discussions. This matter is…" at bounding box center [453, 298] width 620 height 102
click at [388, 337] on textarea at bounding box center [453, 298] width 620 height 102
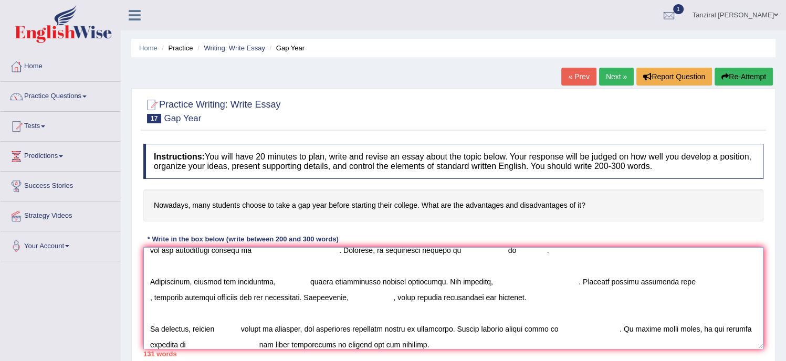
scroll to position [0, 0]
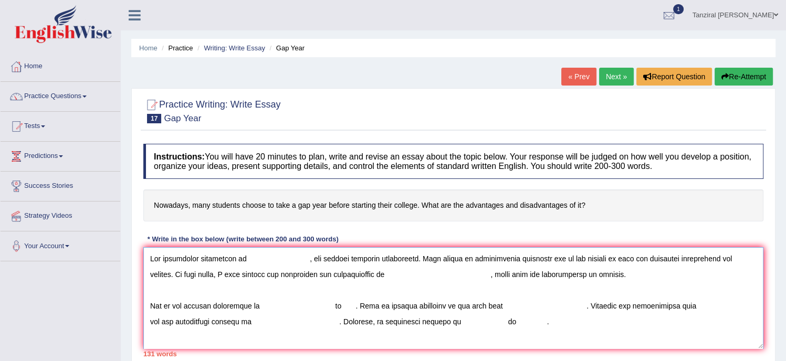
click at [249, 259] on textarea at bounding box center [453, 298] width 620 height 102
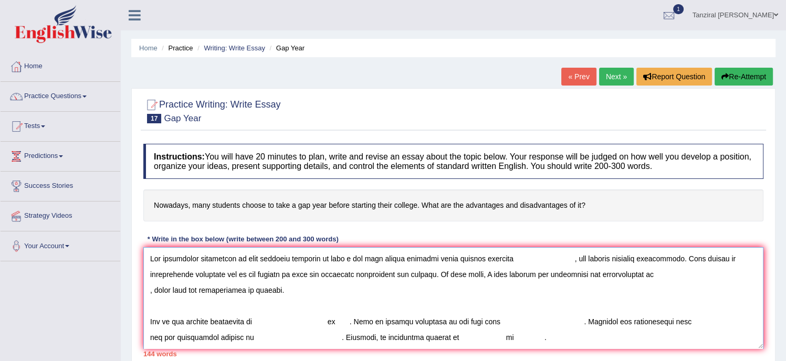
click at [575, 256] on textarea at bounding box center [453, 298] width 620 height 102
drag, startPoint x: 278, startPoint y: 275, endPoint x: 319, endPoint y: 280, distance: 40.8
click at [319, 280] on textarea at bounding box center [453, 298] width 620 height 102
click at [336, 274] on textarea at bounding box center [453, 298] width 620 height 102
click at [564, 275] on textarea at bounding box center [453, 298] width 620 height 102
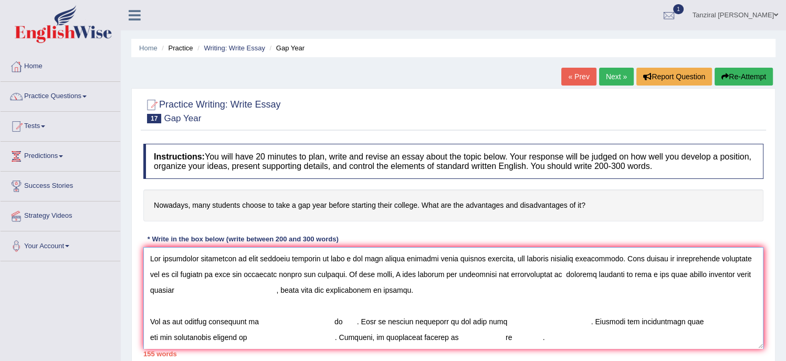
click at [291, 294] on textarea at bounding box center [453, 298] width 620 height 102
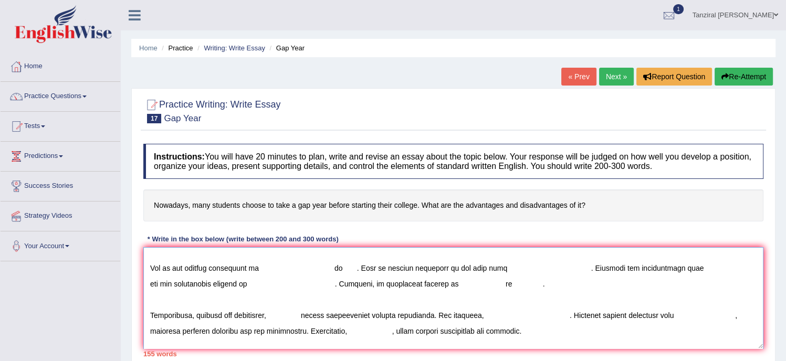
click at [262, 269] on textarea at bounding box center [453, 298] width 620 height 102
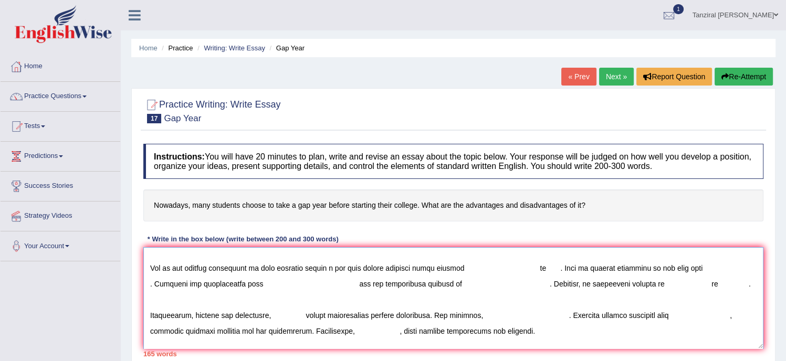
click at [532, 271] on textarea at bounding box center [453, 298] width 620 height 102
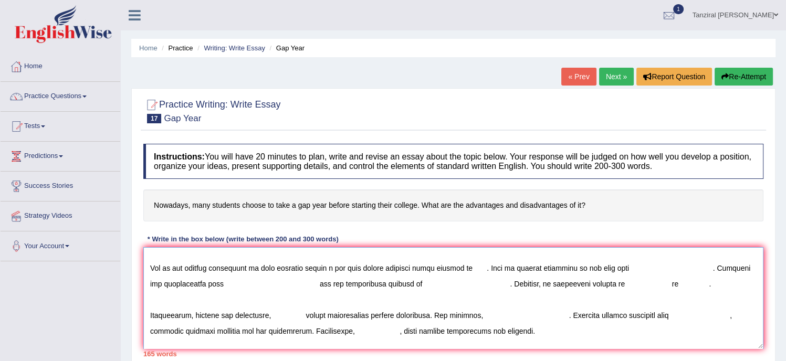
click at [465, 266] on textarea at bounding box center [453, 298] width 620 height 102
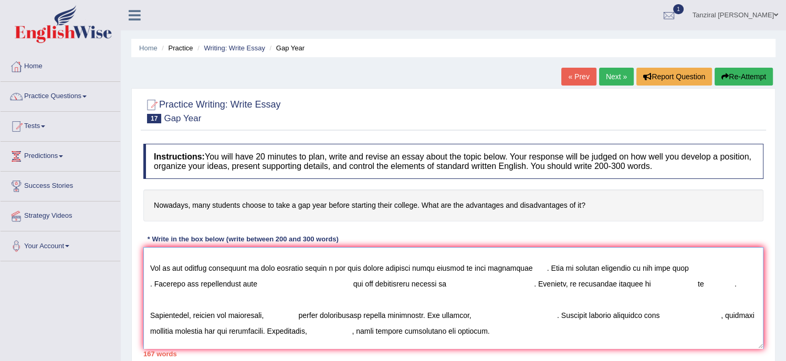
click at [533, 268] on textarea at bounding box center [453, 298] width 620 height 102
click at [530, 270] on textarea at bounding box center [453, 298] width 620 height 102
click at [657, 269] on textarea at bounding box center [453, 298] width 620 height 102
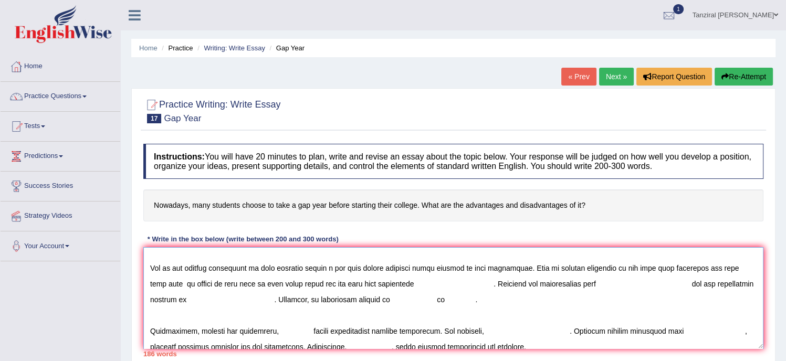
drag, startPoint x: 315, startPoint y: 287, endPoint x: 338, endPoint y: 281, distance: 23.8
click at [338, 281] on textarea at bounding box center [453, 298] width 620 height 102
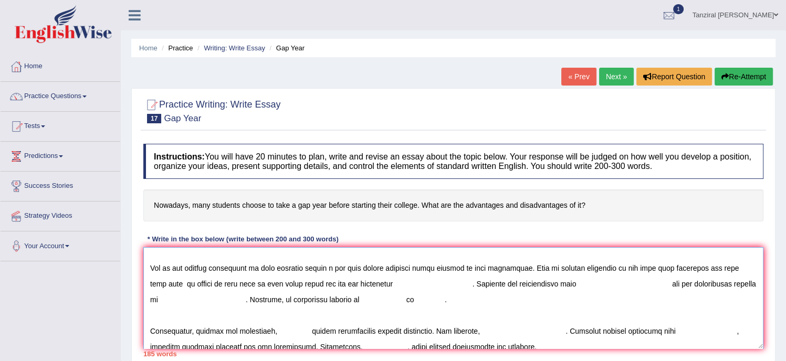
click at [155, 285] on textarea at bounding box center [453, 298] width 620 height 102
click at [219, 285] on textarea at bounding box center [453, 298] width 620 height 102
click at [447, 282] on textarea at bounding box center [453, 298] width 620 height 102
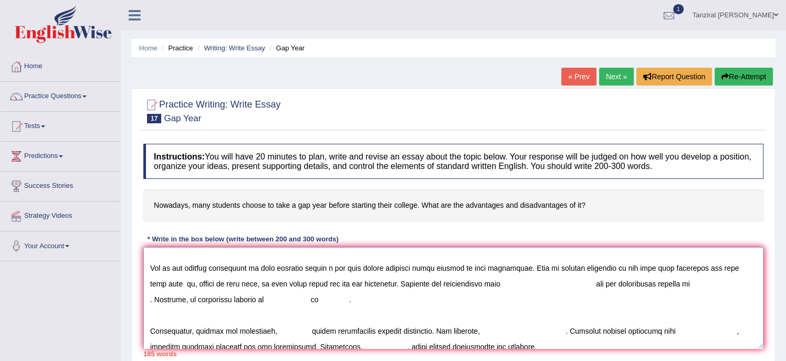
click at [482, 281] on textarea at bounding box center [453, 298] width 620 height 102
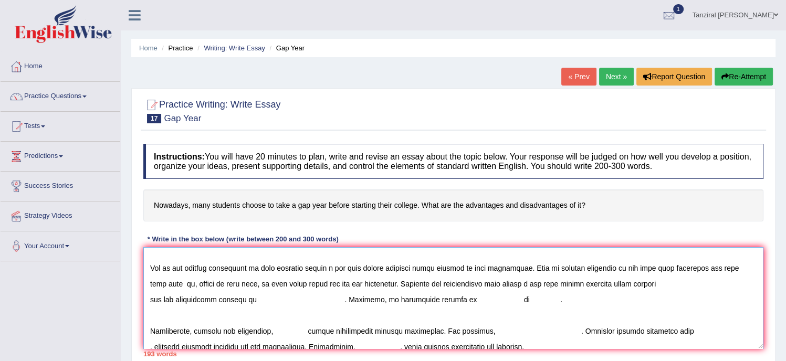
click at [720, 283] on textarea at bounding box center [453, 298] width 620 height 102
click at [733, 283] on textarea at bounding box center [453, 298] width 620 height 102
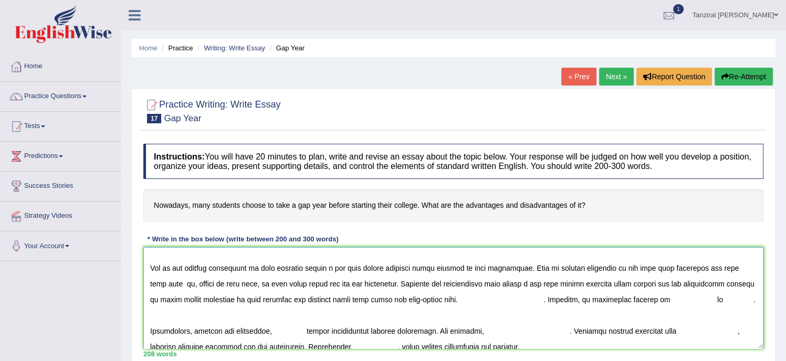
click at [527, 303] on textarea at bounding box center [453, 298] width 620 height 102
click at [554, 298] on textarea at bounding box center [453, 298] width 620 height 102
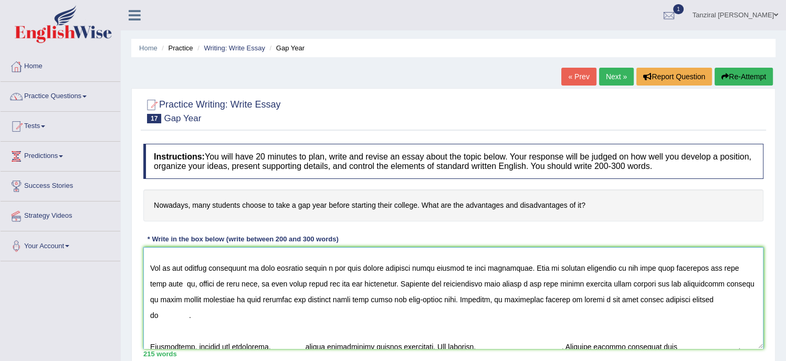
click at [724, 301] on textarea at bounding box center [453, 298] width 620 height 102
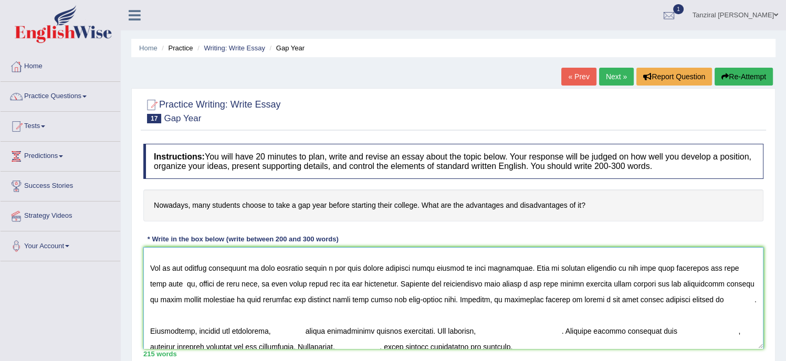
click at [696, 302] on textarea at bounding box center [453, 298] width 620 height 102
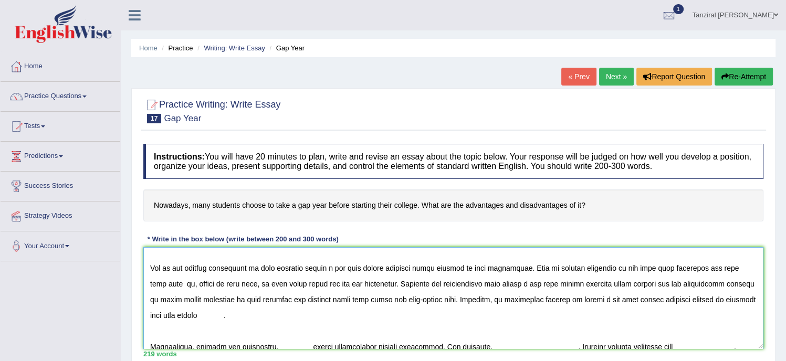
click at [723, 300] on textarea at bounding box center [453, 298] width 620 height 102
click at [206, 315] on textarea at bounding box center [453, 298] width 620 height 102
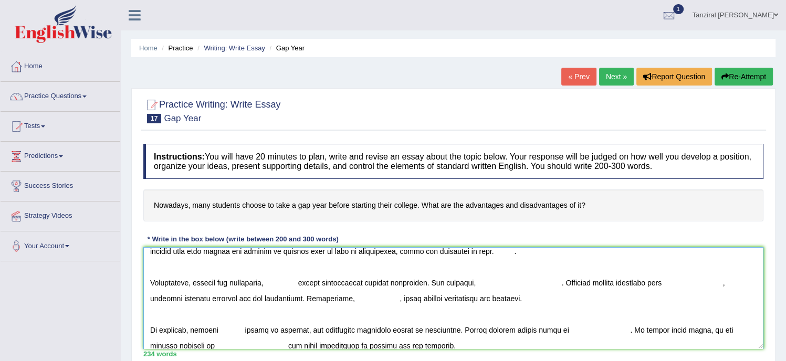
scroll to position [126, 0]
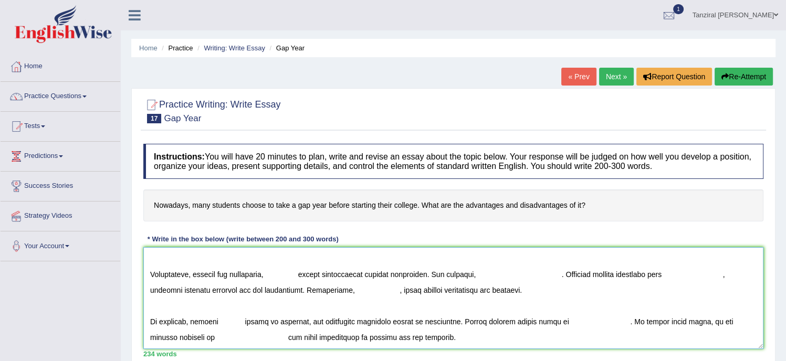
click at [271, 275] on textarea at bounding box center [453, 298] width 620 height 102
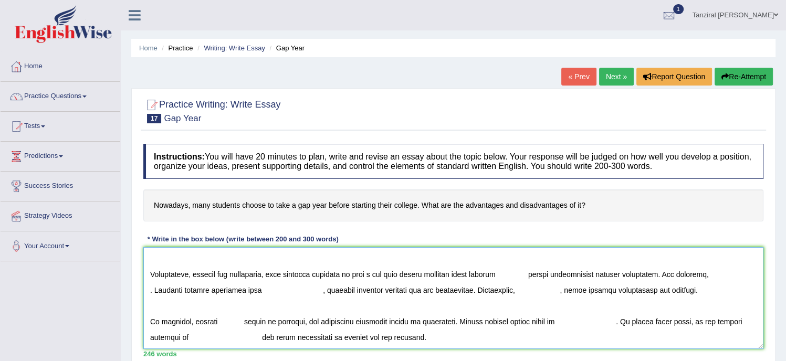
click at [534, 275] on textarea at bounding box center [453, 298] width 620 height 102
click at [678, 276] on textarea at bounding box center [453, 298] width 620 height 102
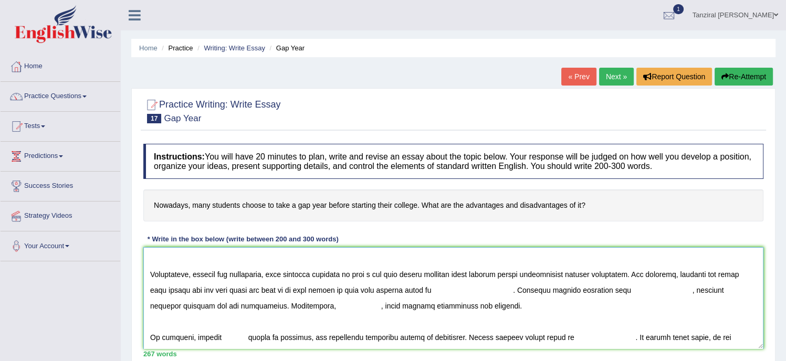
click at [383, 289] on textarea at bounding box center [453, 298] width 620 height 102
click at [433, 289] on textarea at bounding box center [453, 298] width 620 height 102
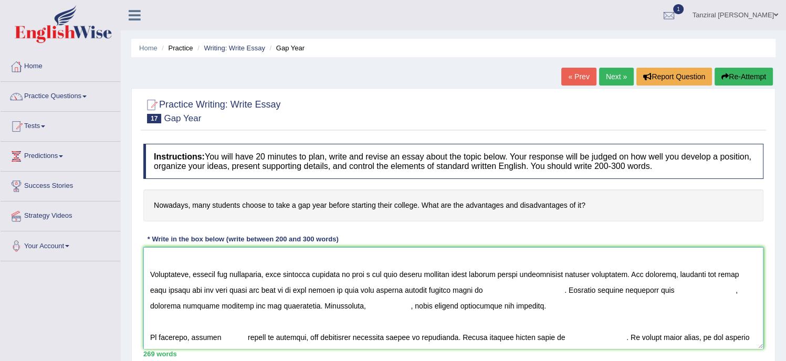
click at [493, 290] on textarea at bounding box center [453, 298] width 620 height 102
click at [645, 290] on textarea at bounding box center [453, 298] width 620 height 102
click at [675, 290] on textarea at bounding box center [453, 298] width 620 height 102
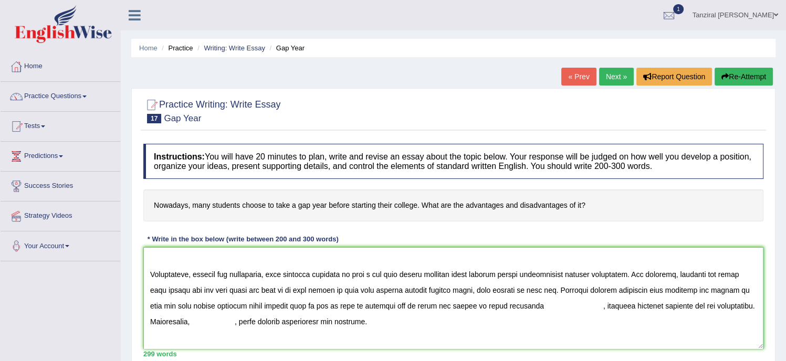
click at [584, 307] on textarea at bounding box center [453, 298] width 620 height 102
click at [725, 307] on textarea at bounding box center [453, 298] width 620 height 102
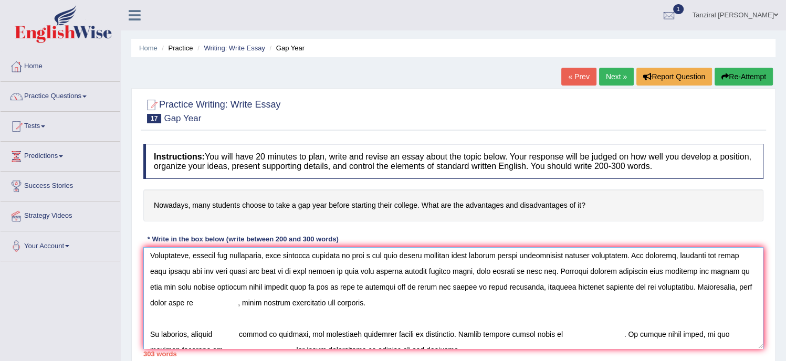
scroll to position [157, 0]
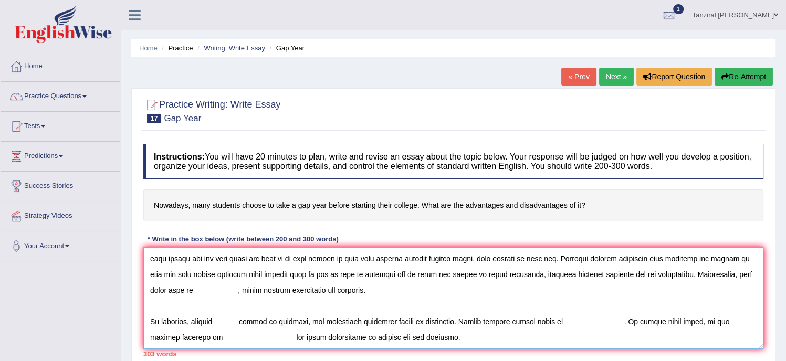
click at [218, 322] on textarea at bounding box center [453, 298] width 620 height 102
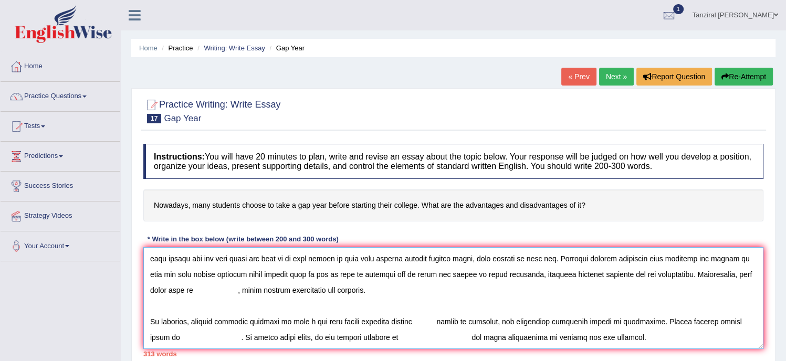
click at [436, 320] on textarea at bounding box center [453, 298] width 620 height 102
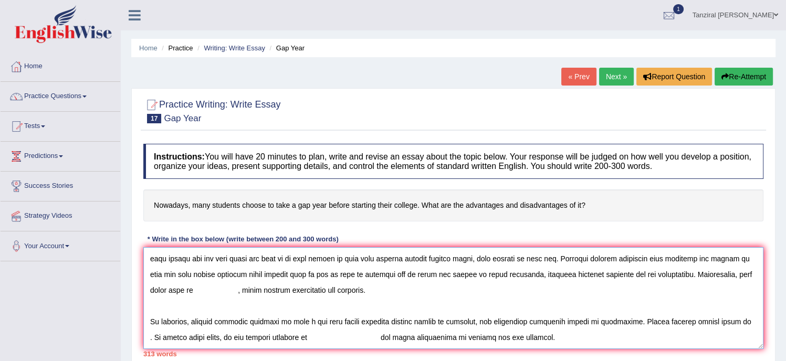
click at [540, 325] on textarea at bounding box center [453, 298] width 620 height 102
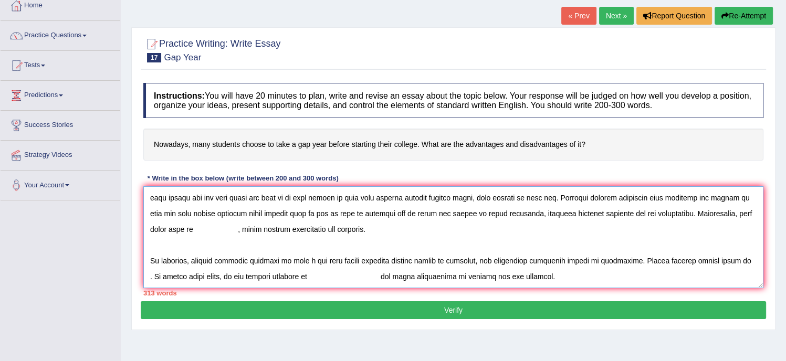
scroll to position [62, 0]
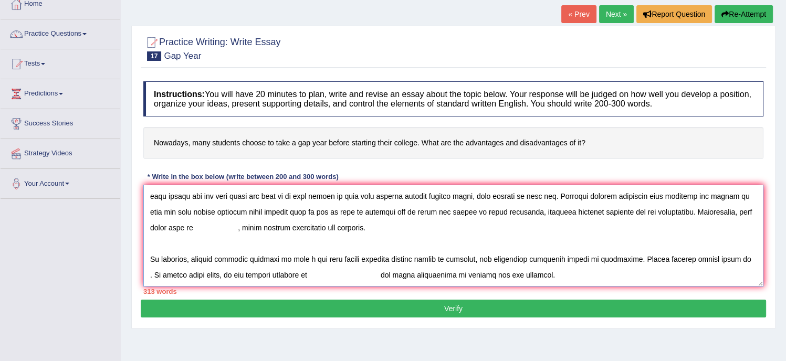
click at [739, 258] on textarea at bounding box center [453, 236] width 620 height 102
click at [651, 277] on textarea at bounding box center [453, 236] width 620 height 102
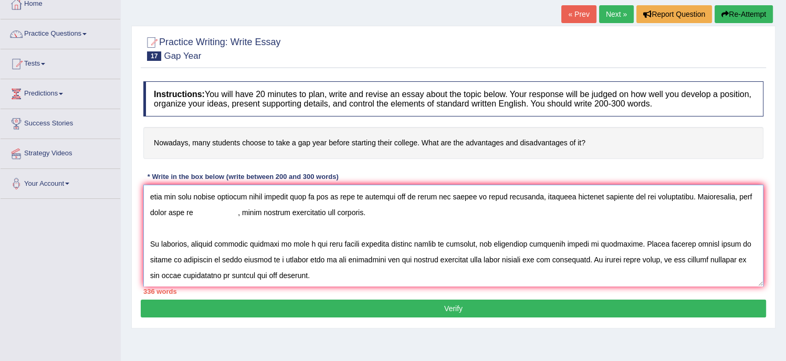
drag, startPoint x: 698, startPoint y: 258, endPoint x: 255, endPoint y: 277, distance: 444.0
click at [255, 277] on textarea at bounding box center [453, 236] width 620 height 102
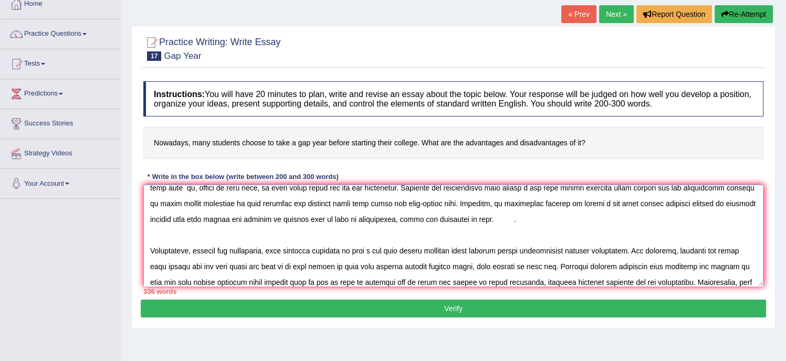
scroll to position [0, 0]
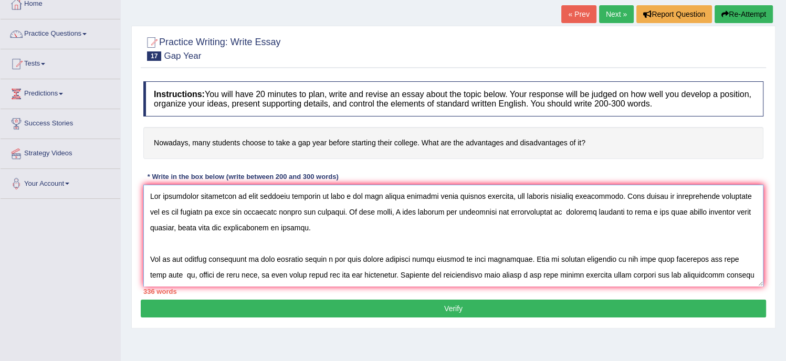
click at [563, 212] on textarea at bounding box center [453, 236] width 620 height 102
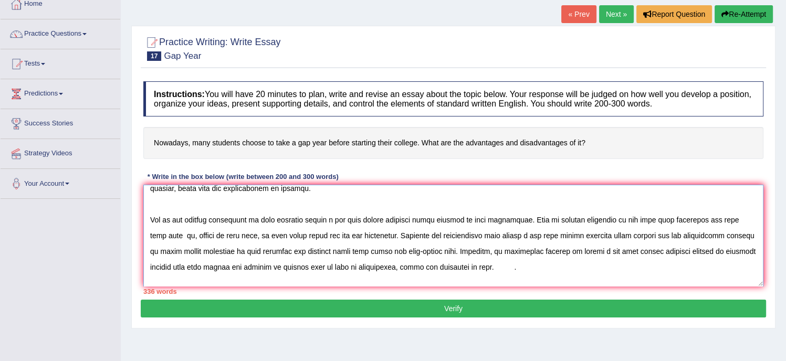
scroll to position [40, 0]
drag, startPoint x: 310, startPoint y: 236, endPoint x: 317, endPoint y: 237, distance: 7.4
click at [317, 237] on textarea at bounding box center [453, 236] width 620 height 102
drag, startPoint x: 598, startPoint y: 235, endPoint x: 612, endPoint y: 237, distance: 14.3
click at [612, 237] on textarea at bounding box center [453, 236] width 620 height 102
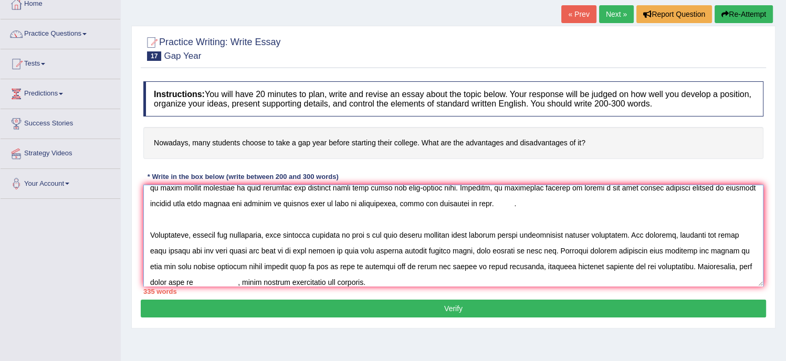
scroll to position [109, 0]
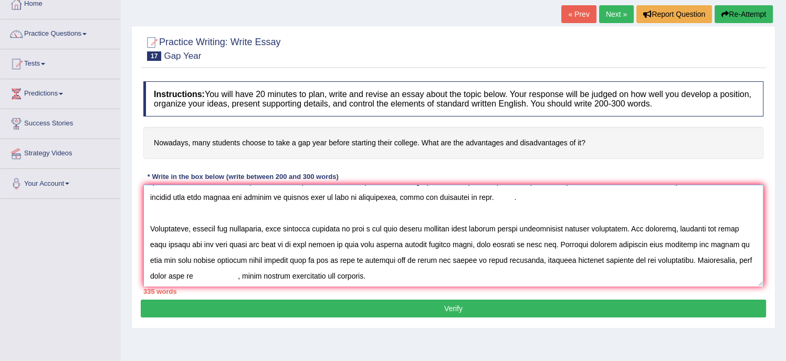
drag, startPoint x: 571, startPoint y: 226, endPoint x: 593, endPoint y: 228, distance: 21.6
click at [593, 228] on textarea at bounding box center [453, 236] width 620 height 102
click at [315, 244] on textarea at bounding box center [453, 236] width 620 height 102
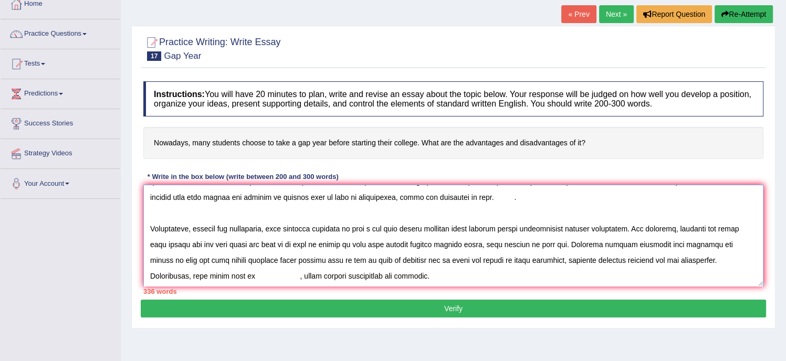
click at [571, 242] on textarea at bounding box center [453, 236] width 620 height 102
click at [194, 258] on textarea at bounding box center [453, 236] width 620 height 102
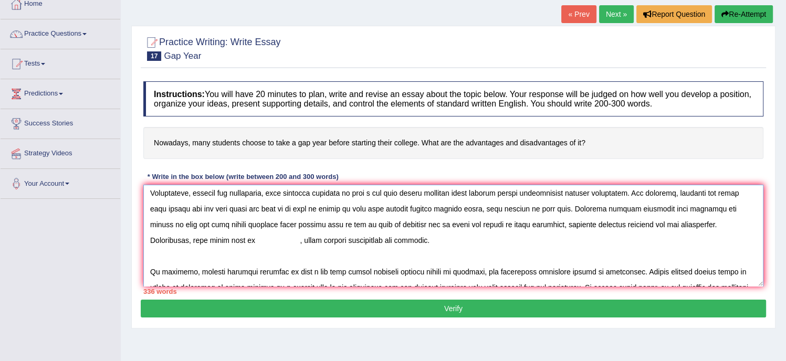
drag, startPoint x: 150, startPoint y: 237, endPoint x: 439, endPoint y: 247, distance: 289.4
click at [439, 247] on textarea at bounding box center [453, 236] width 620 height 102
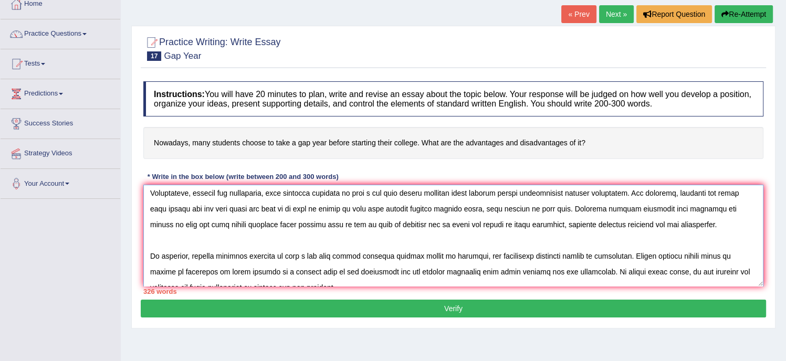
drag, startPoint x: 219, startPoint y: 256, endPoint x: 441, endPoint y: 255, distance: 222.1
click at [441, 255] on textarea at bounding box center [453, 236] width 620 height 102
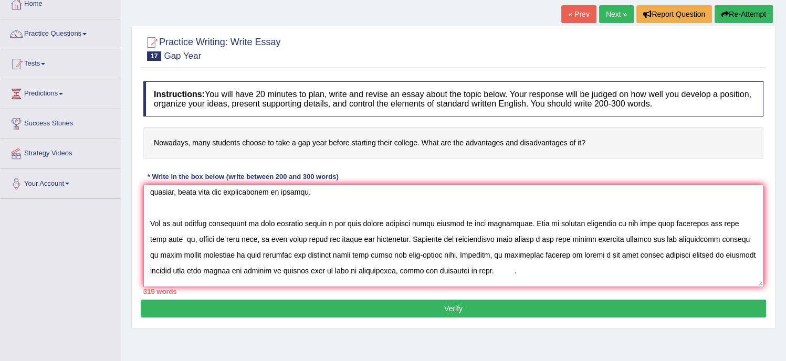
scroll to position [37, 0]
drag, startPoint x: 262, startPoint y: 222, endPoint x: 309, endPoint y: 226, distance: 47.0
click at [309, 226] on textarea at bounding box center [453, 236] width 620 height 102
click at [338, 229] on textarea at bounding box center [453, 236] width 620 height 102
drag, startPoint x: 550, startPoint y: 238, endPoint x: 622, endPoint y: 241, distance: 71.4
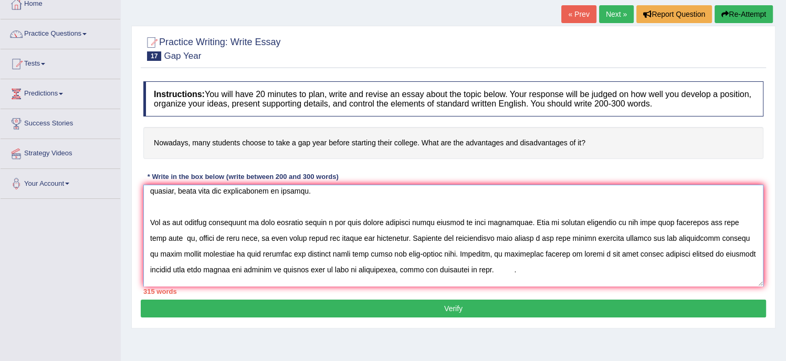
click at [622, 241] on textarea at bounding box center [453, 236] width 620 height 102
drag, startPoint x: 235, startPoint y: 258, endPoint x: 280, endPoint y: 266, distance: 46.4
click at [280, 266] on textarea at bounding box center [453, 236] width 620 height 102
click at [281, 267] on textarea at bounding box center [453, 236] width 620 height 102
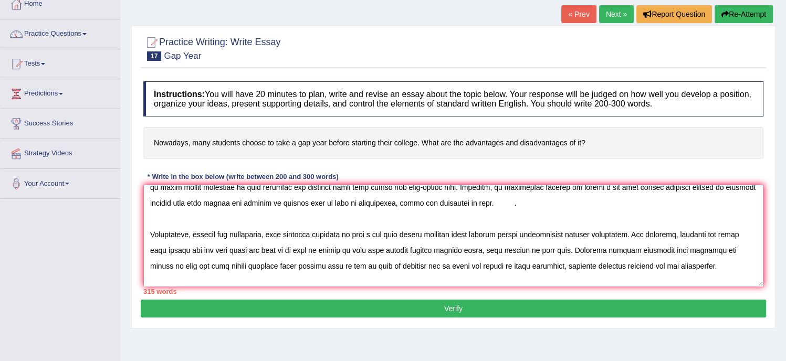
drag, startPoint x: 240, startPoint y: 269, endPoint x: 489, endPoint y: 275, distance: 248.4
click at [489, 275] on textarea at bounding box center [453, 236] width 620 height 102
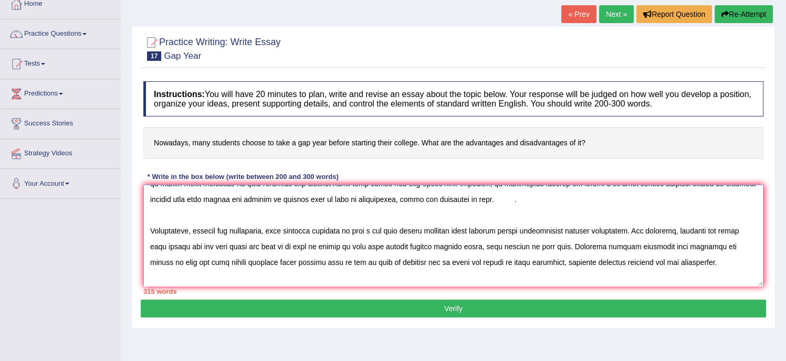
click at [439, 210] on textarea at bounding box center [453, 236] width 620 height 102
drag, startPoint x: 241, startPoint y: 197, endPoint x: 486, endPoint y: 196, distance: 244.6
click at [486, 196] on textarea at bounding box center [453, 236] width 620 height 102
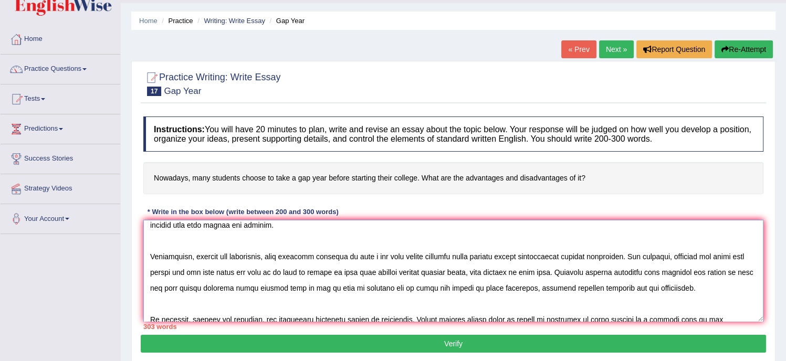
scroll to position [119, 0]
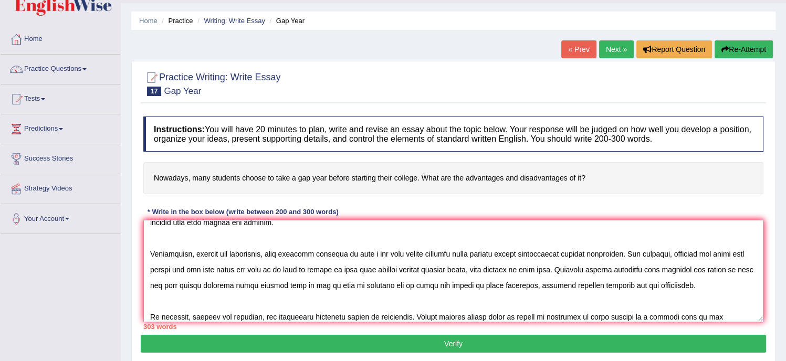
drag, startPoint x: 273, startPoint y: 251, endPoint x: 378, endPoint y: 256, distance: 105.1
click at [378, 256] on textarea at bounding box center [453, 271] width 620 height 102
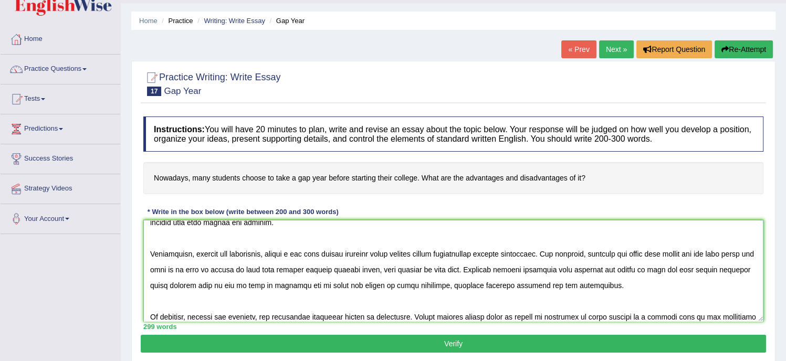
drag, startPoint x: 381, startPoint y: 256, endPoint x: 396, endPoint y: 256, distance: 15.7
click at [396, 256] on textarea at bounding box center [453, 271] width 620 height 102
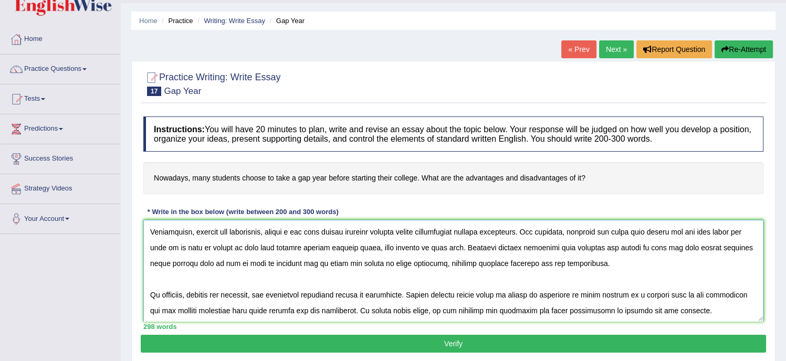
type textarea "The increasing prominence of many students choosing to take a gap year before s…"
click at [429, 339] on button "Verify" at bounding box center [453, 344] width 625 height 18
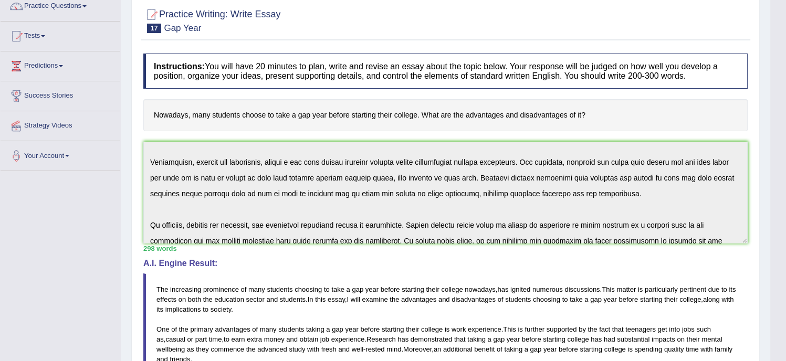
scroll to position [157, 0]
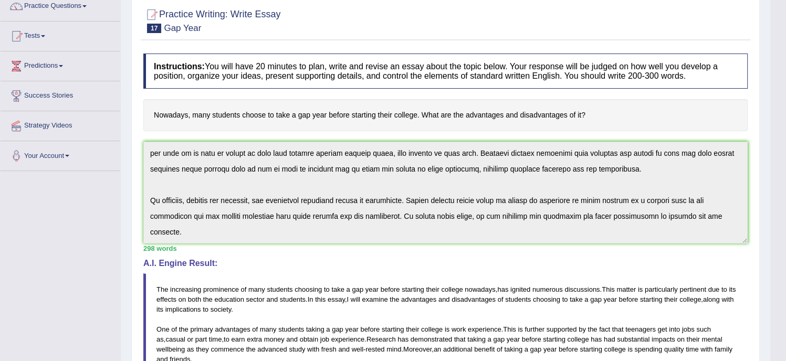
click at [443, 270] on div "Instructions: You will have 20 minutes to plan, write and revise an essay about…" at bounding box center [445, 297] width 609 height 498
click at [435, 302] on div "Instructions: You will have 20 minutes to plan, write and revise an essay about…" at bounding box center [445, 297] width 609 height 498
click at [360, 296] on div "Instructions: You will have 20 minutes to plan, write and revise an essay about…" at bounding box center [445, 297] width 609 height 498
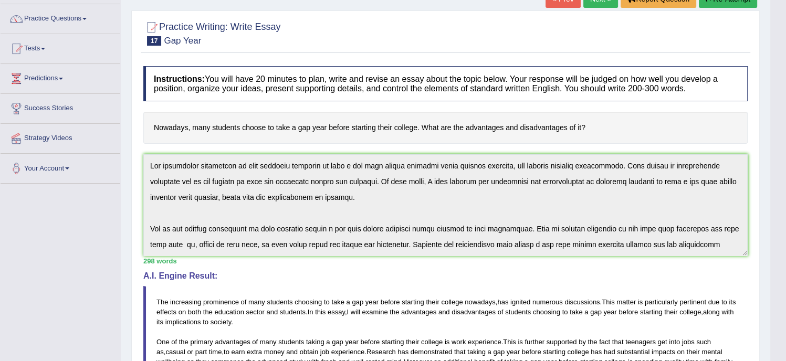
scroll to position [0, 0]
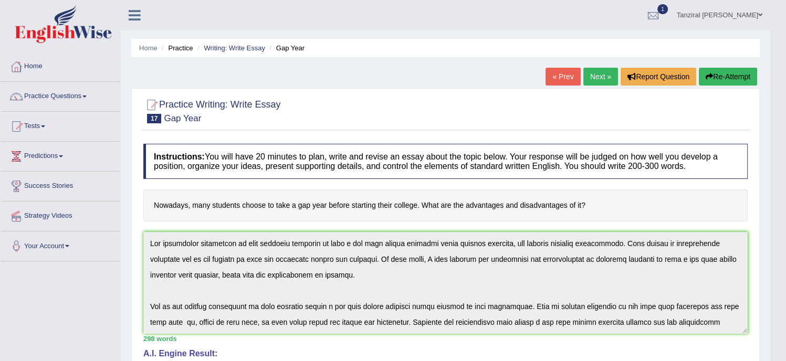
click at [718, 69] on button "Re-Attempt" at bounding box center [728, 77] width 58 height 18
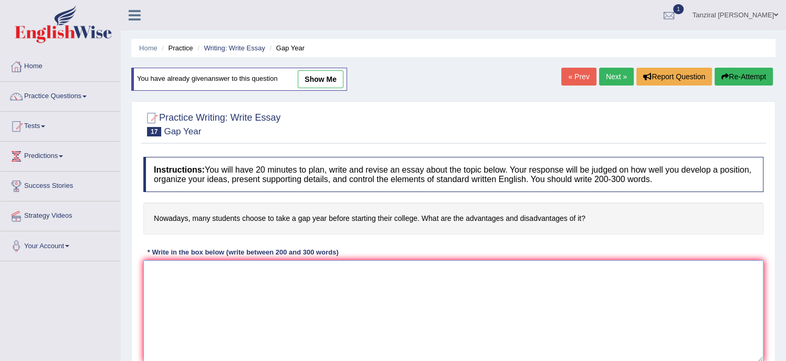
paste textarea "The increasing prominence of many students choosing to take a gap year before s…"
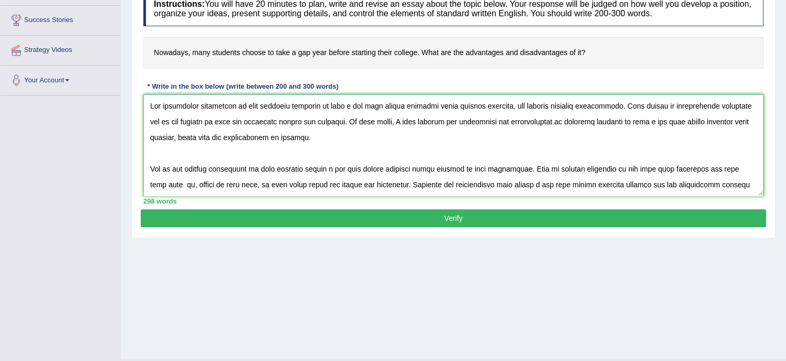
drag, startPoint x: 482, startPoint y: 104, endPoint x: 514, endPoint y: 107, distance: 32.1
click at [514, 107] on textarea at bounding box center [453, 145] width 620 height 102
drag, startPoint x: 234, startPoint y: 136, endPoint x: 240, endPoint y: 137, distance: 6.8
click at [240, 137] on textarea at bounding box center [453, 145] width 620 height 102
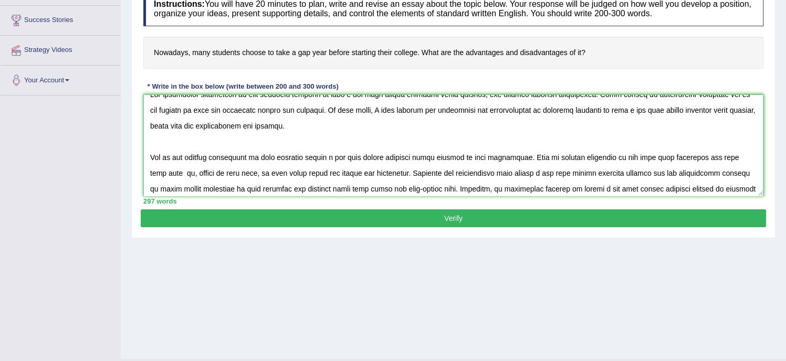
scroll to position [12, 0]
drag, startPoint x: 418, startPoint y: 157, endPoint x: 432, endPoint y: 157, distance: 14.2
click at [432, 157] on textarea at bounding box center [453, 145] width 620 height 102
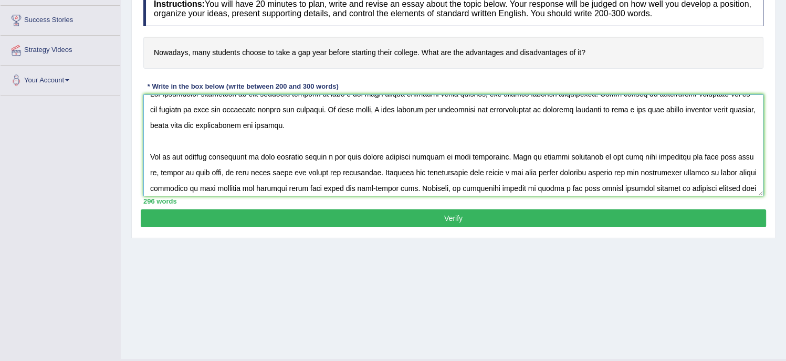
drag, startPoint x: 674, startPoint y: 155, endPoint x: 699, endPoint y: 155, distance: 25.2
click at [699, 155] on textarea at bounding box center [453, 145] width 620 height 102
drag, startPoint x: 701, startPoint y: 156, endPoint x: 746, endPoint y: 156, distance: 45.1
click at [746, 156] on textarea at bounding box center [453, 145] width 620 height 102
click at [165, 174] on textarea at bounding box center [453, 145] width 620 height 102
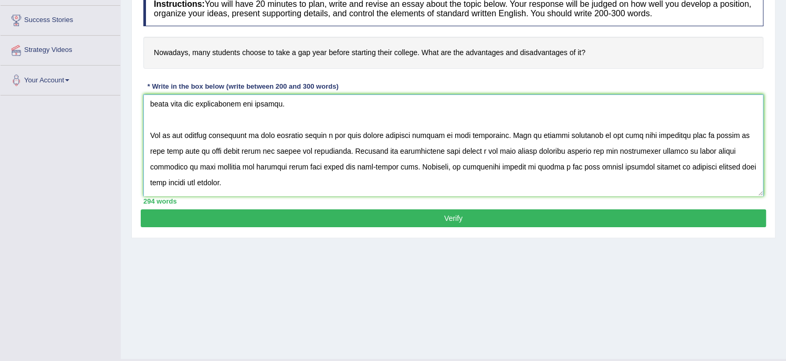
scroll to position [37, 0]
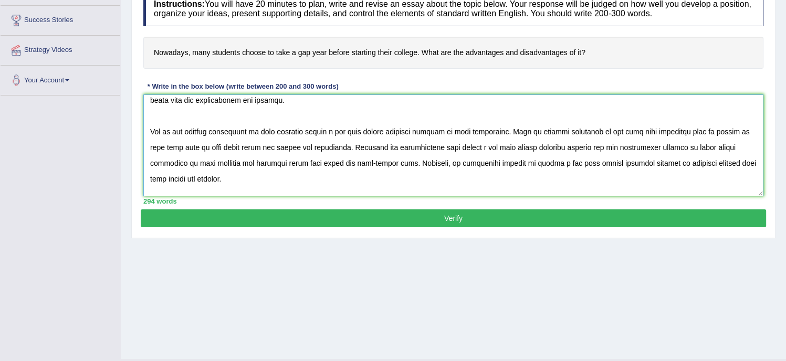
click at [162, 163] on textarea at bounding box center [453, 145] width 620 height 102
drag, startPoint x: 170, startPoint y: 162, endPoint x: 177, endPoint y: 162, distance: 7.9
click at [177, 162] on textarea at bounding box center [453, 145] width 620 height 102
drag, startPoint x: 313, startPoint y: 159, endPoint x: 325, endPoint y: 160, distance: 12.6
click at [325, 160] on textarea at bounding box center [453, 145] width 620 height 102
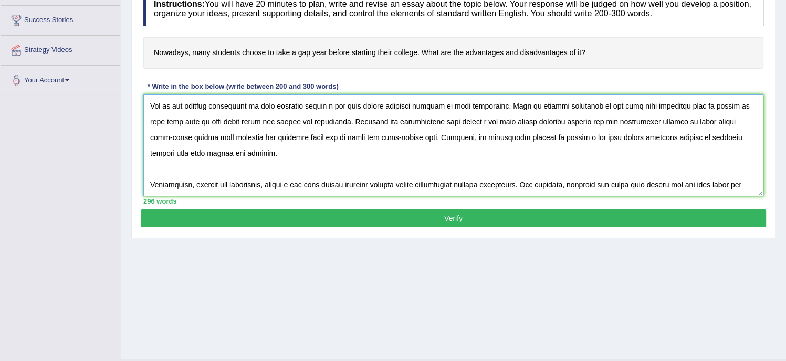
scroll to position [65, 0]
drag, startPoint x: 193, startPoint y: 134, endPoint x: 311, endPoint y: 136, distance: 117.6
click at [311, 136] on textarea at bounding box center [453, 145] width 620 height 102
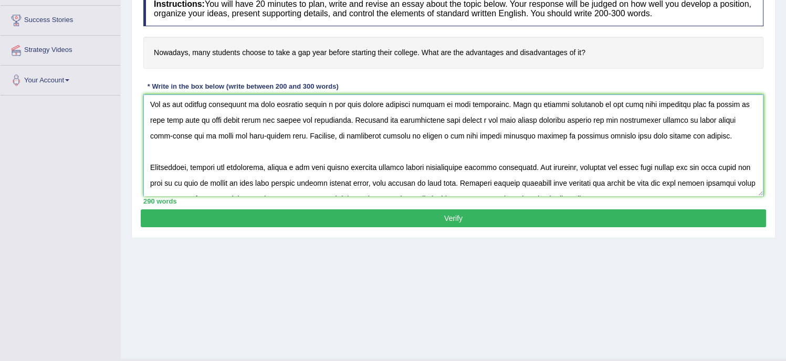
click at [277, 134] on textarea at bounding box center [453, 145] width 620 height 102
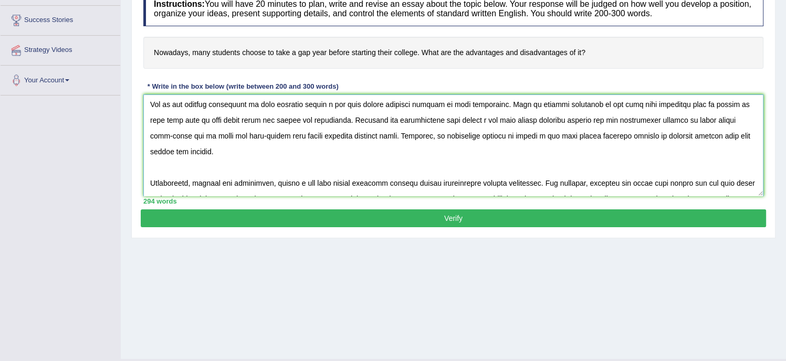
click at [331, 139] on textarea at bounding box center [453, 145] width 620 height 102
click at [393, 140] on textarea at bounding box center [453, 145] width 620 height 102
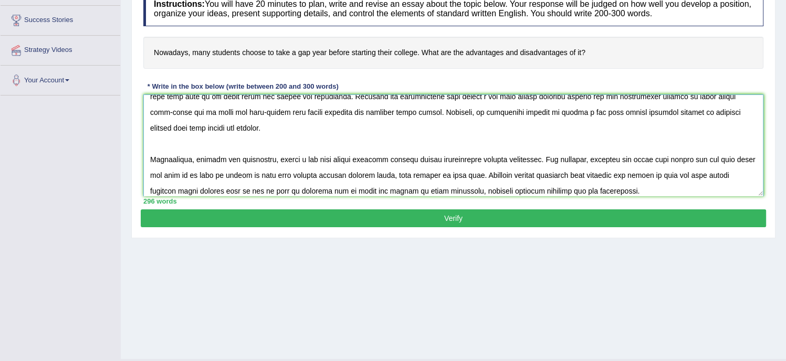
scroll to position [122, 0]
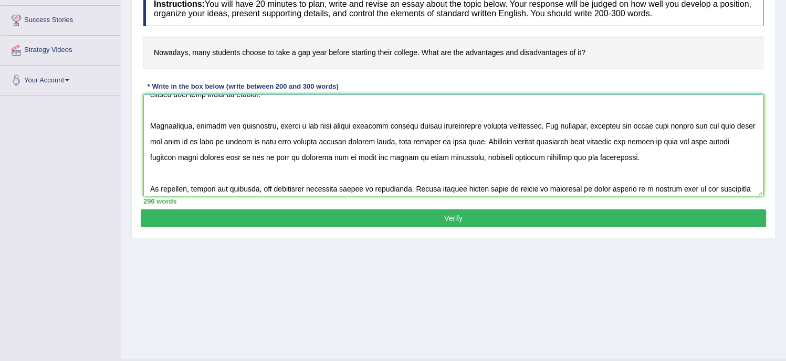
drag, startPoint x: 470, startPoint y: 121, endPoint x: 495, endPoint y: 128, distance: 25.0
click at [495, 128] on textarea at bounding box center [453, 145] width 620 height 102
drag, startPoint x: 730, startPoint y: 138, endPoint x: 751, endPoint y: 142, distance: 21.5
click at [751, 142] on textarea at bounding box center [453, 145] width 620 height 102
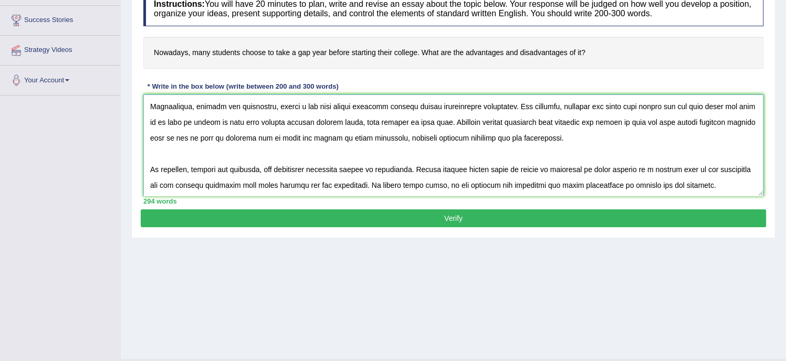
type textarea "The increasing prominence of many students choosing to take a gap year before s…"
click at [475, 214] on button "Verify" at bounding box center [453, 218] width 625 height 18
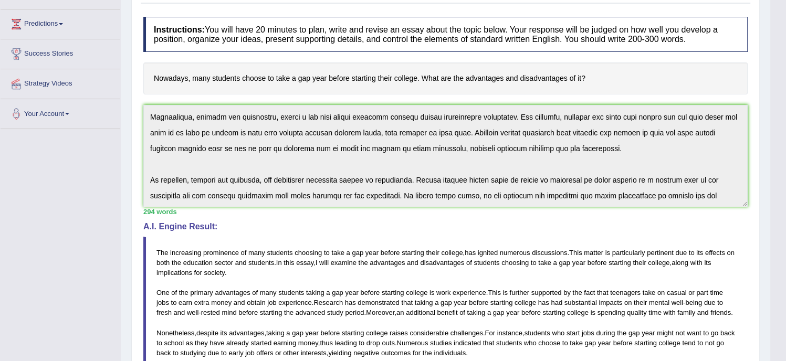
scroll to position [132, 0]
